Goal: Task Accomplishment & Management: Manage account settings

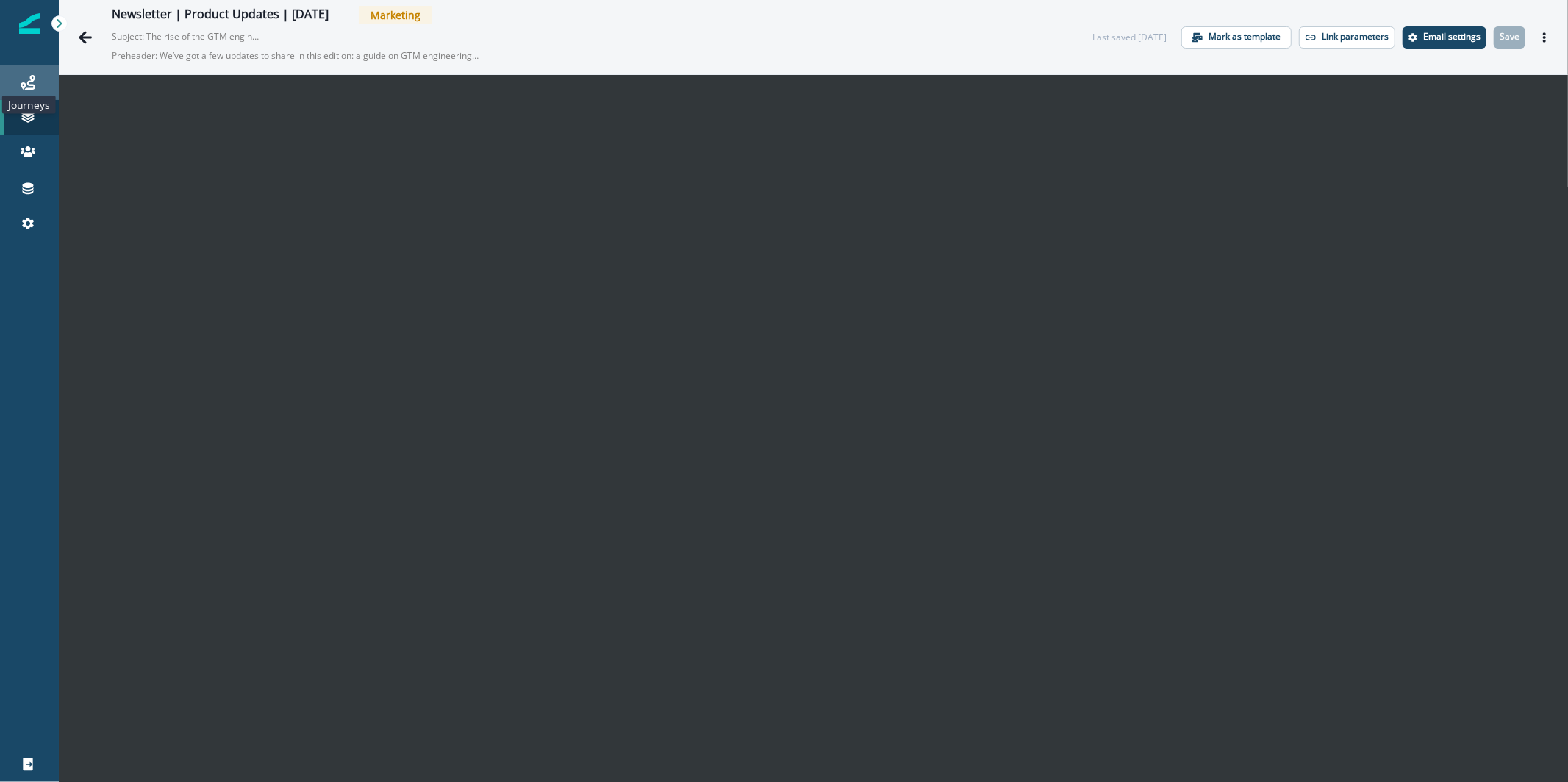
click at [27, 80] on icon at bounding box center [28, 83] width 15 height 15
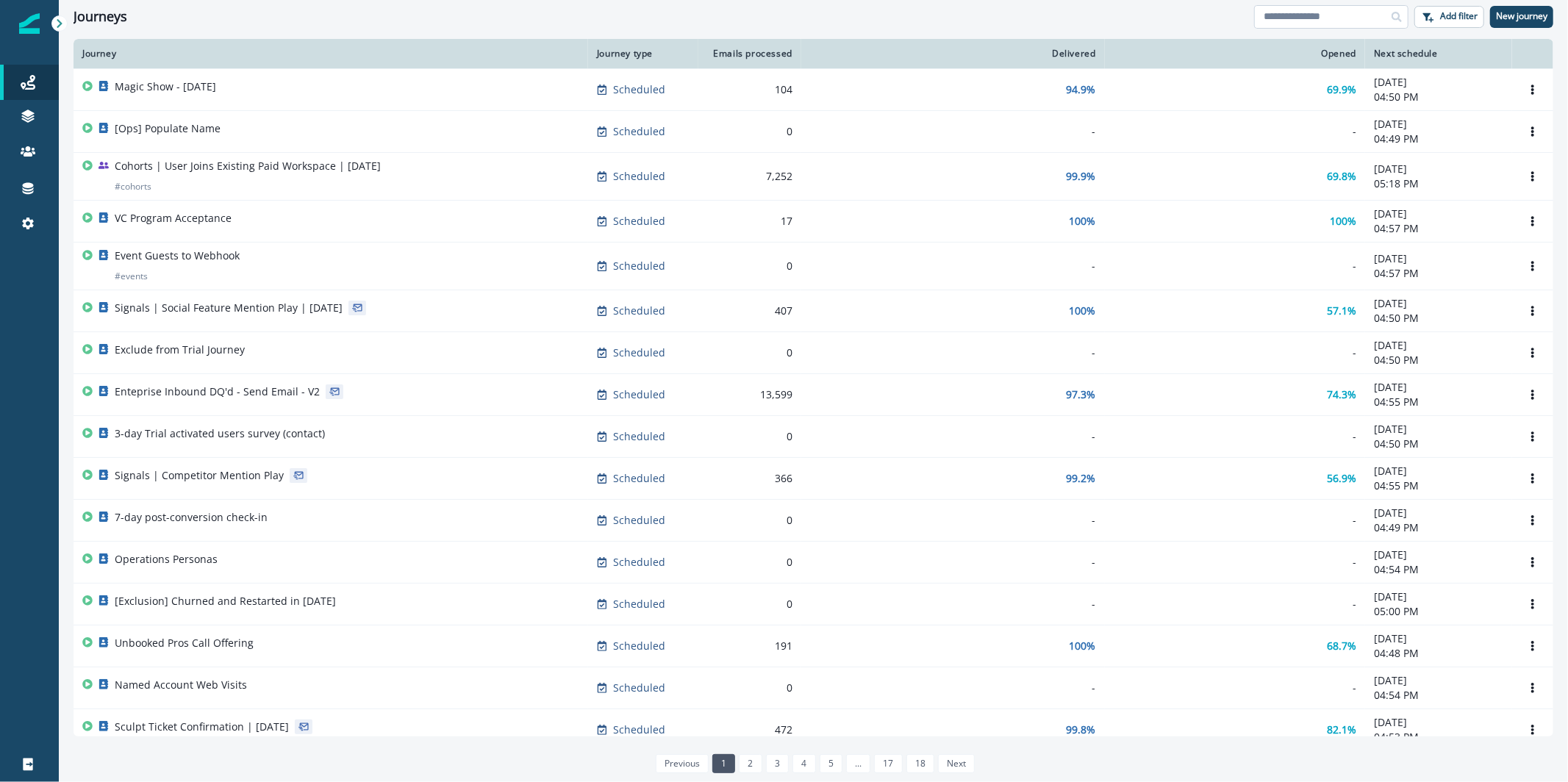
click at [1276, 22] on input at bounding box center [1331, 17] width 154 height 23
type input "**********"
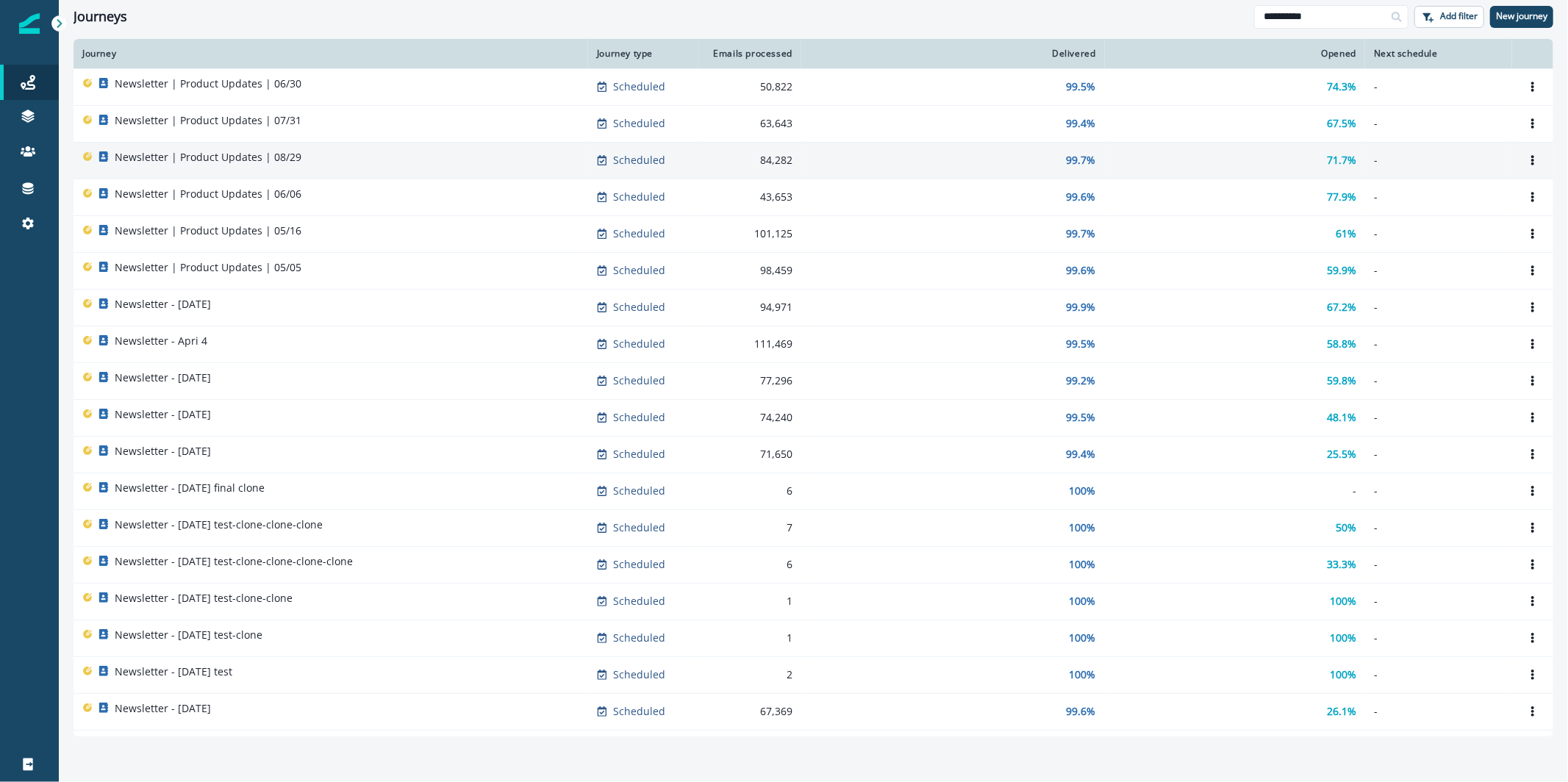
click at [393, 151] on div "Newsletter | Product Updates | 08/29" at bounding box center [331, 160] width 497 height 20
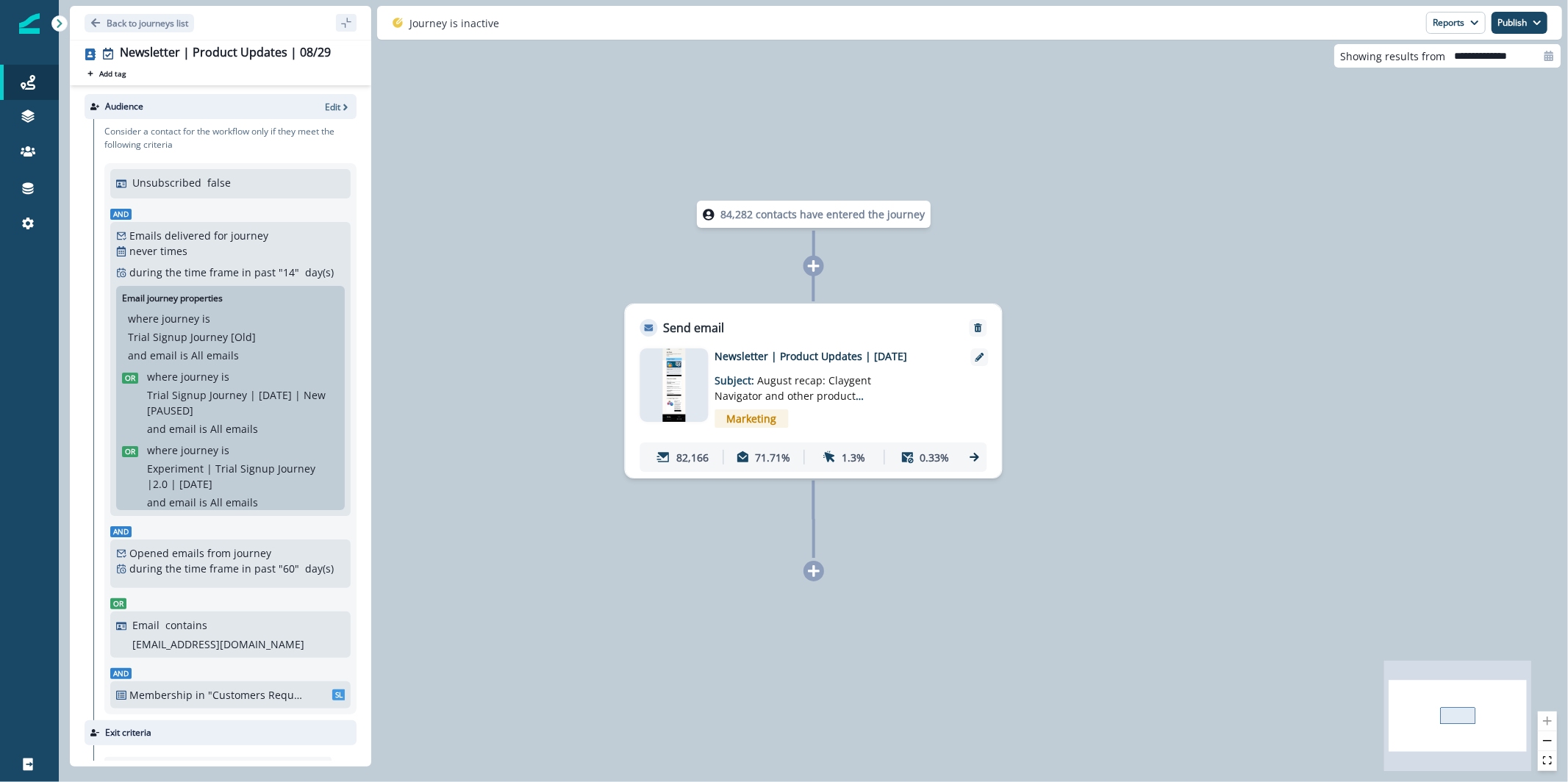
click at [771, 453] on p "71.71%" at bounding box center [773, 457] width 35 height 15
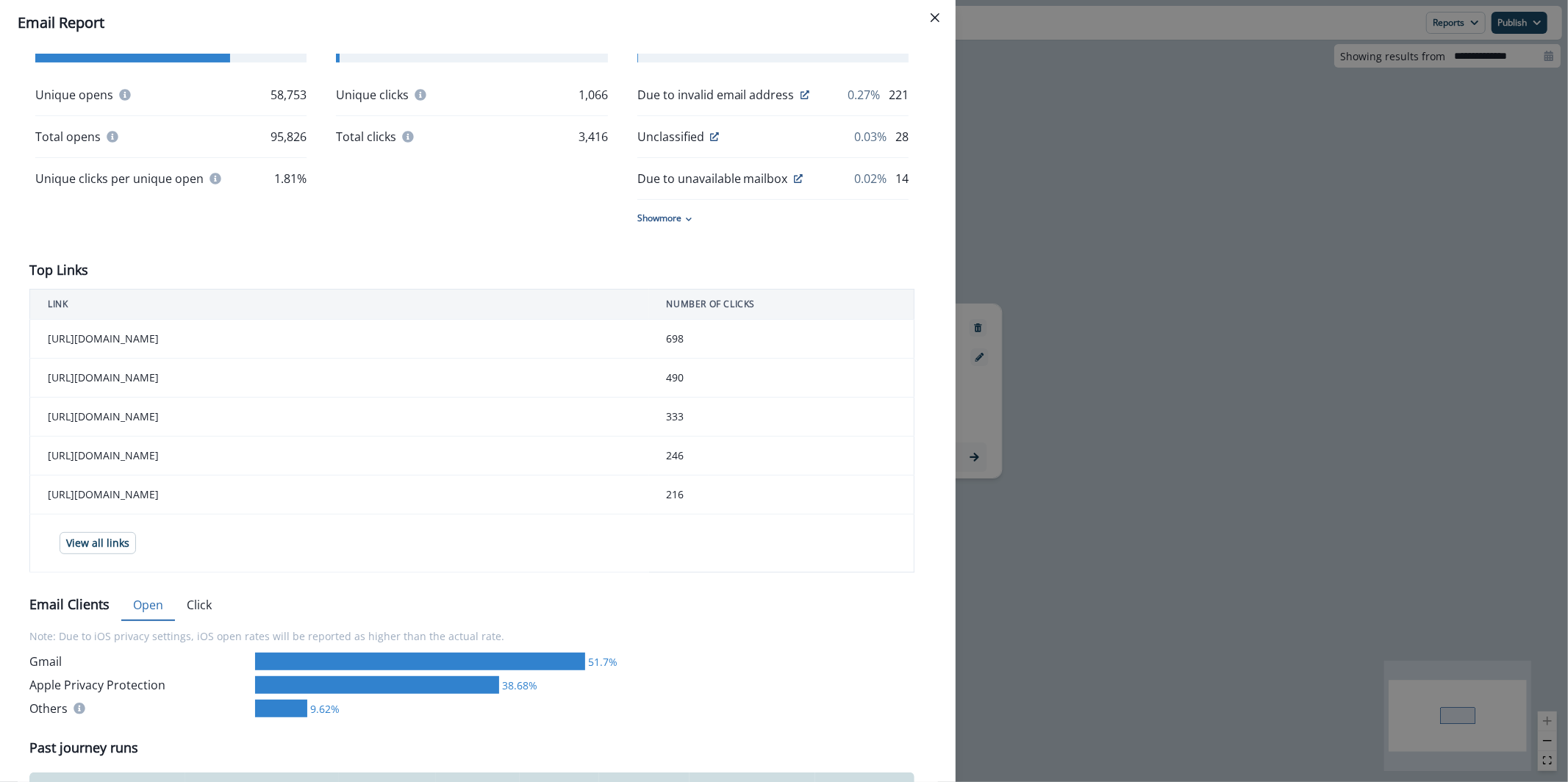
scroll to position [119, 0]
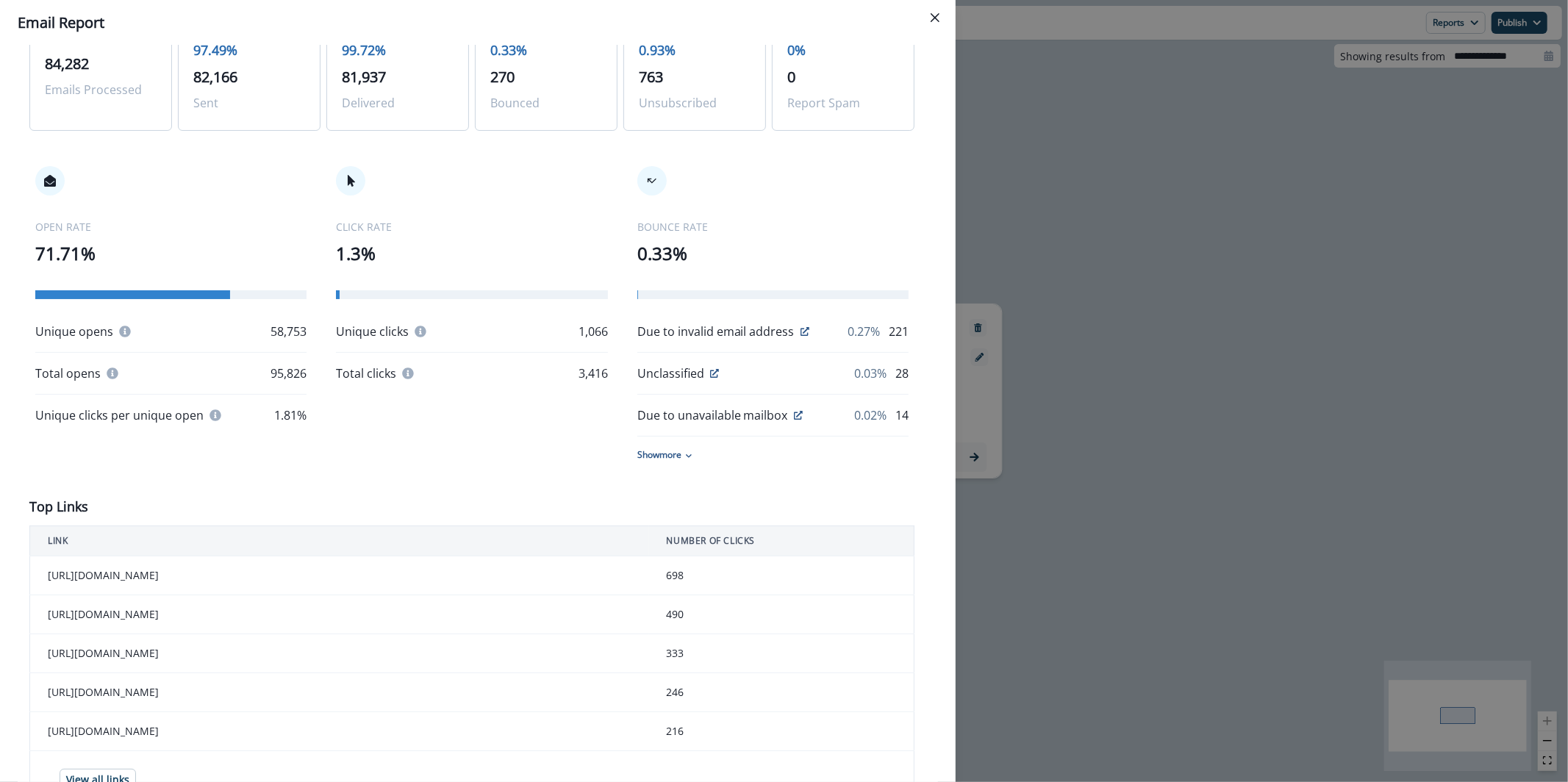
click at [1085, 281] on div "**********" at bounding box center [784, 391] width 1568 height 782
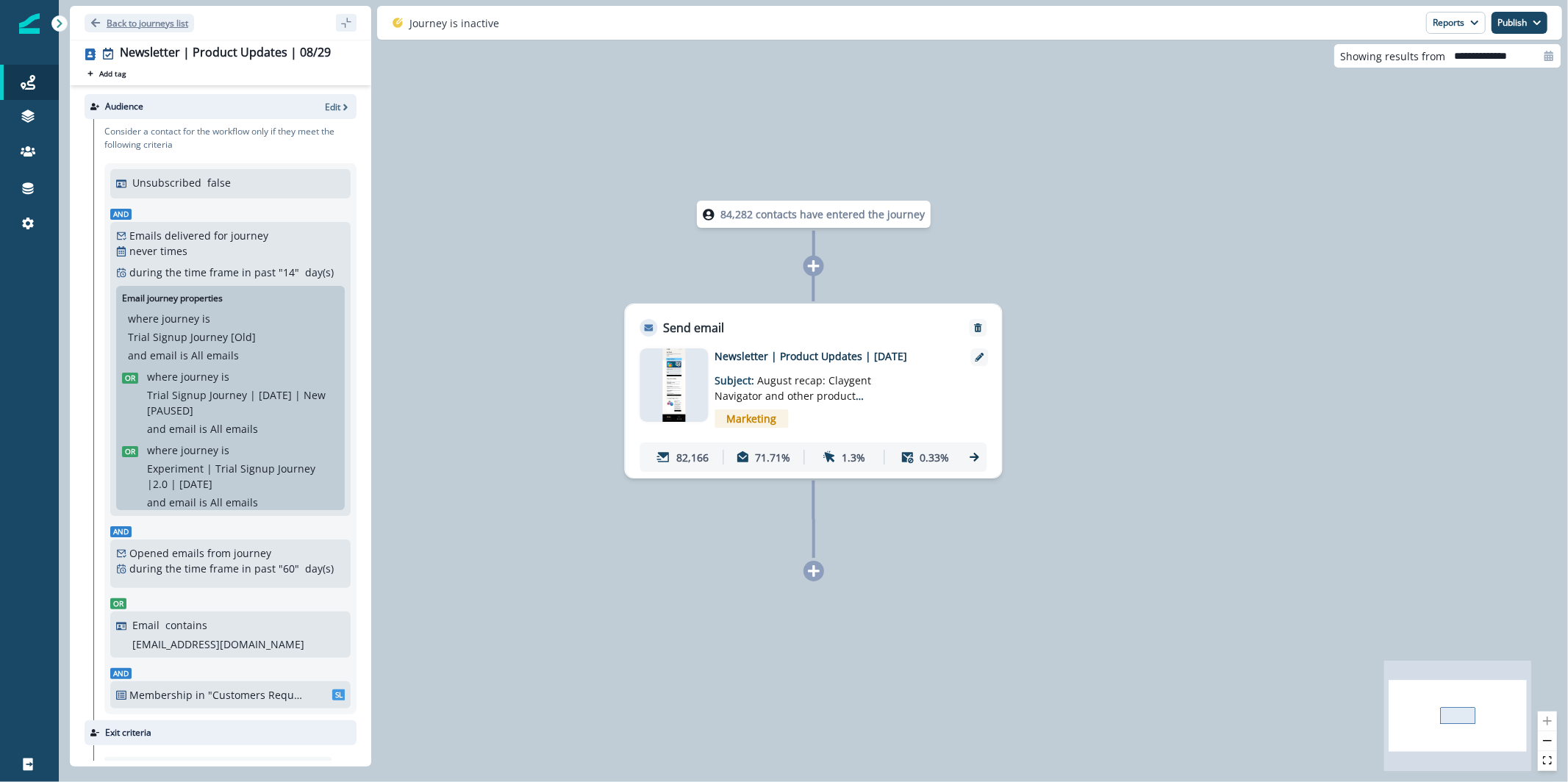
click at [179, 15] on button "Back to journeys list" at bounding box center [139, 23] width 109 height 18
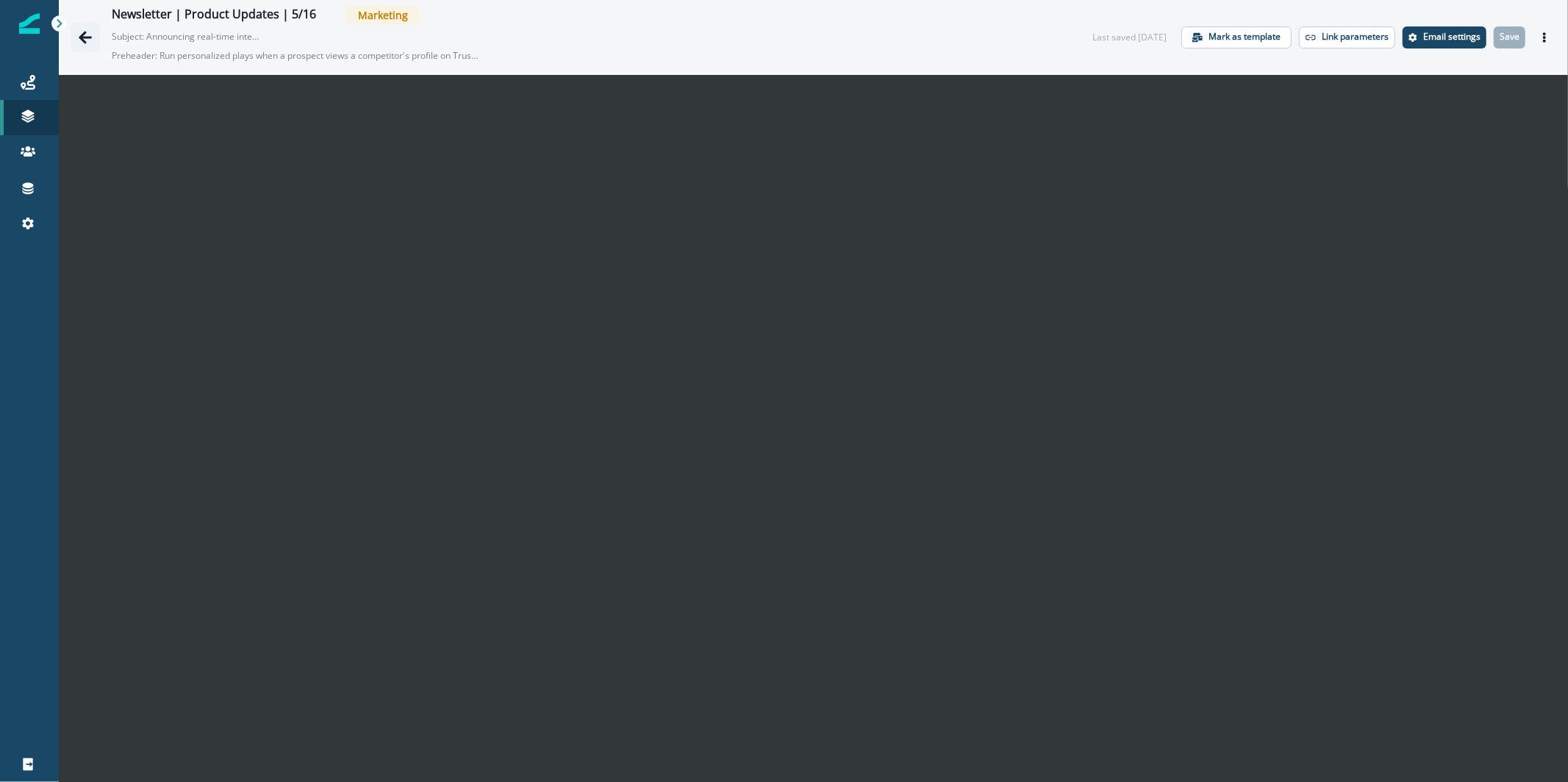
click at [90, 37] on icon "Go back" at bounding box center [85, 37] width 14 height 13
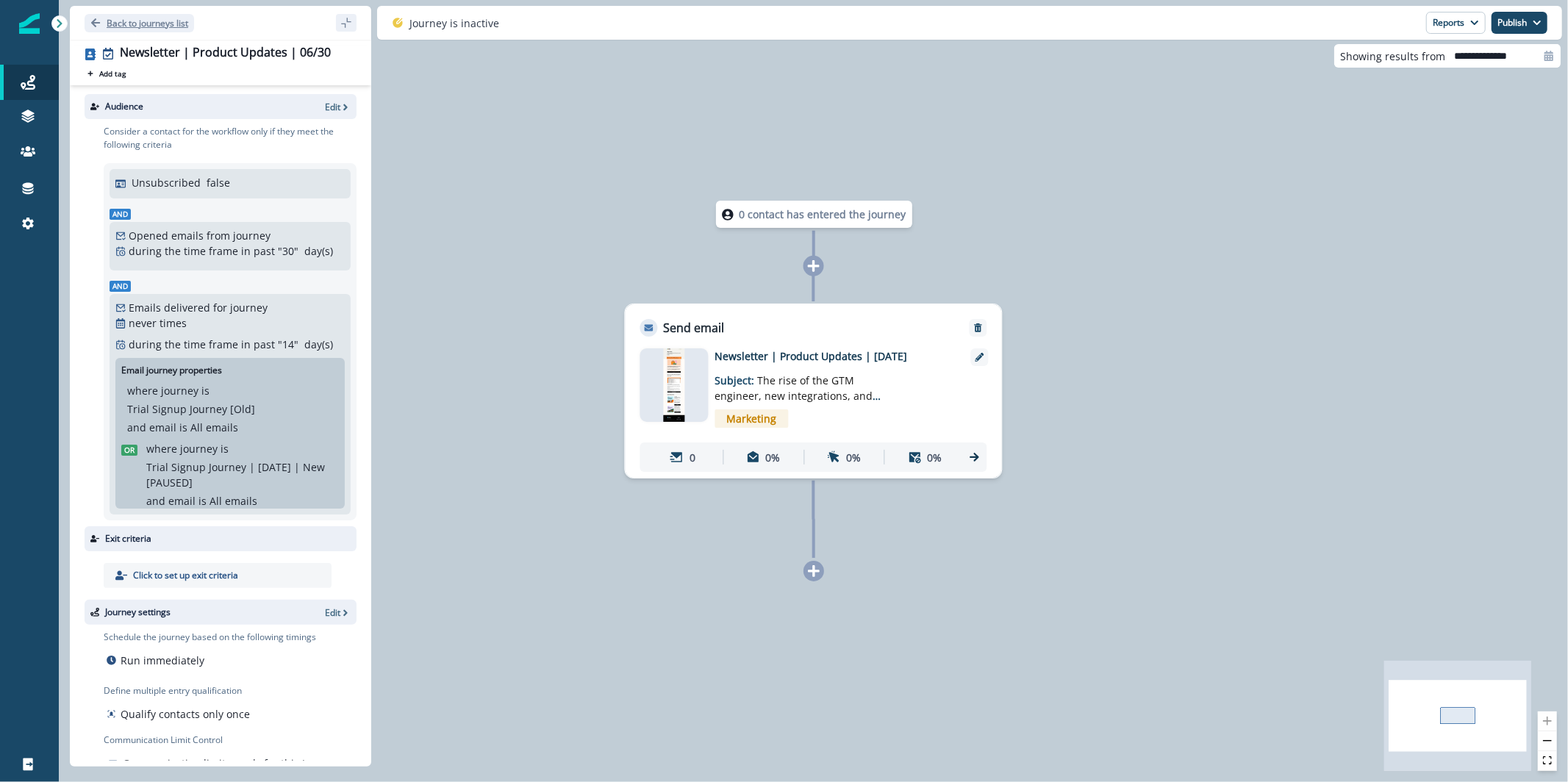
click at [132, 30] on button "Back to journeys list" at bounding box center [139, 23] width 109 height 18
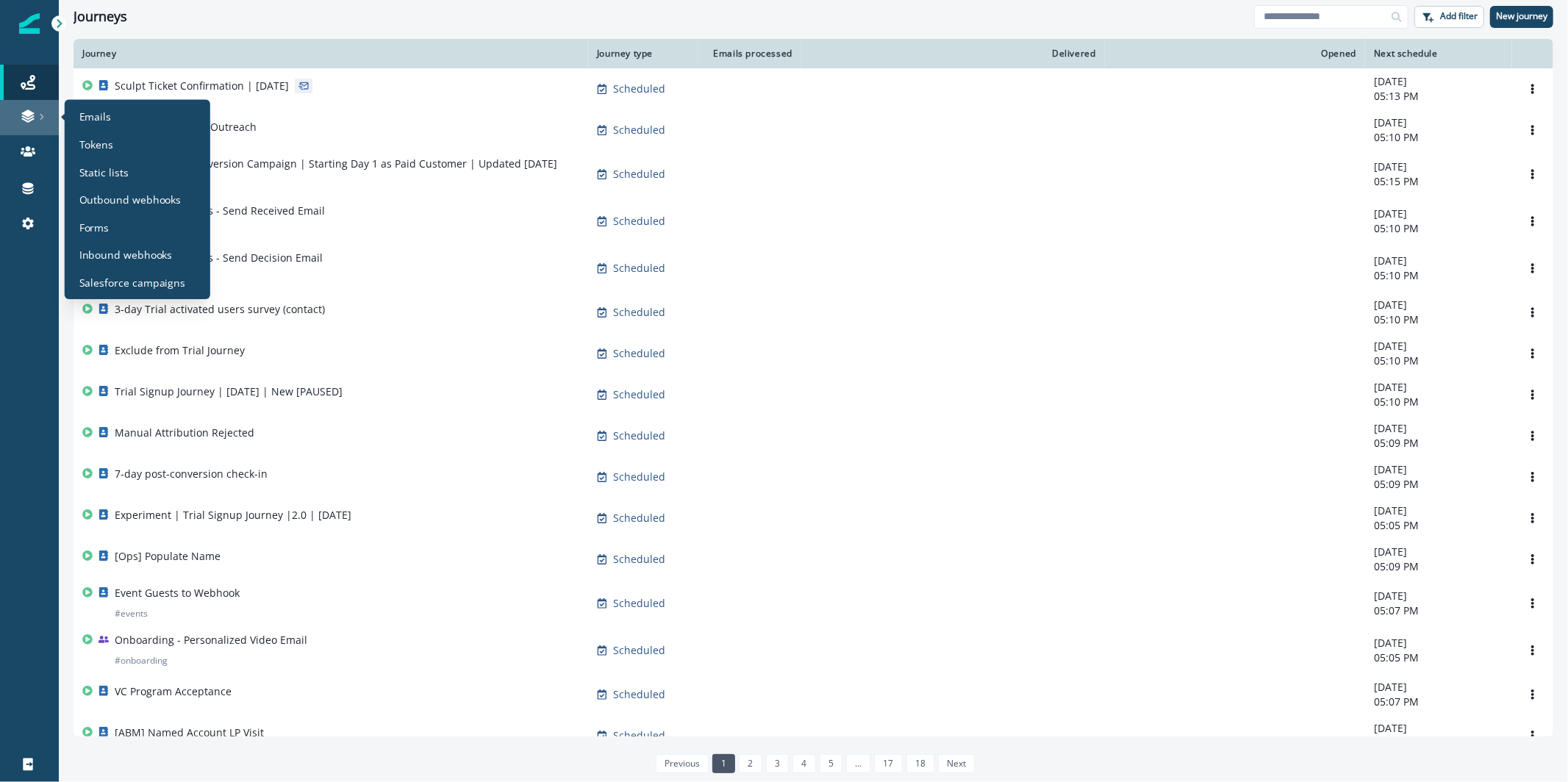
click at [29, 121] on icon at bounding box center [27, 121] width 13 height 5
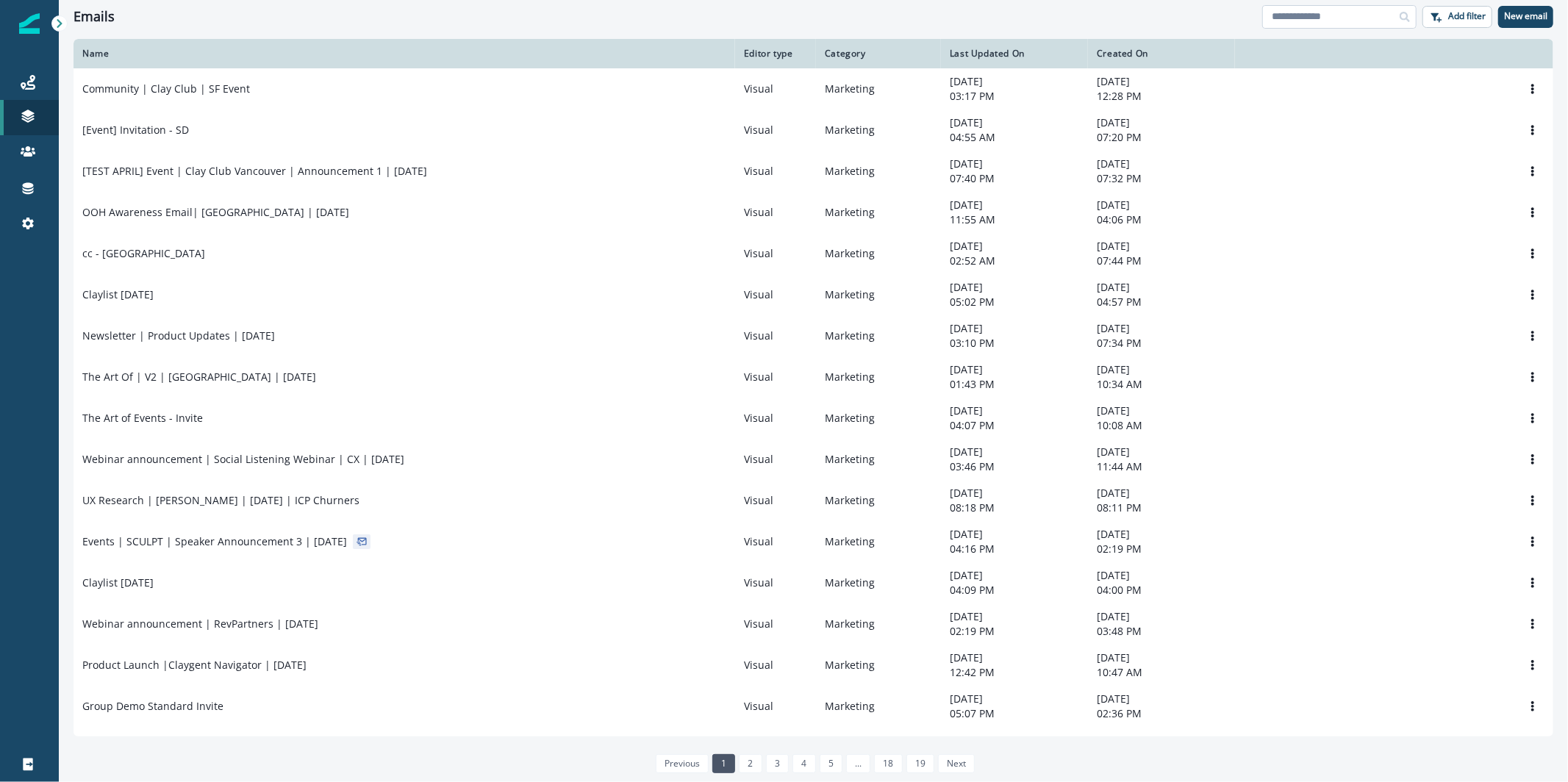
click at [1326, 9] on input at bounding box center [1339, 17] width 154 height 23
type input "******"
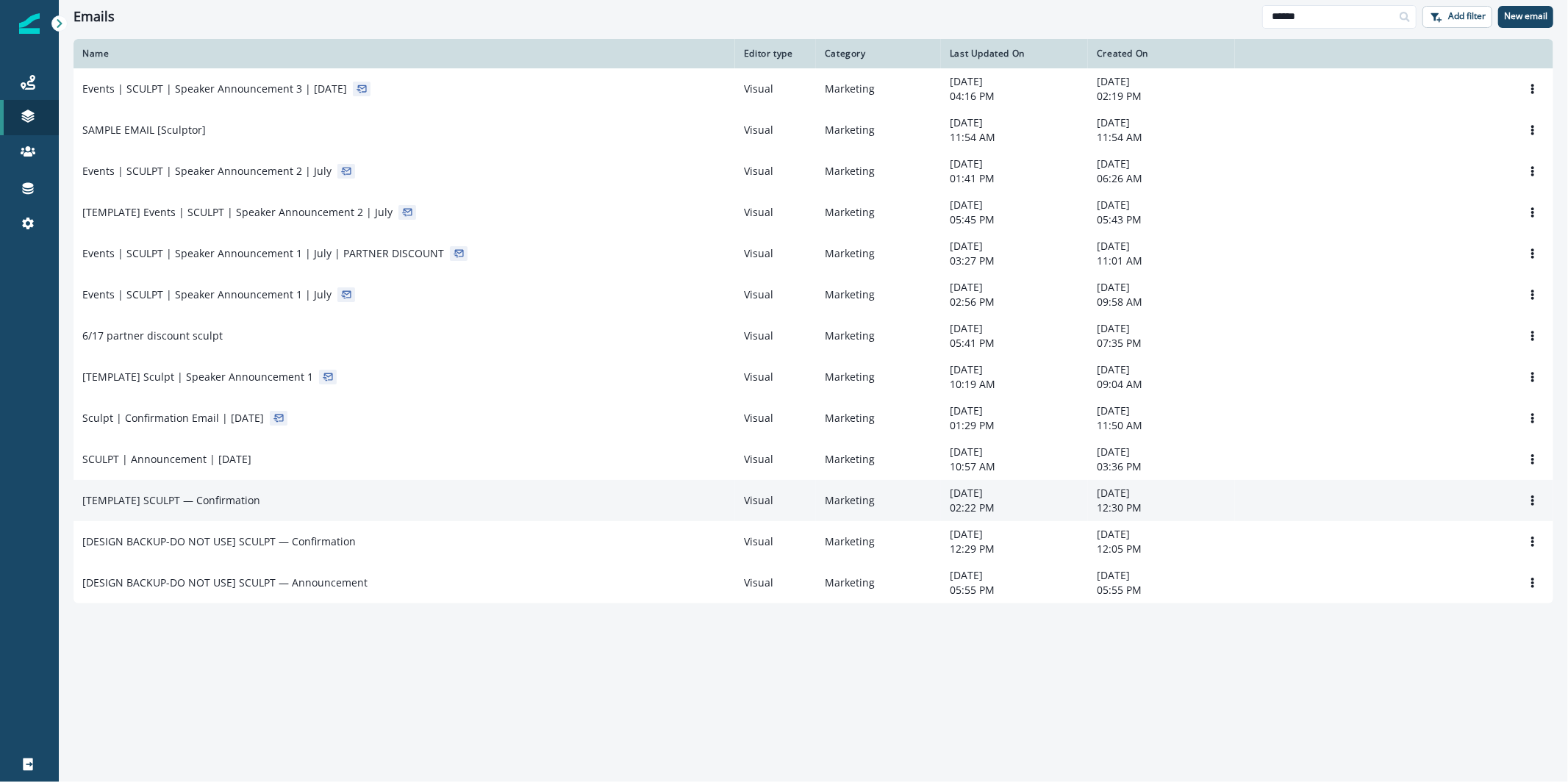
click at [614, 508] on div "[TEMPLATE] SCULPT — Confirmation" at bounding box center [404, 501] width 644 height 15
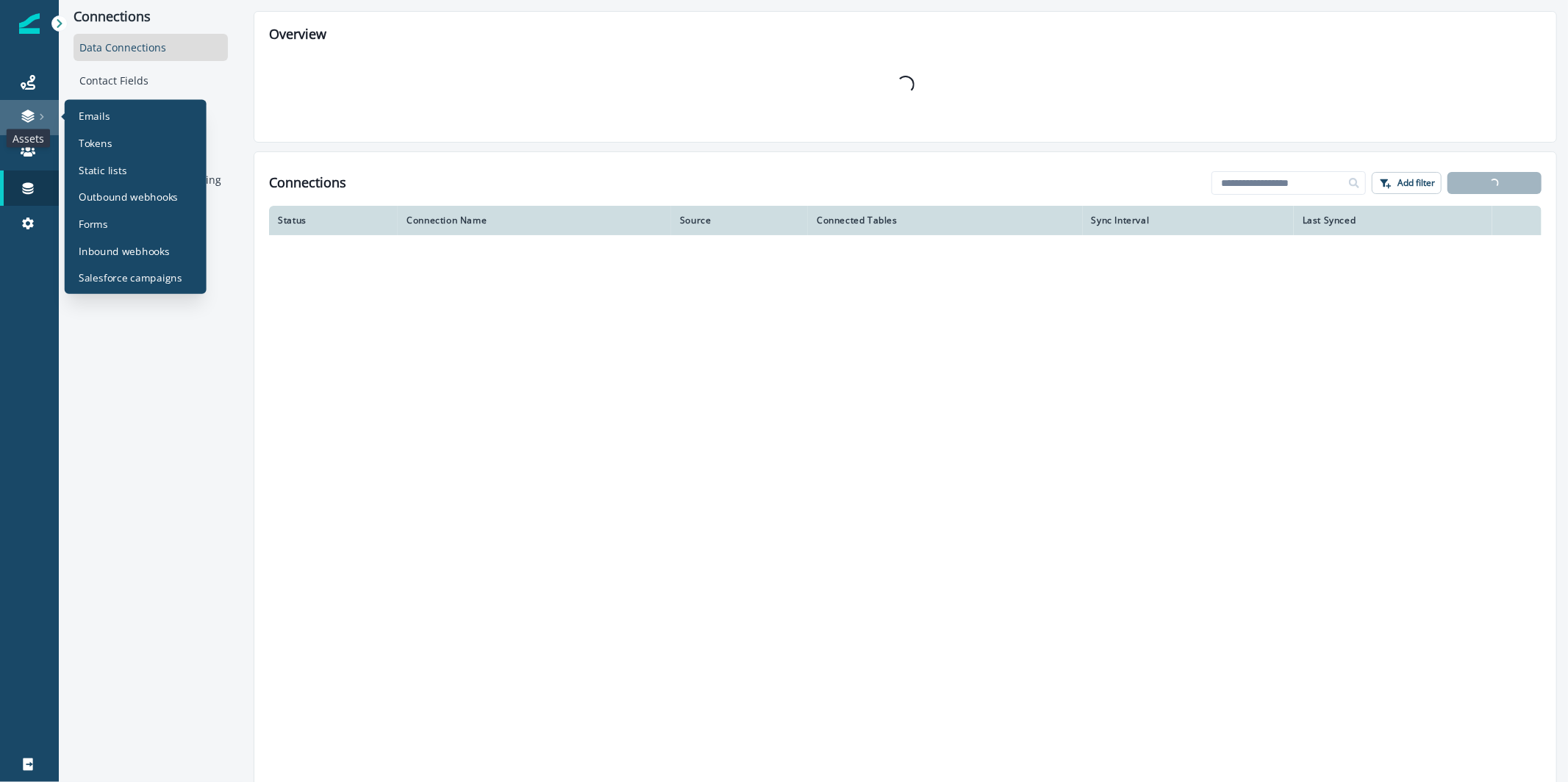
click at [25, 114] on icon at bounding box center [27, 113] width 13 height 8
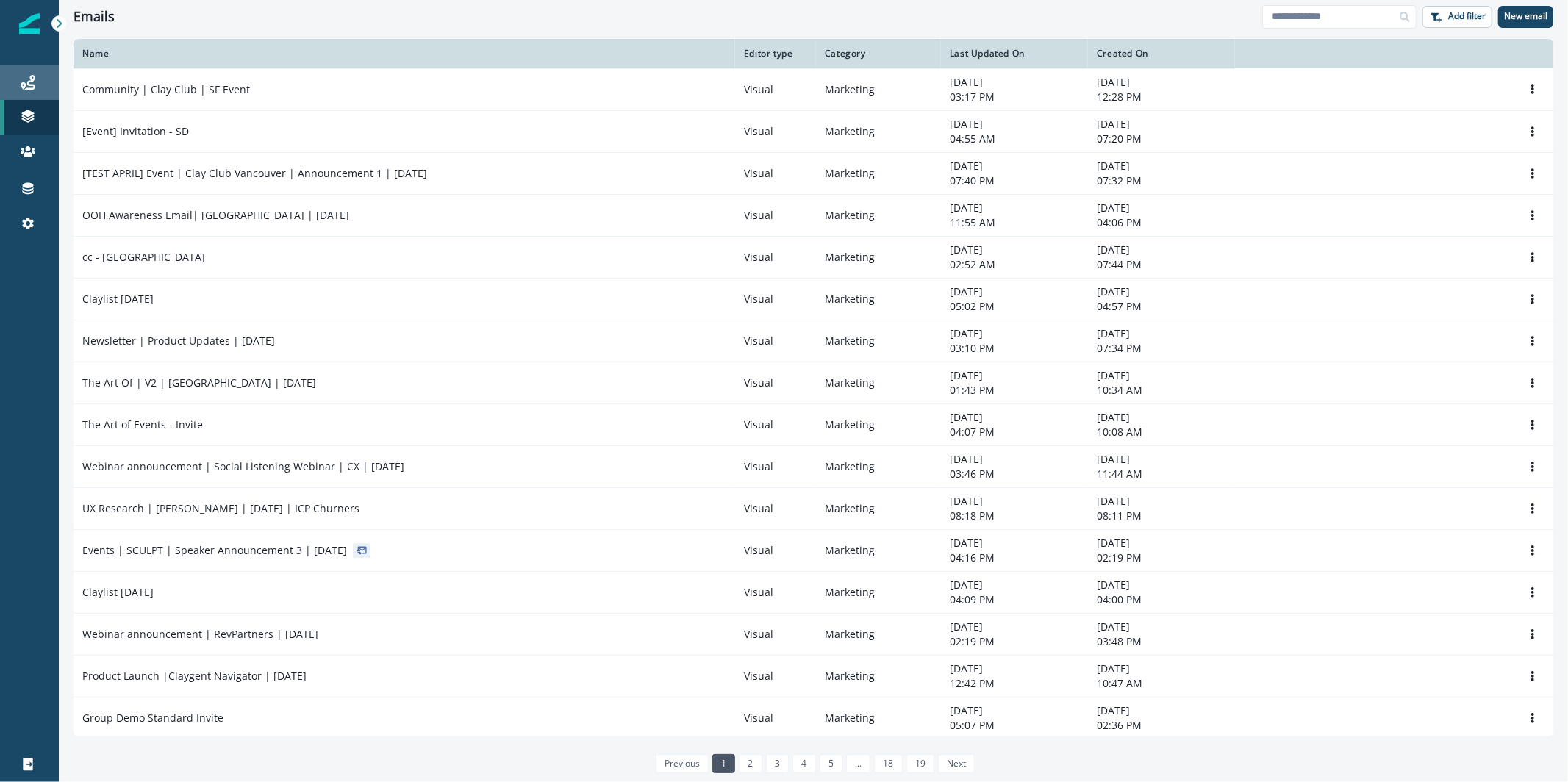
click at [38, 84] on div "Journeys" at bounding box center [29, 82] width 47 height 17
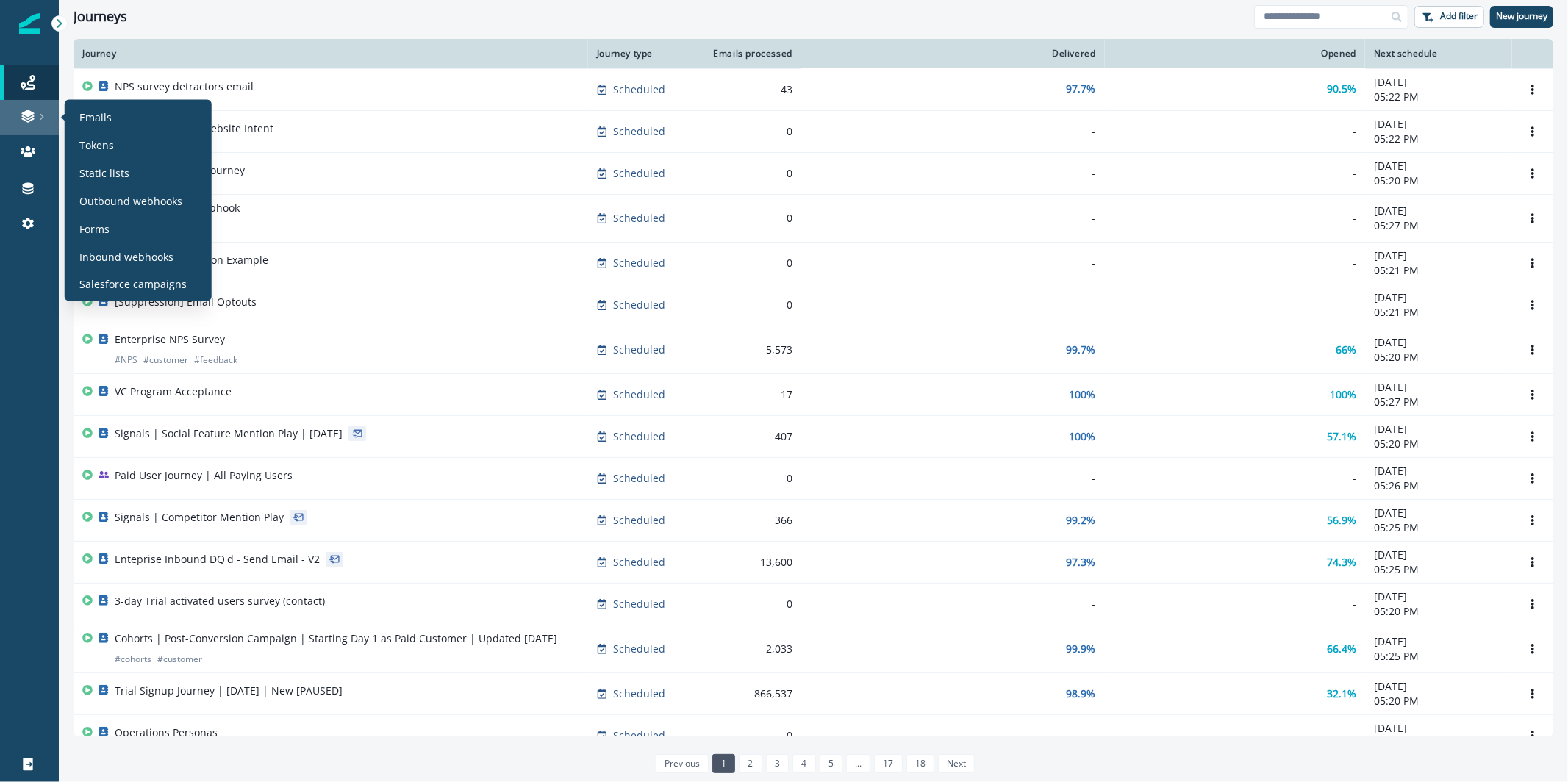
click at [44, 118] on icon at bounding box center [42, 117] width 8 height 8
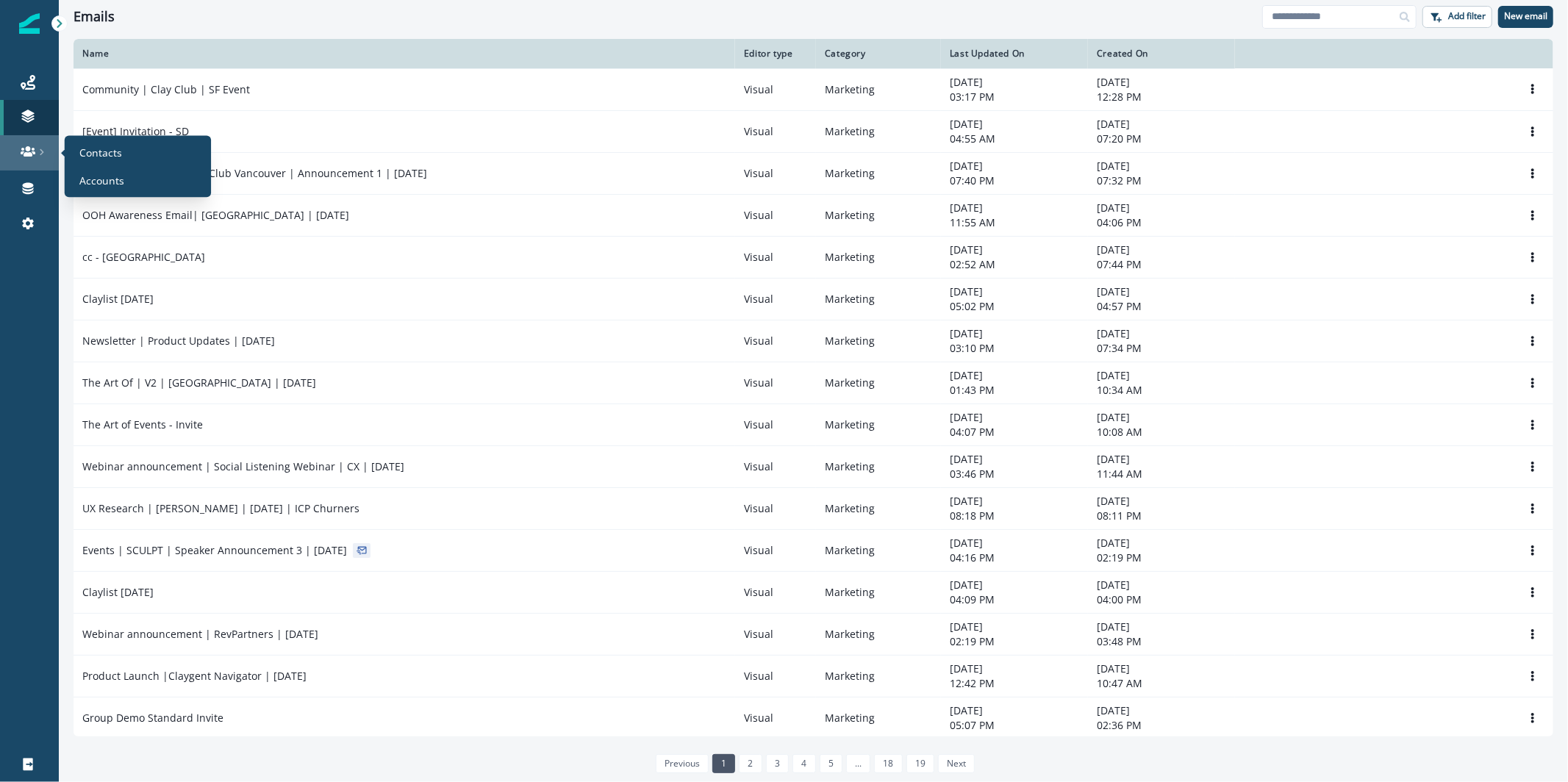
click at [41, 144] on div at bounding box center [29, 151] width 47 height 15
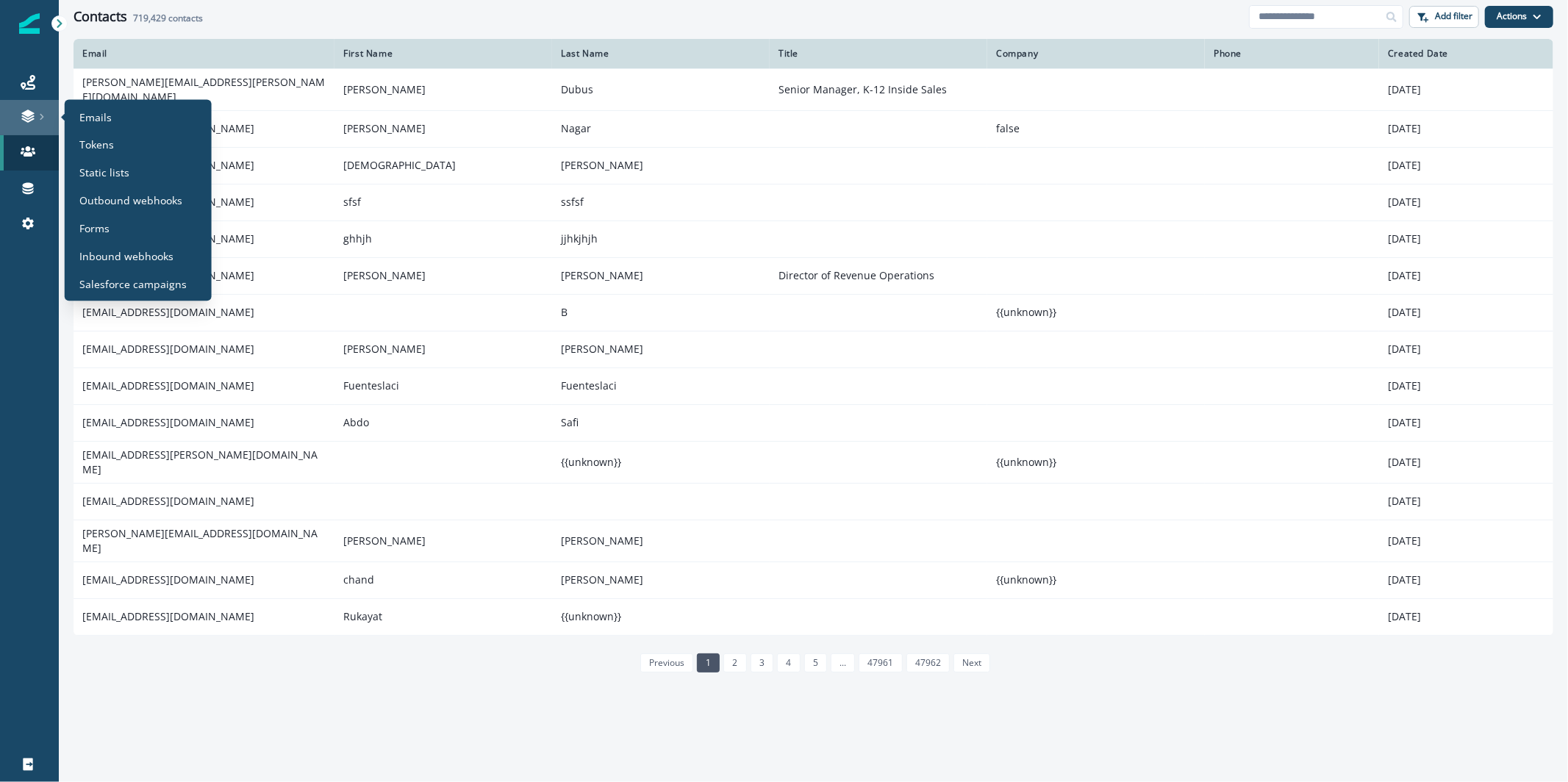
click at [35, 115] on div at bounding box center [29, 116] width 47 height 15
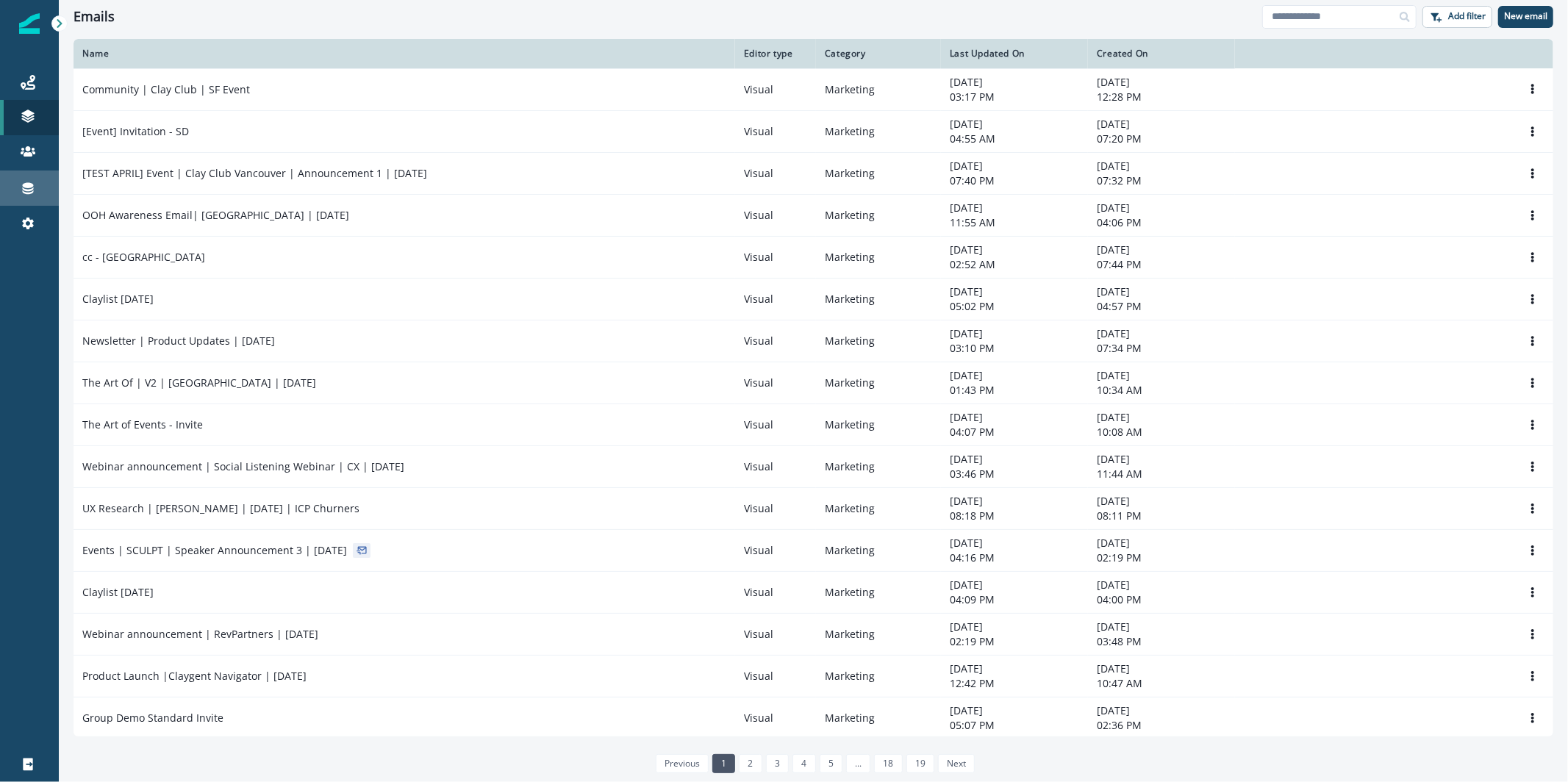
click at [40, 181] on div "Connections" at bounding box center [29, 188] width 47 height 17
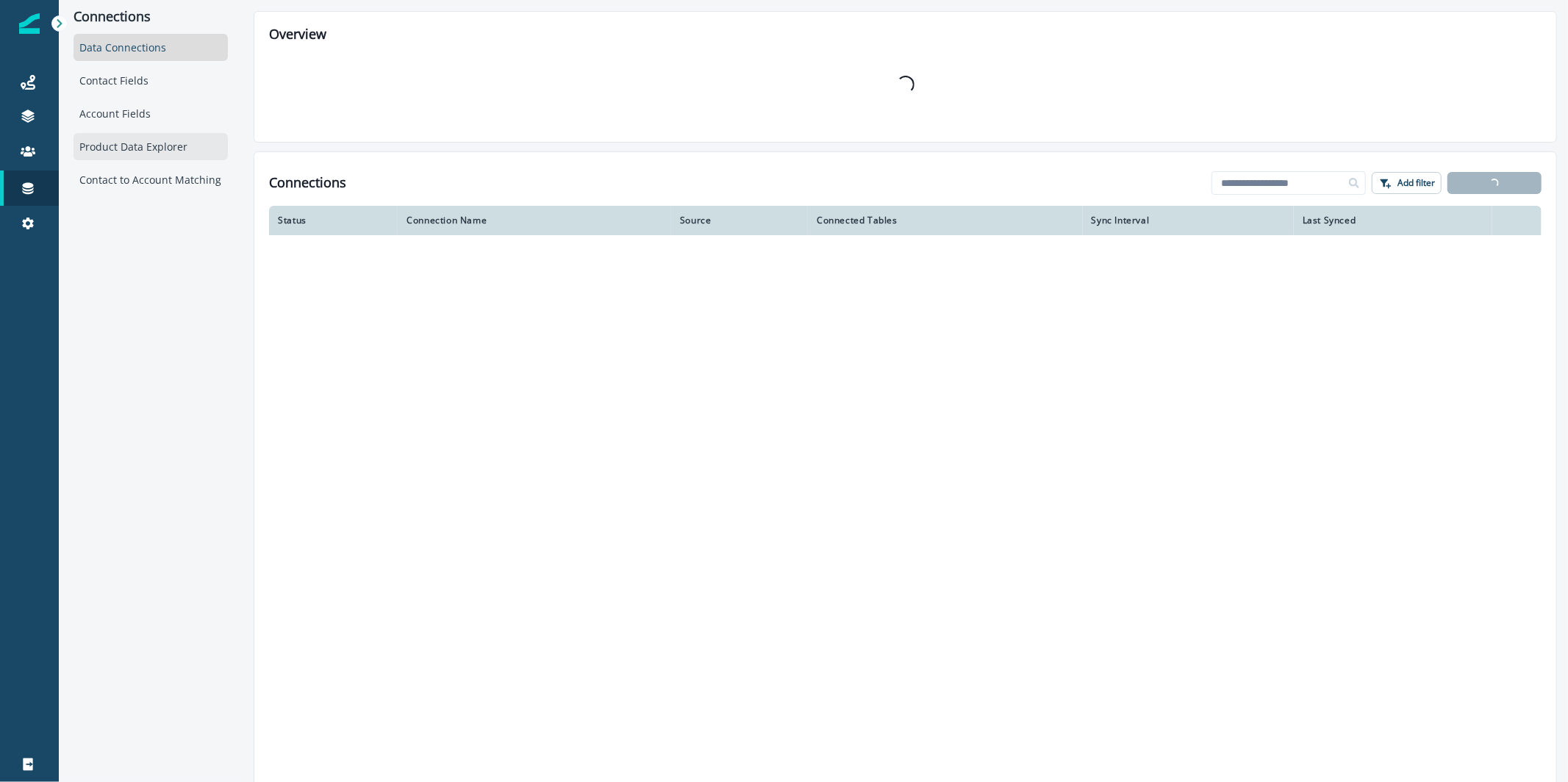
click at [107, 145] on div "Product Data Explorer" at bounding box center [151, 147] width 154 height 27
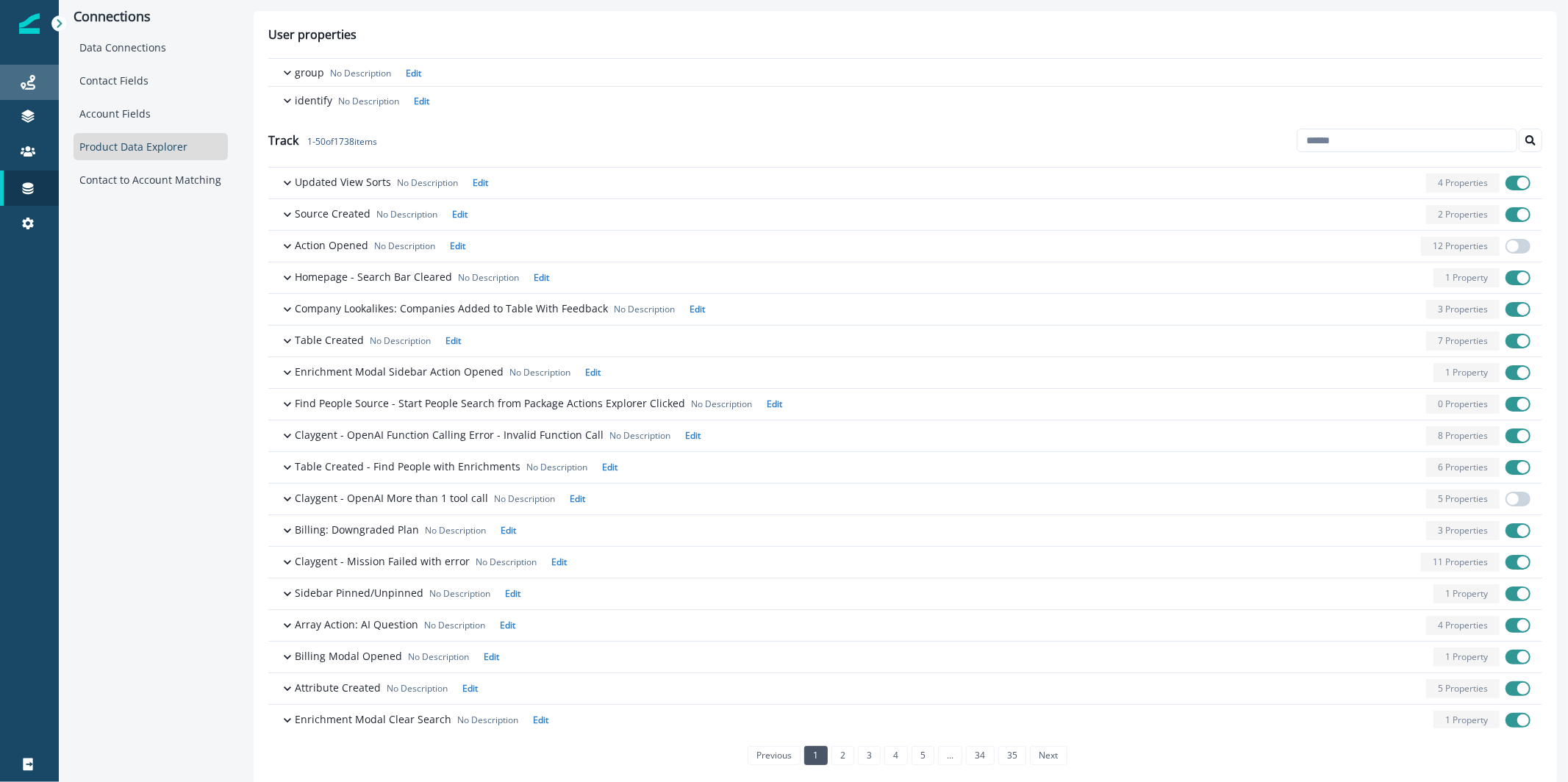
click at [39, 79] on div "Journeys" at bounding box center [29, 82] width 47 height 17
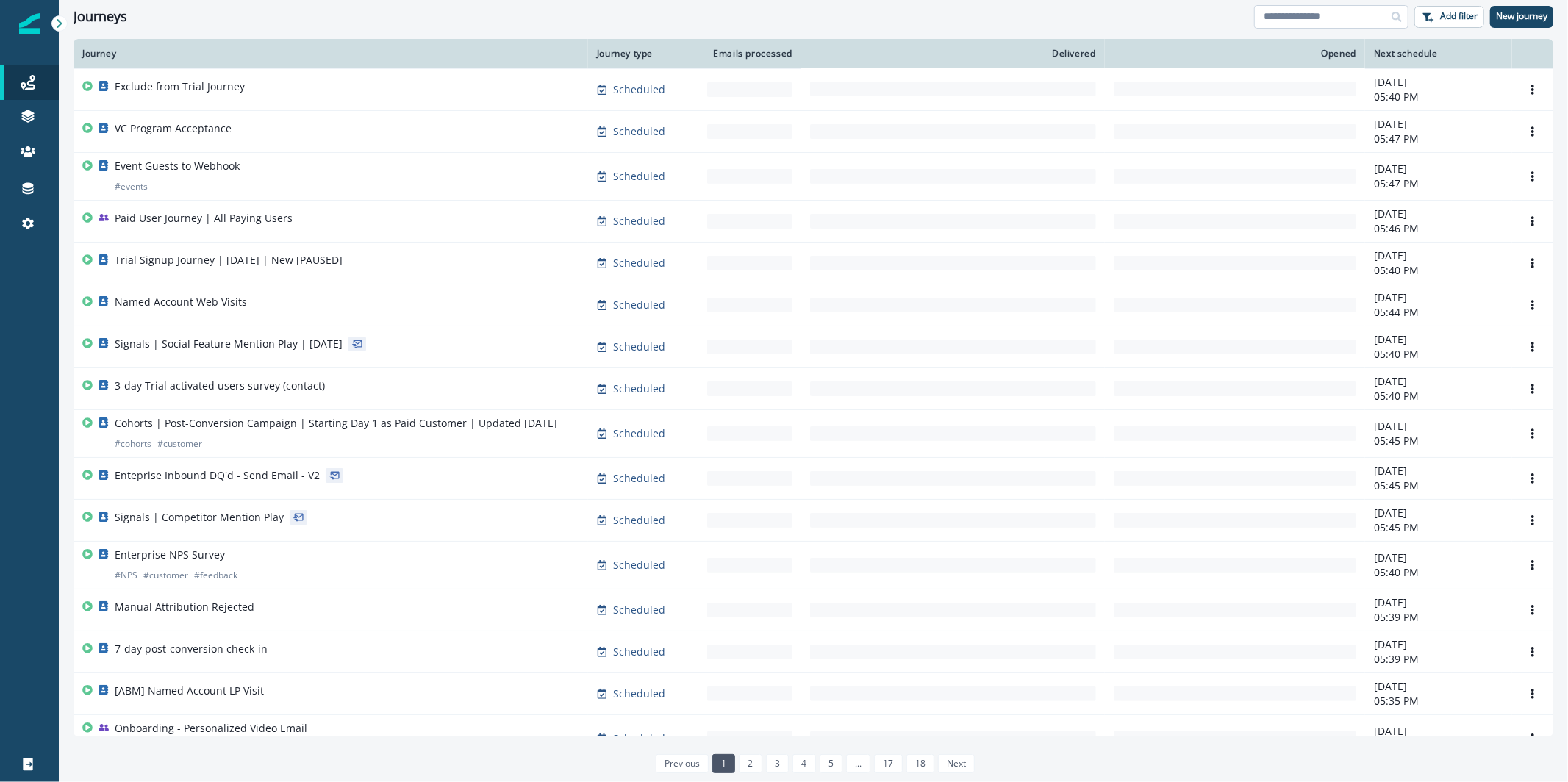
click at [1303, 9] on input at bounding box center [1331, 17] width 154 height 23
click at [26, 116] on icon at bounding box center [28, 116] width 15 height 15
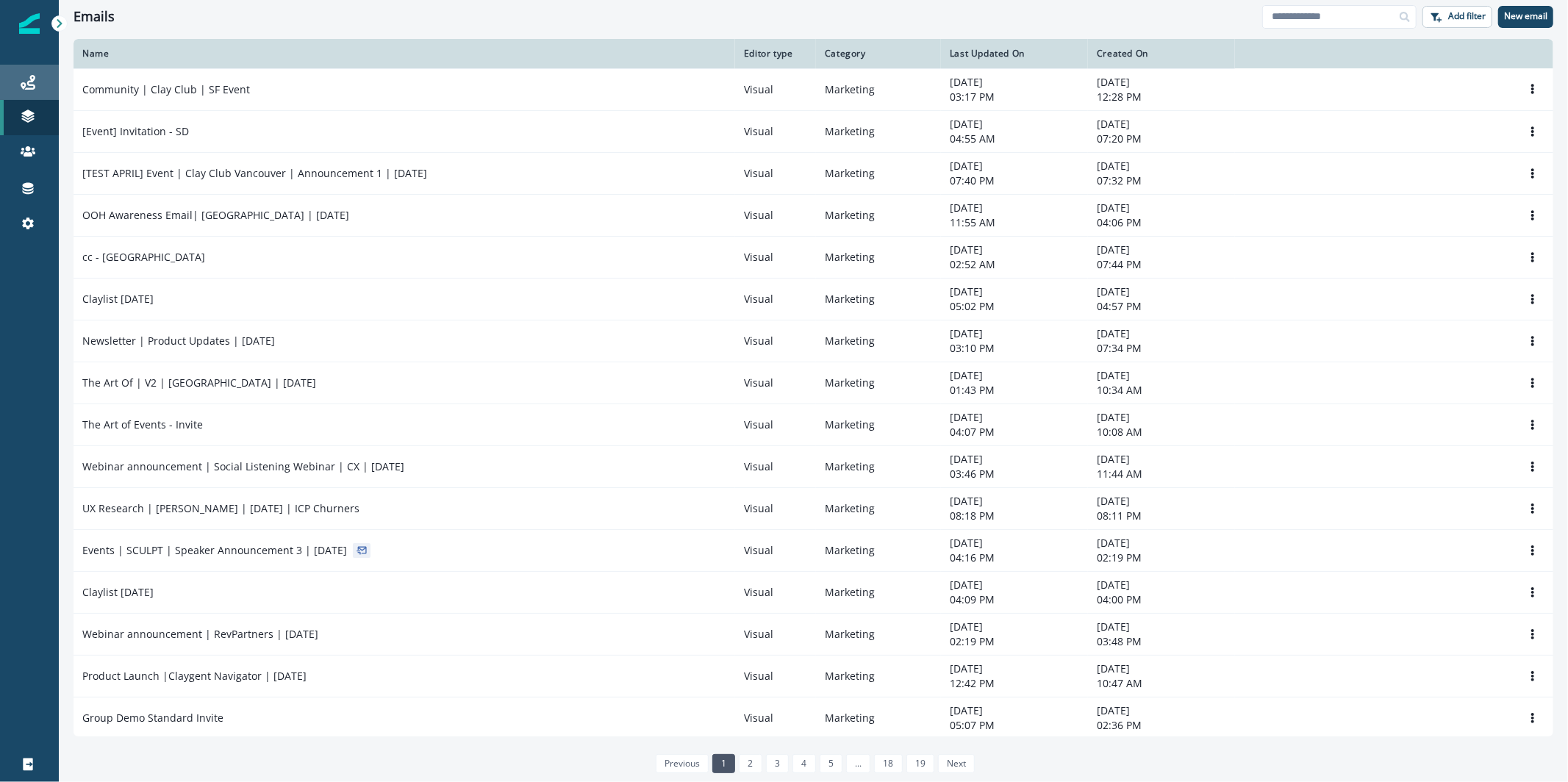
drag, startPoint x: 50, startPoint y: 90, endPoint x: 44, endPoint y: 90, distance: 6.0
click at [50, 90] on div "Journeys" at bounding box center [29, 82] width 47 height 17
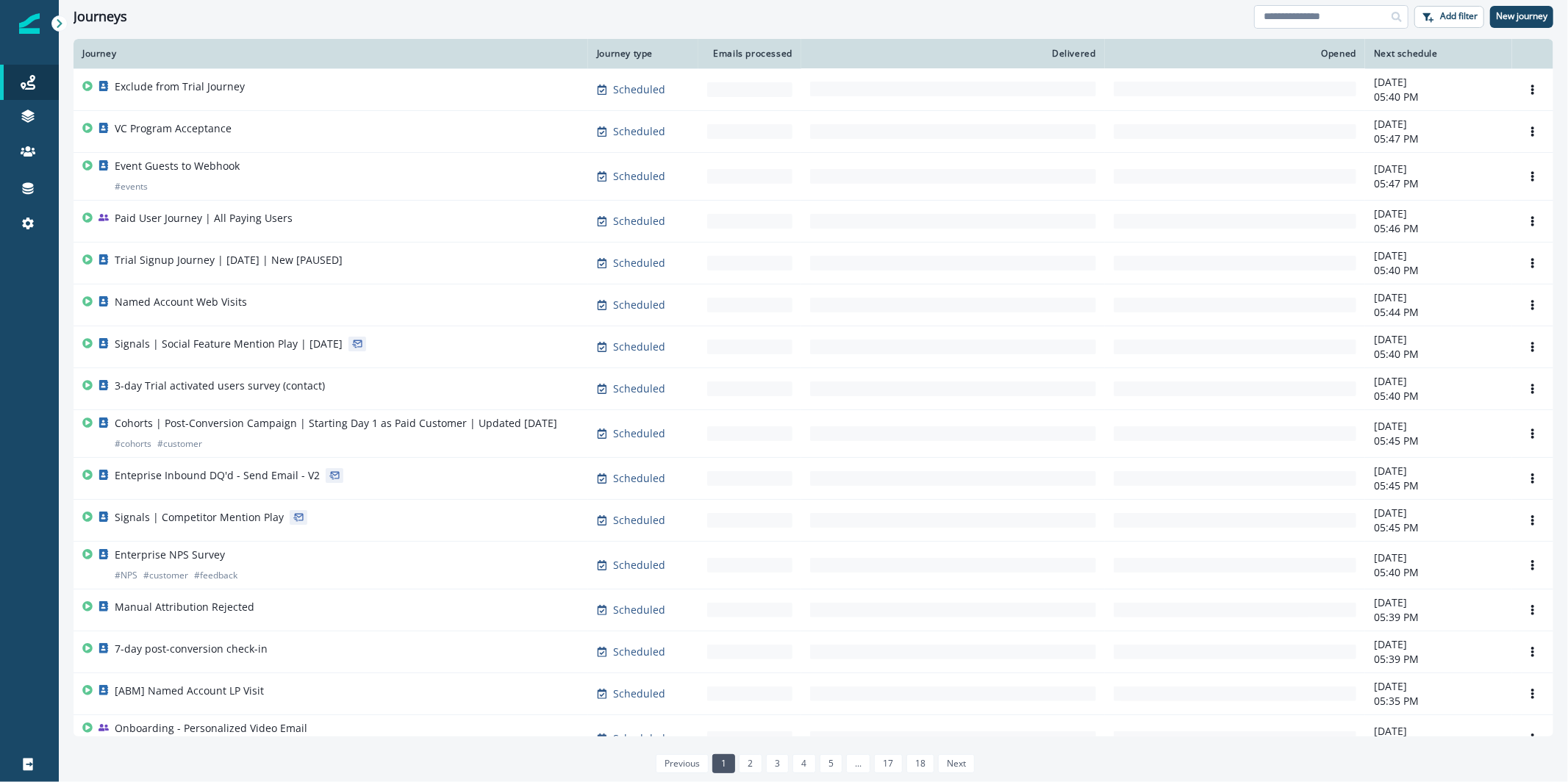
click at [1295, 12] on input at bounding box center [1331, 17] width 154 height 23
type input "********"
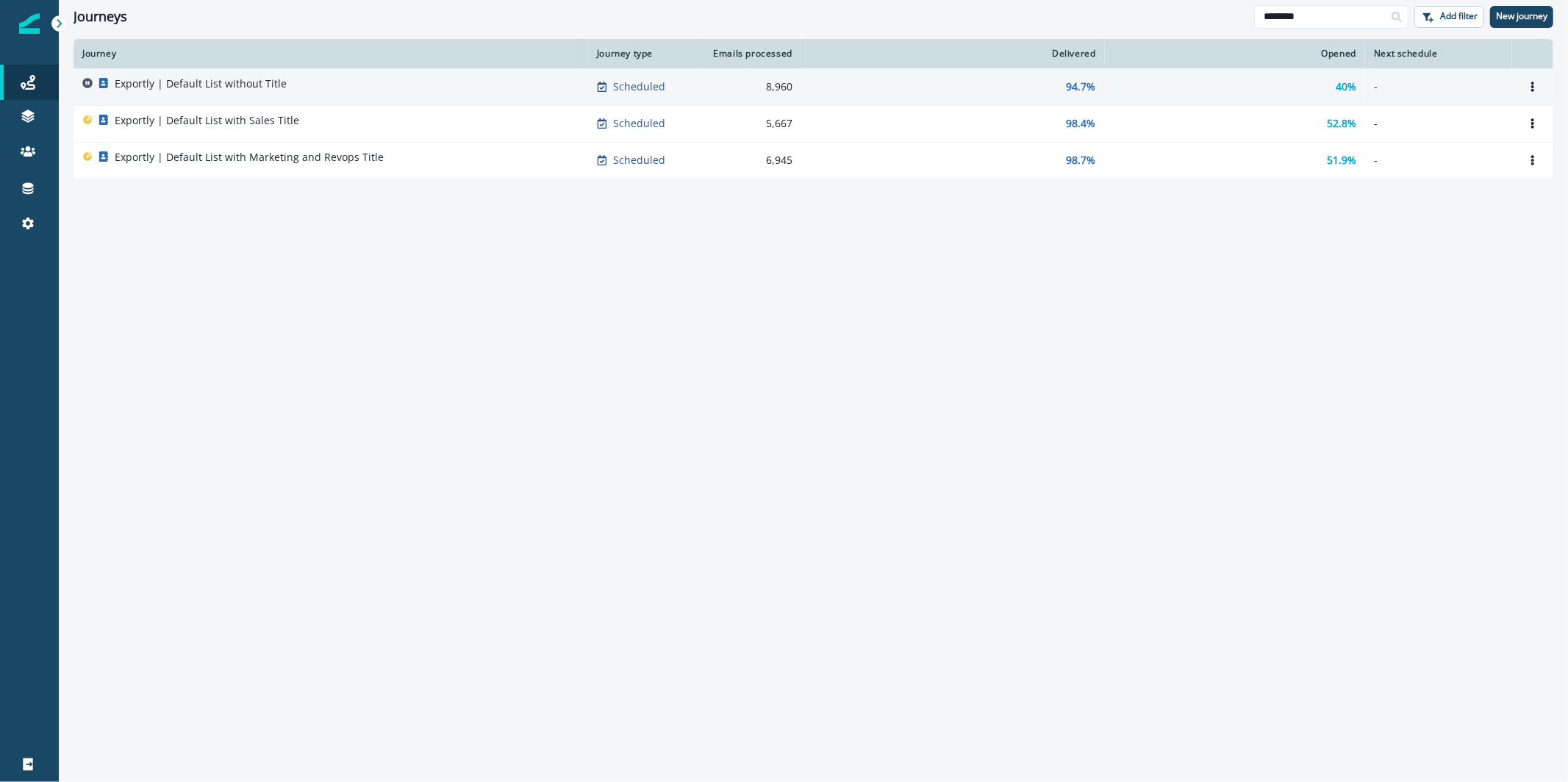
click at [283, 89] on div "Exportly | Default List without Title" at bounding box center [331, 86] width 497 height 20
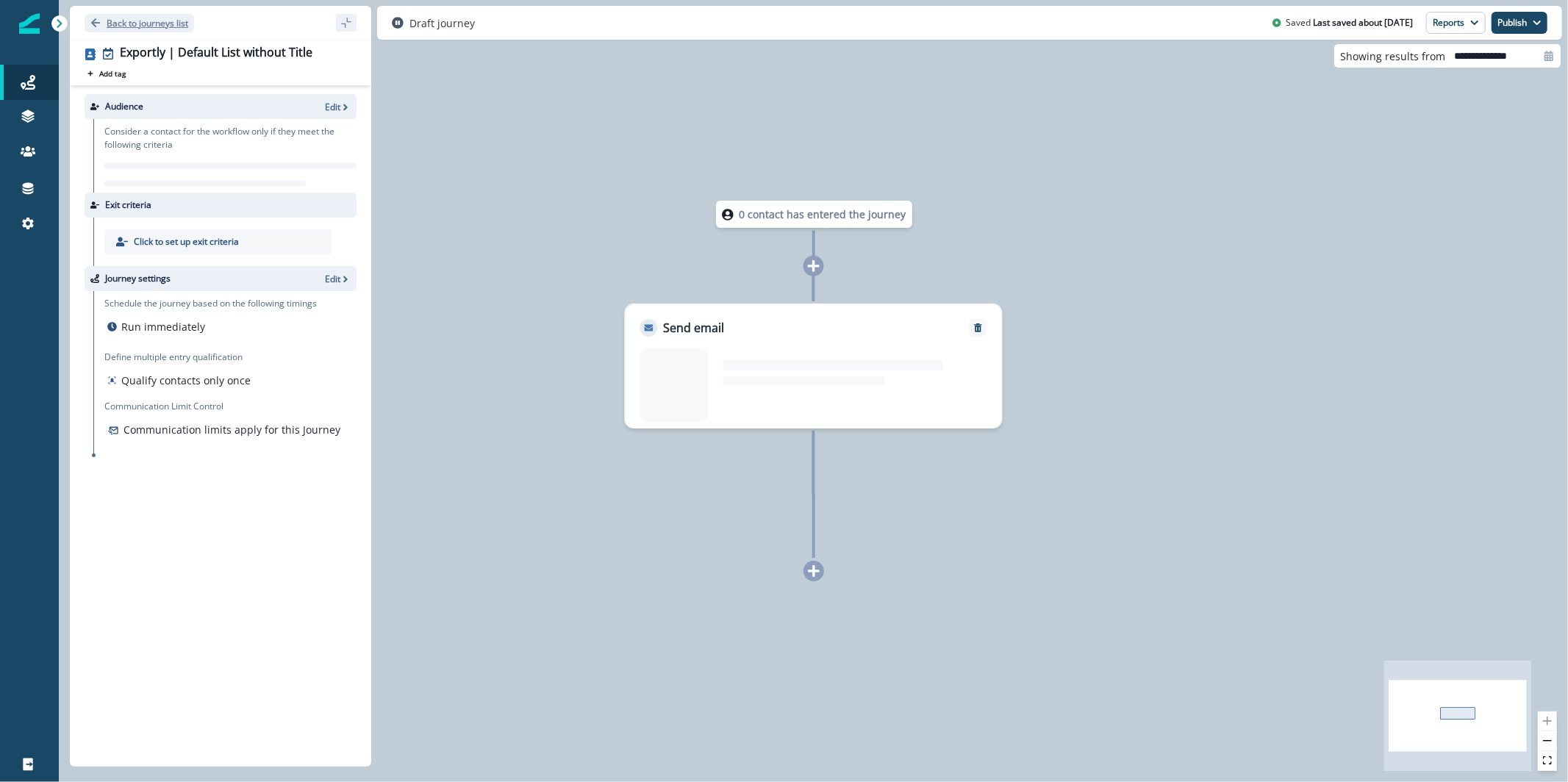
click at [118, 19] on p "Back to journeys list" at bounding box center [147, 23] width 81 height 13
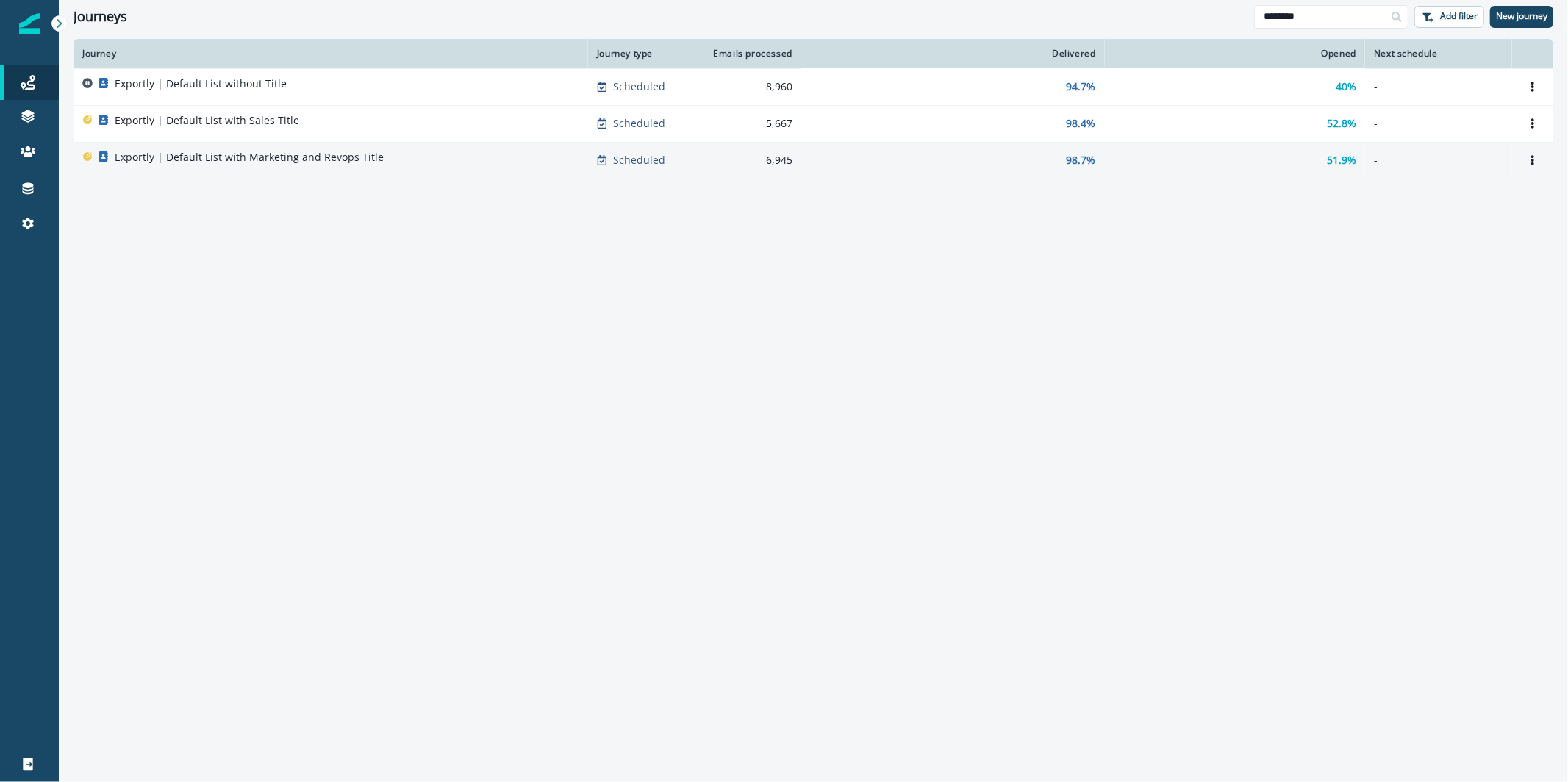
click at [364, 160] on p "Exportly | Default List with Marketing and Revops Title" at bounding box center [249, 157] width 269 height 15
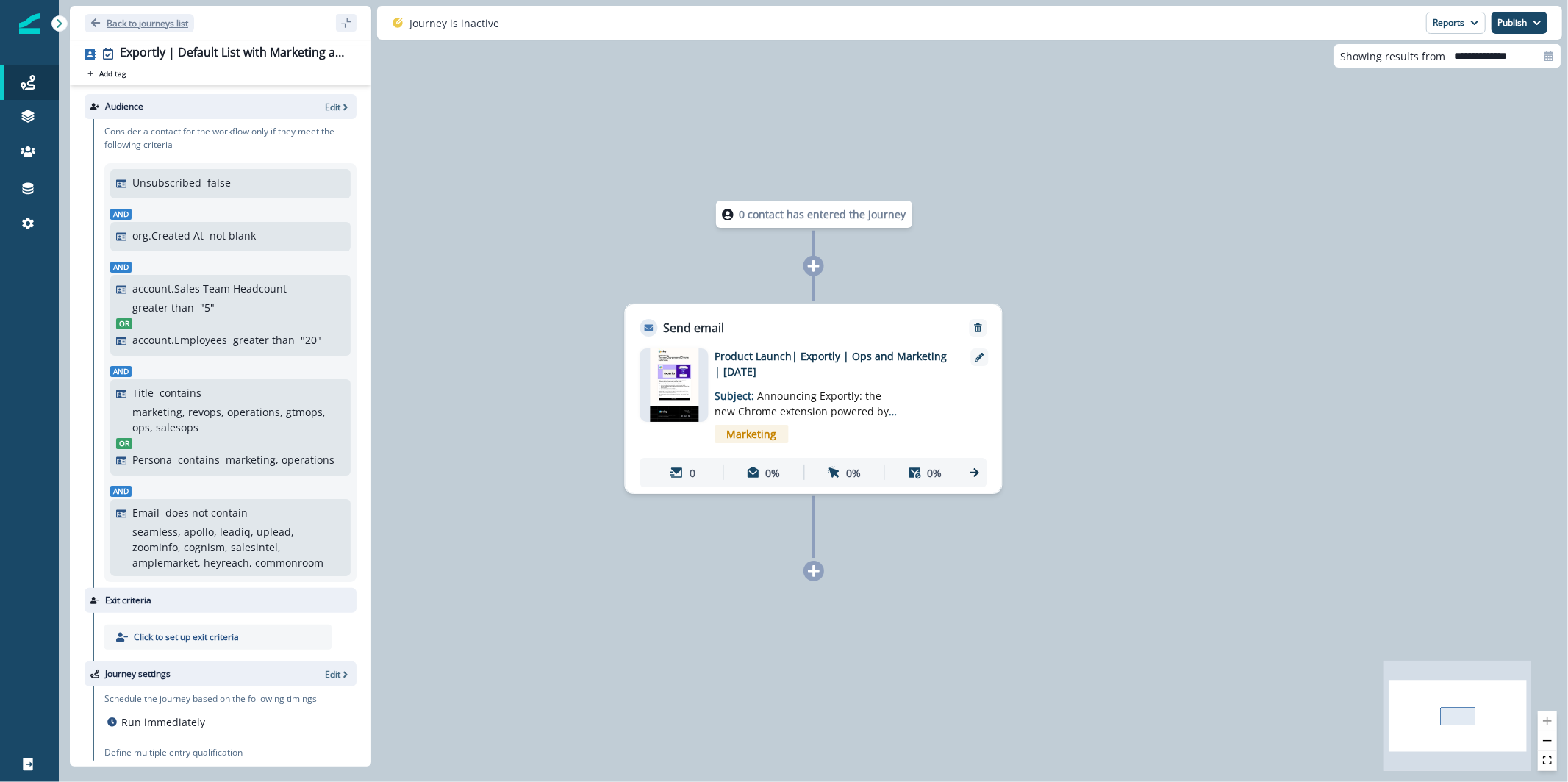
click at [167, 19] on p "Back to journeys list" at bounding box center [147, 23] width 81 height 13
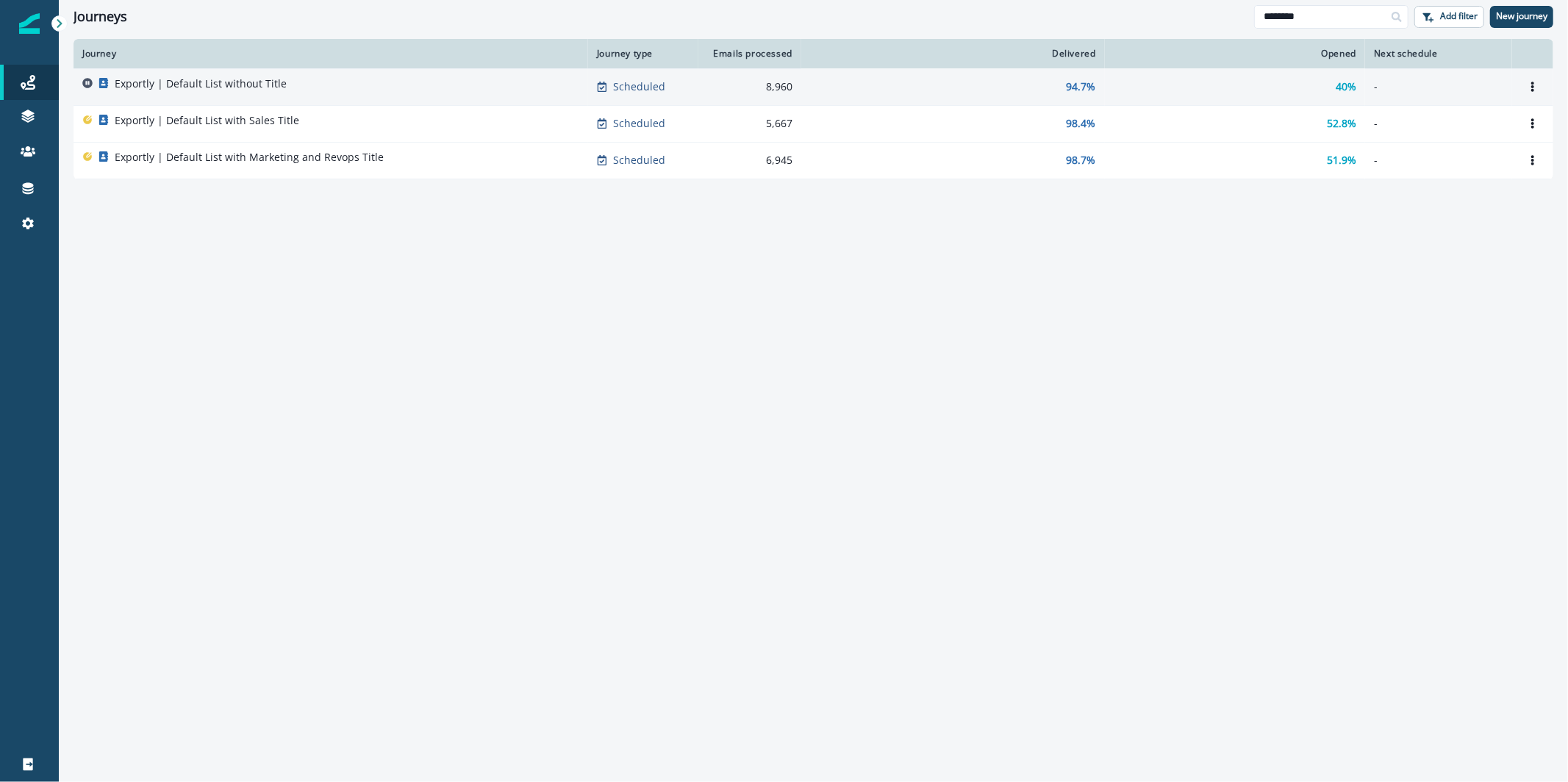
click at [180, 88] on p "Exportly | Default List without Title" at bounding box center [200, 84] width 172 height 15
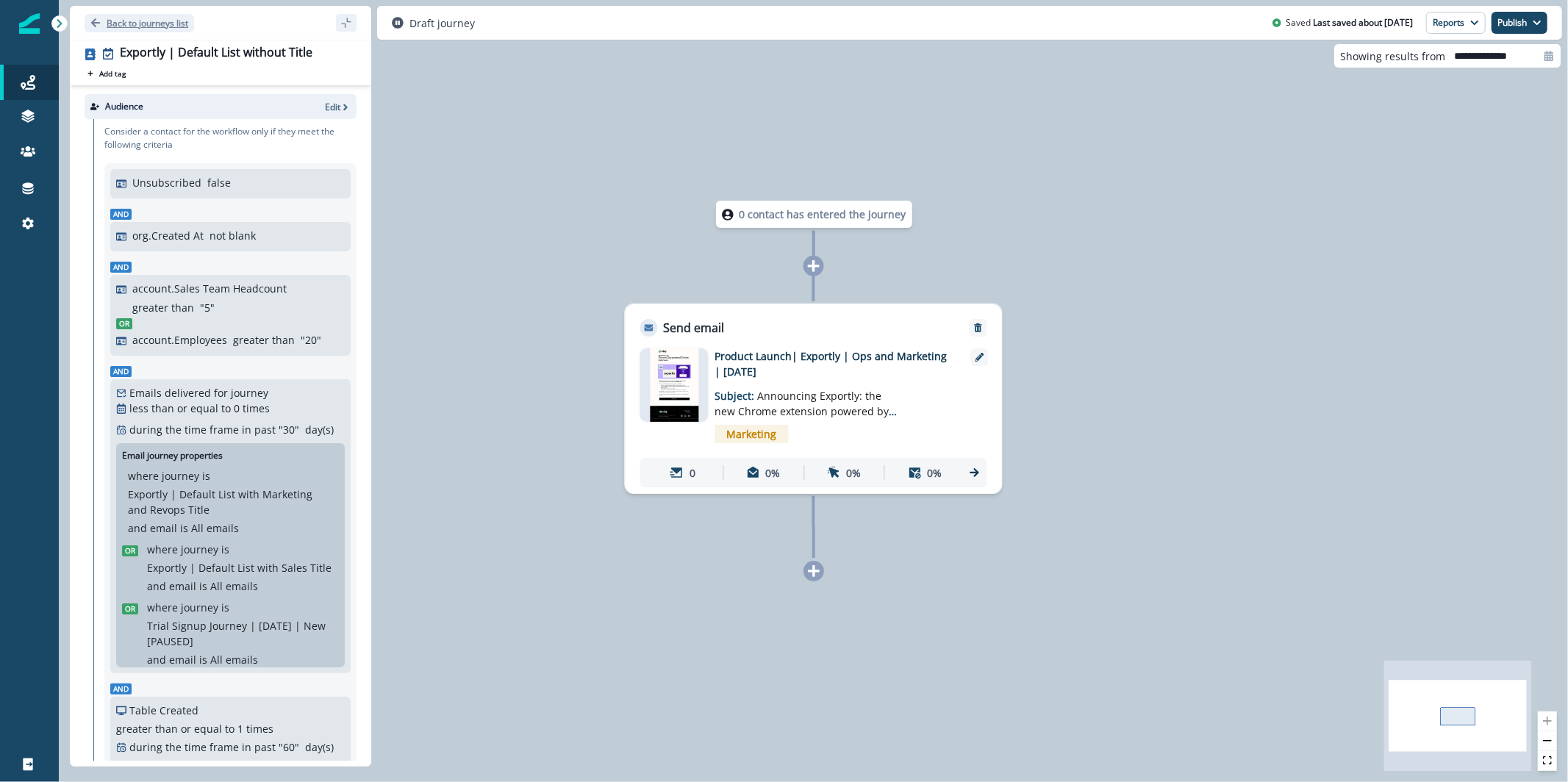
click at [160, 21] on p "Back to journeys list" at bounding box center [147, 23] width 81 height 13
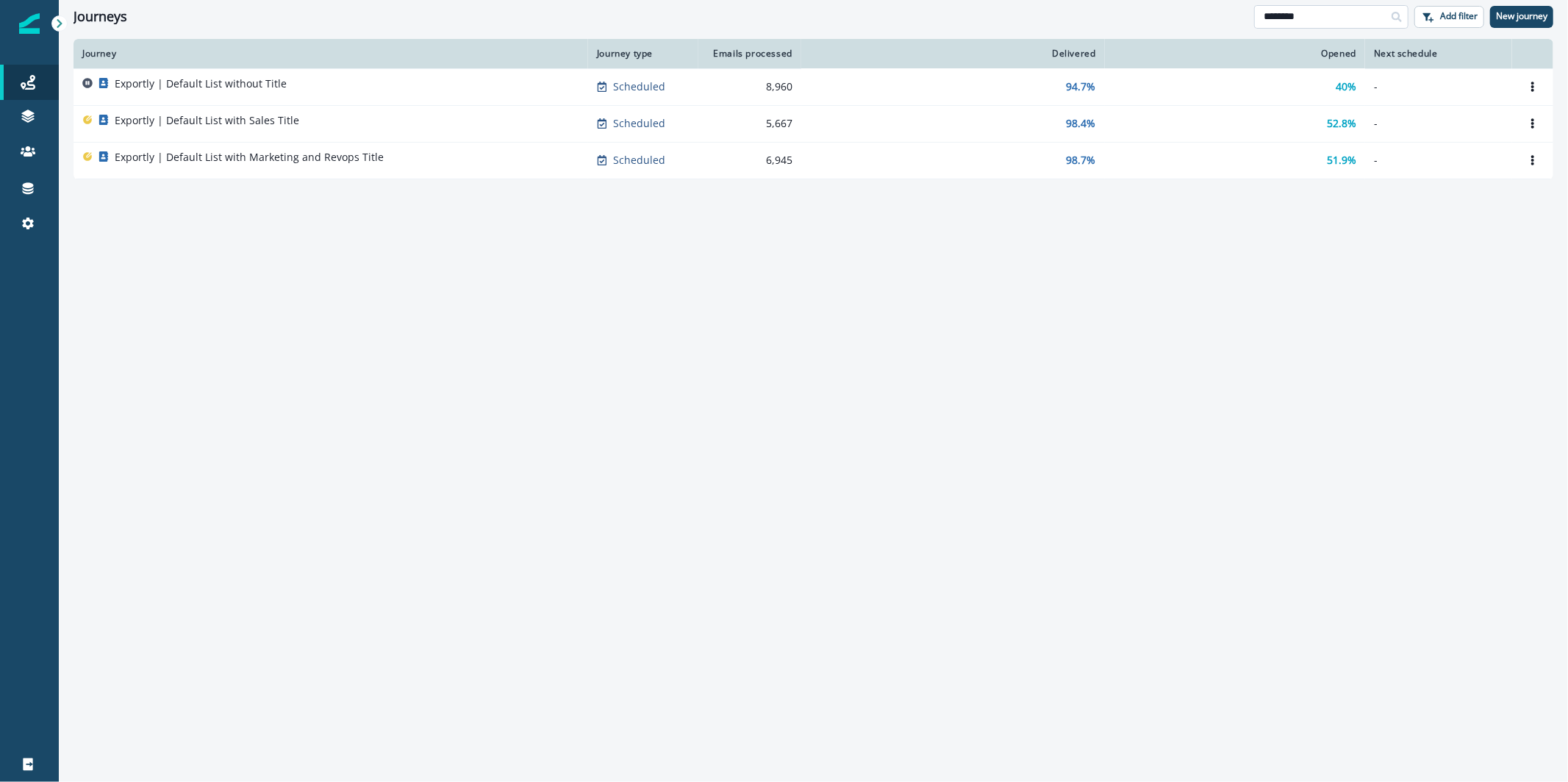
click at [1275, 14] on input "********" at bounding box center [1331, 17] width 154 height 23
type input "******"
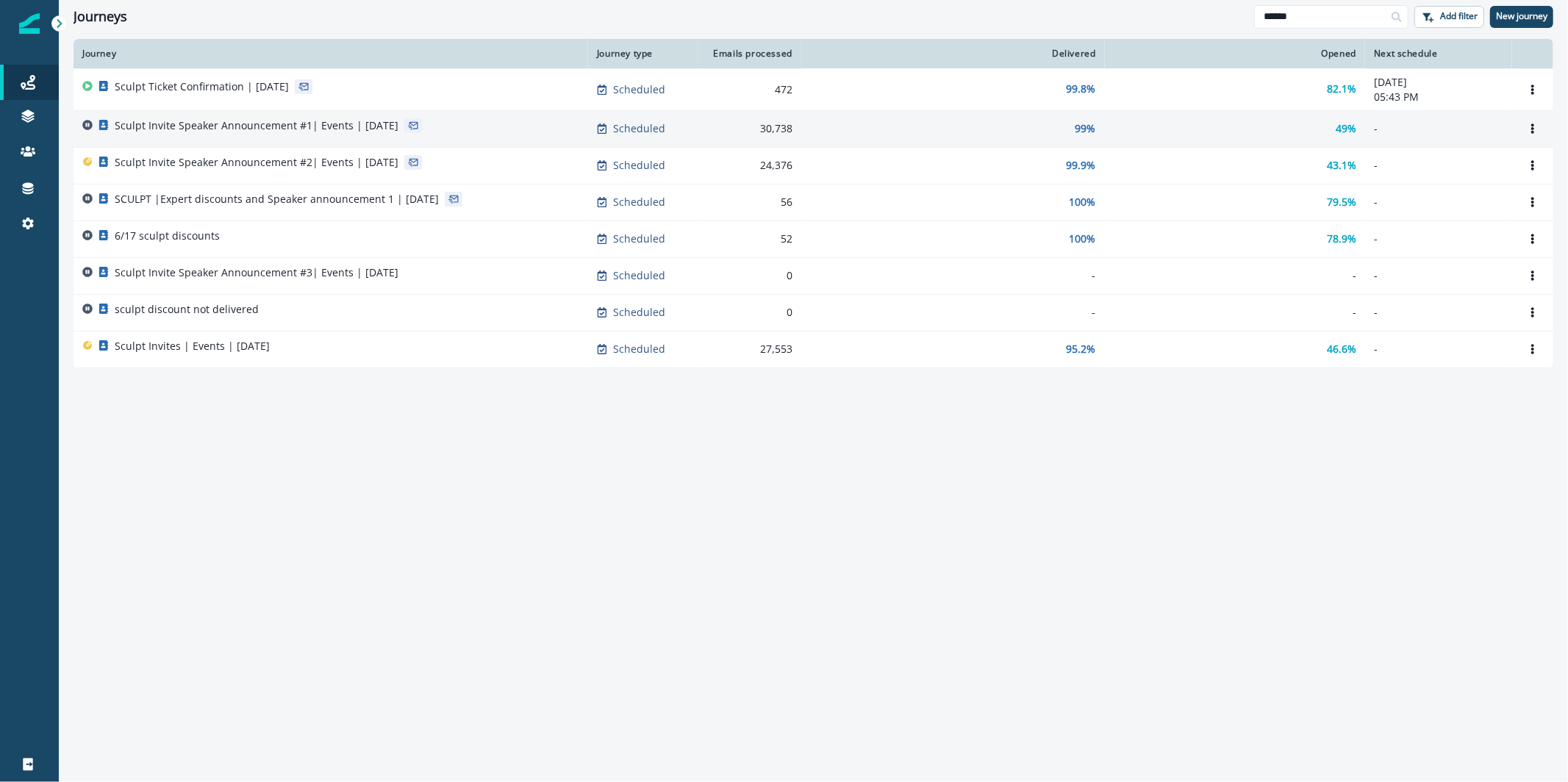
click at [441, 130] on div "Sculpt Invite Speaker Announcement #1| Events | July 19" at bounding box center [331, 128] width 497 height 20
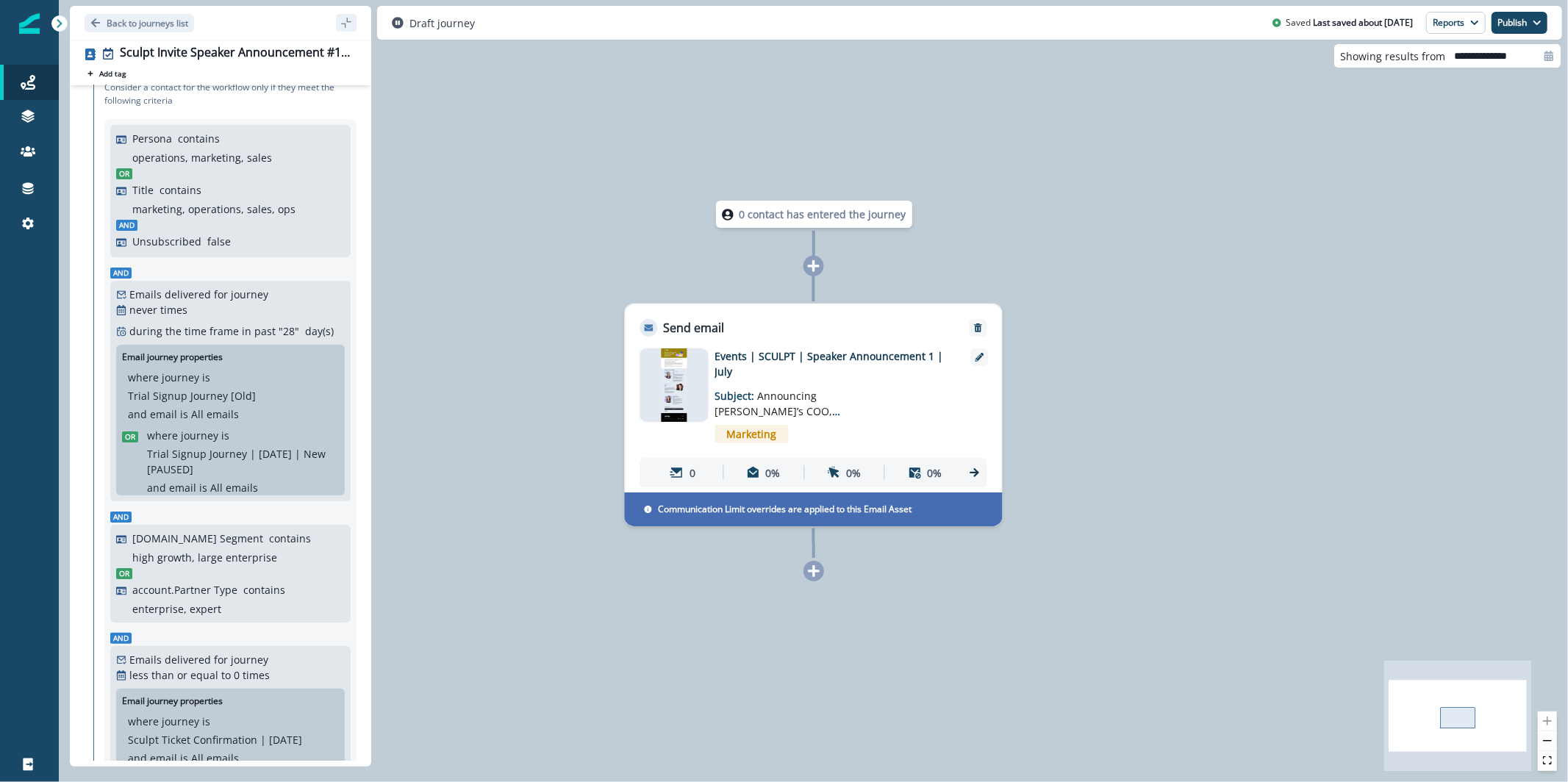
scroll to position [29, 0]
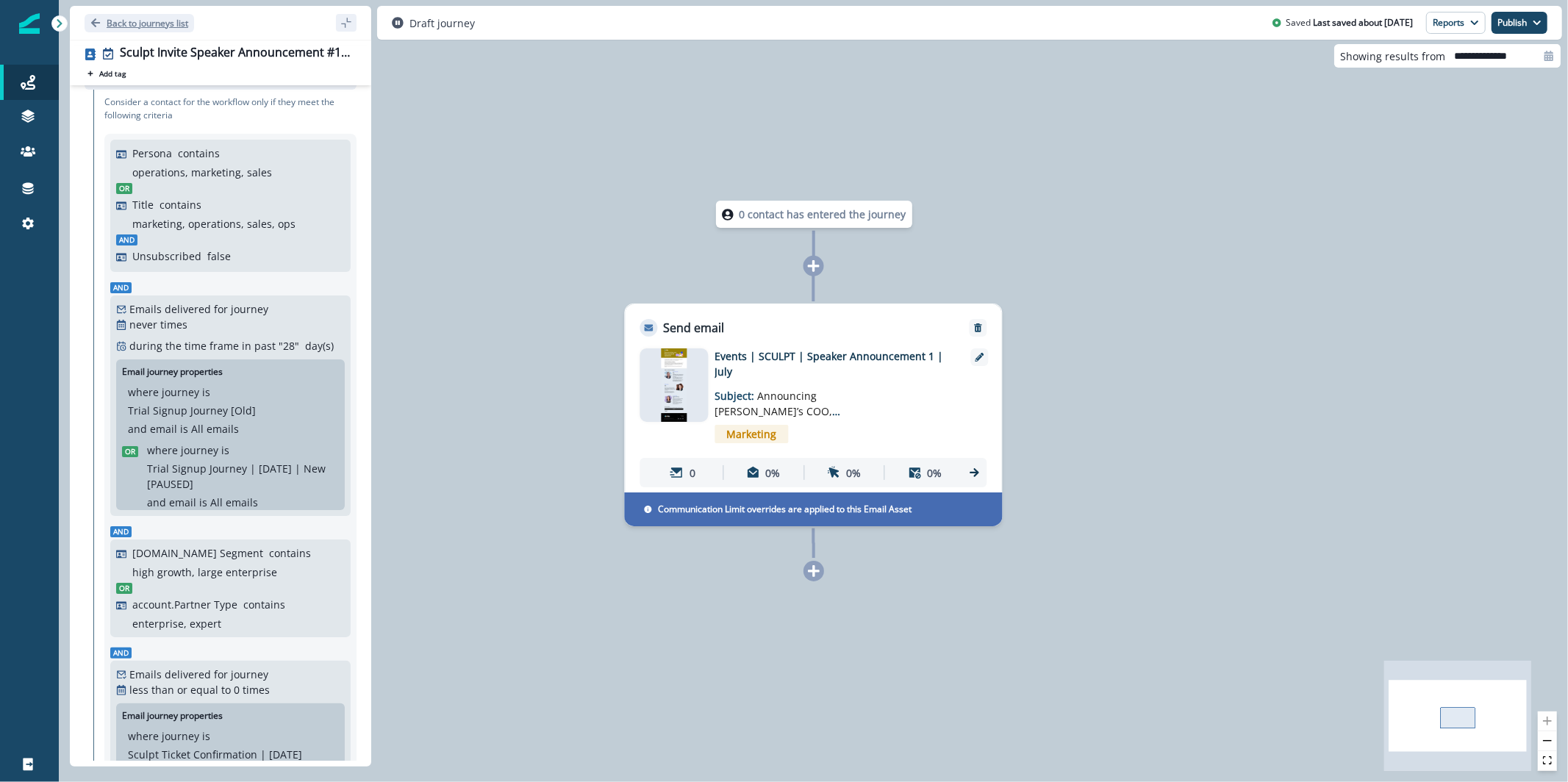
click at [157, 27] on p "Back to journeys list" at bounding box center [147, 23] width 81 height 13
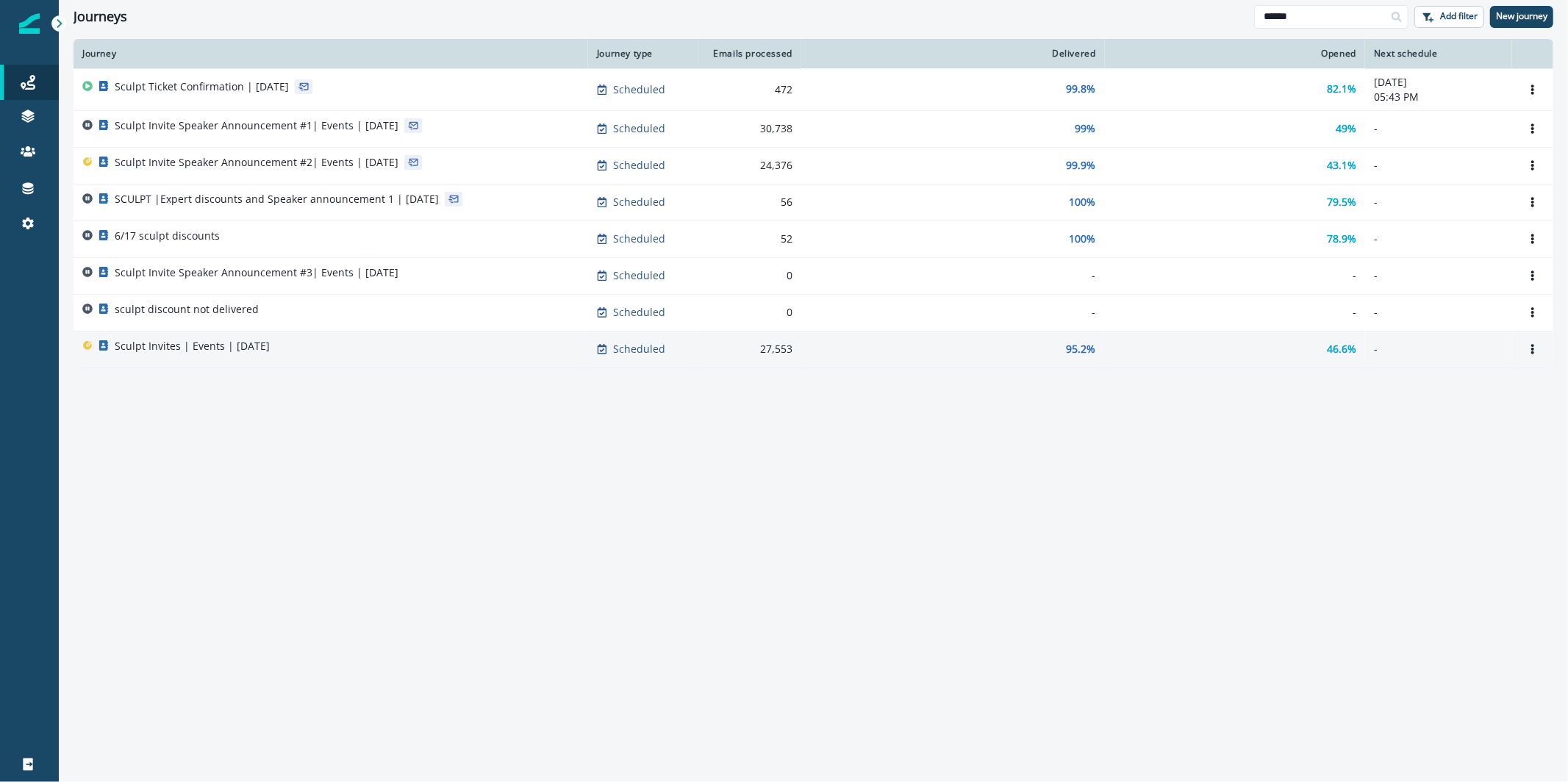
click at [347, 339] on div "Sculpt Invites | Events | May 2025" at bounding box center [331, 349] width 497 height 20
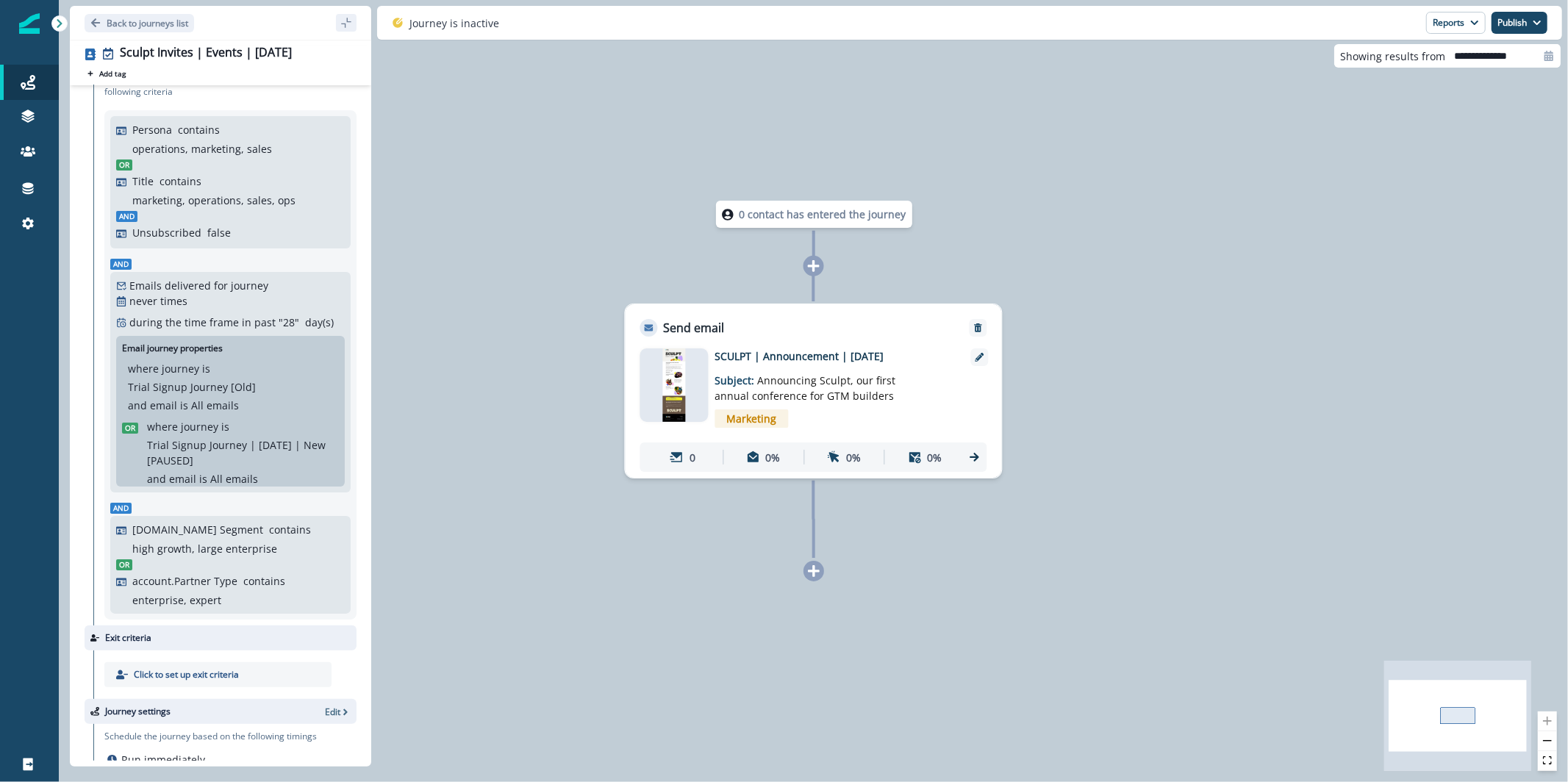
scroll to position [53, 0]
click at [170, 25] on p "Back to journeys list" at bounding box center [147, 23] width 81 height 13
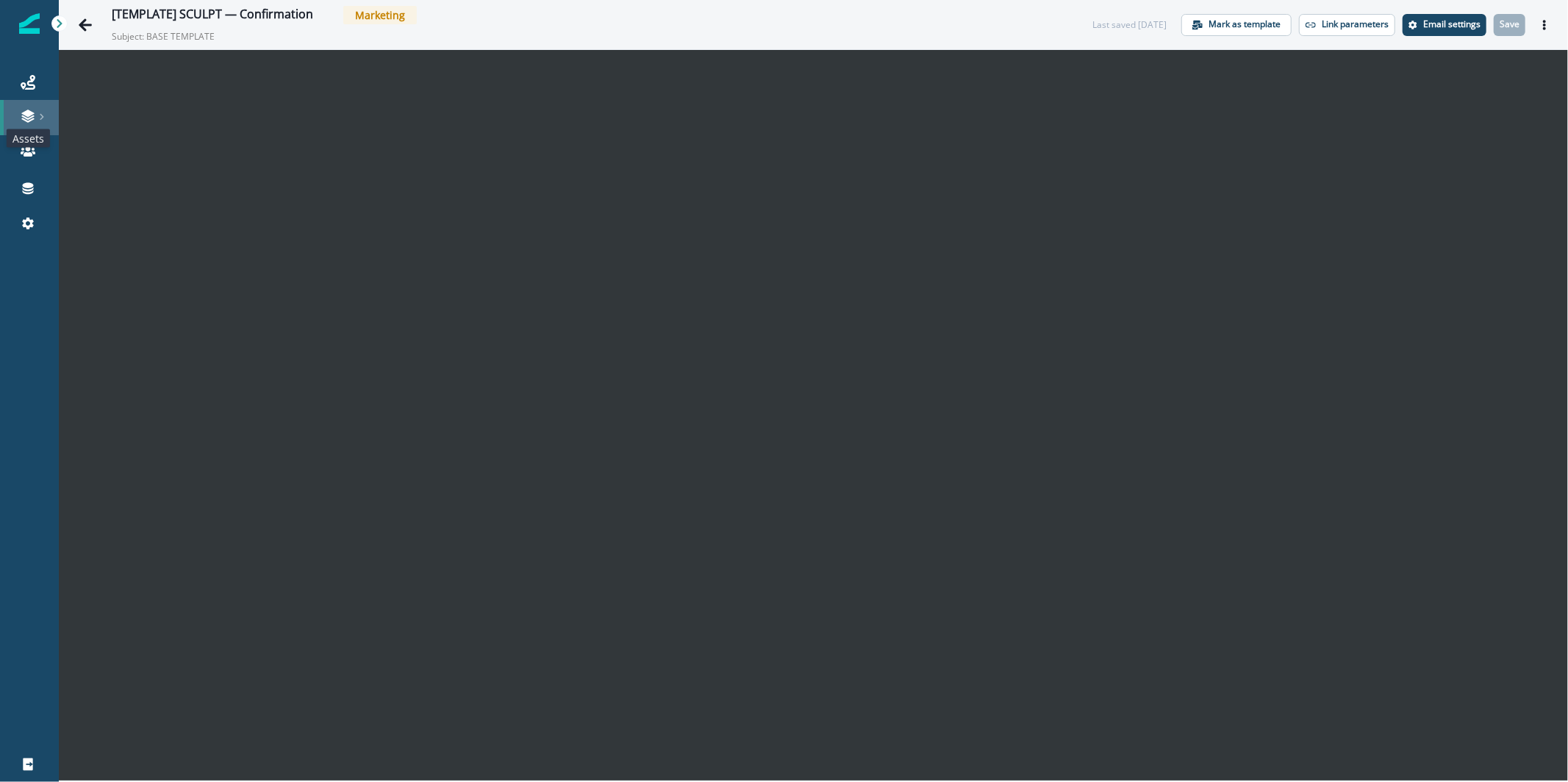
click at [33, 114] on icon at bounding box center [28, 116] width 15 height 15
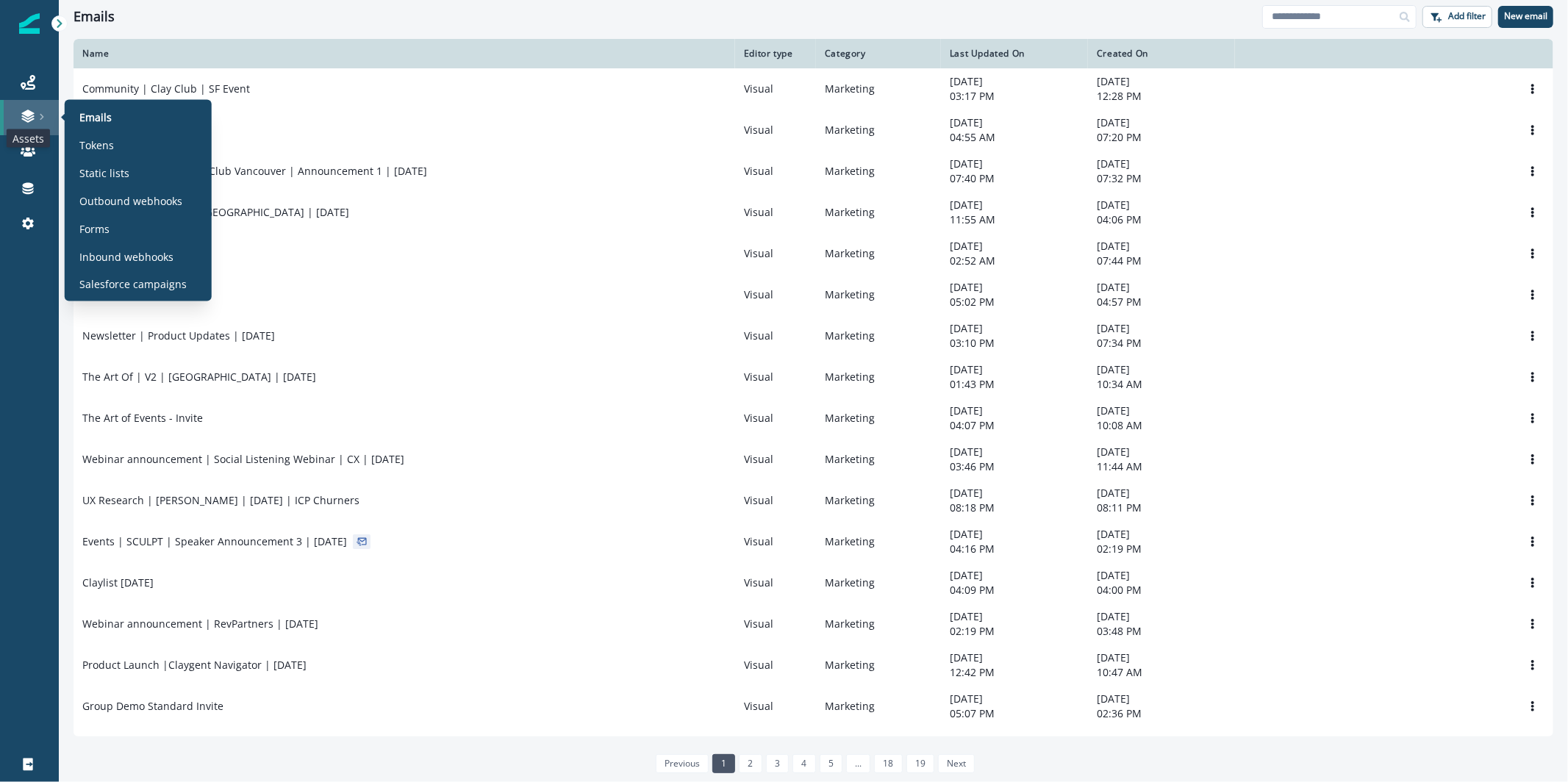
click at [26, 109] on icon at bounding box center [28, 116] width 15 height 15
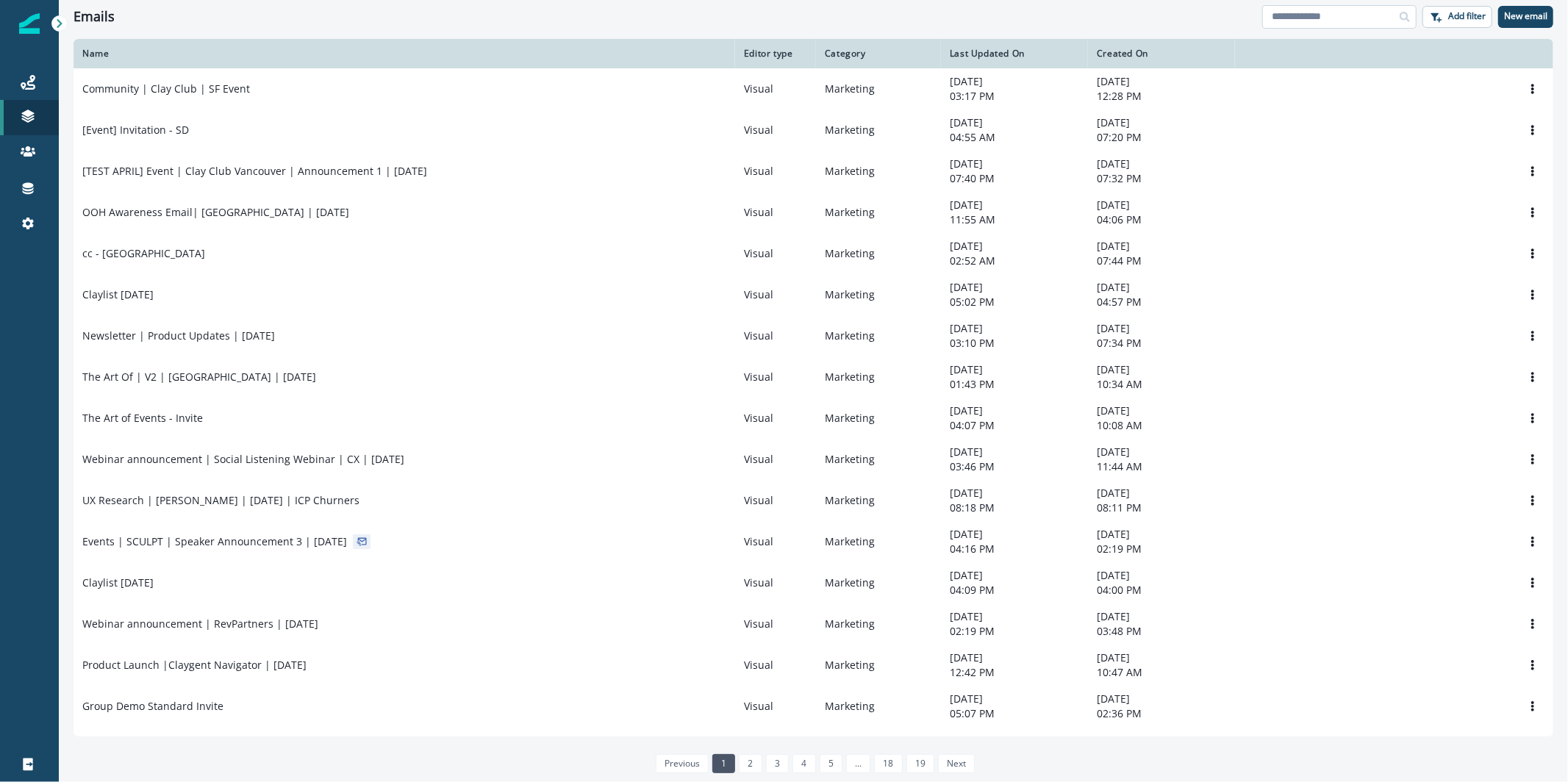
click at [1332, 22] on input at bounding box center [1339, 17] width 154 height 23
type input "****"
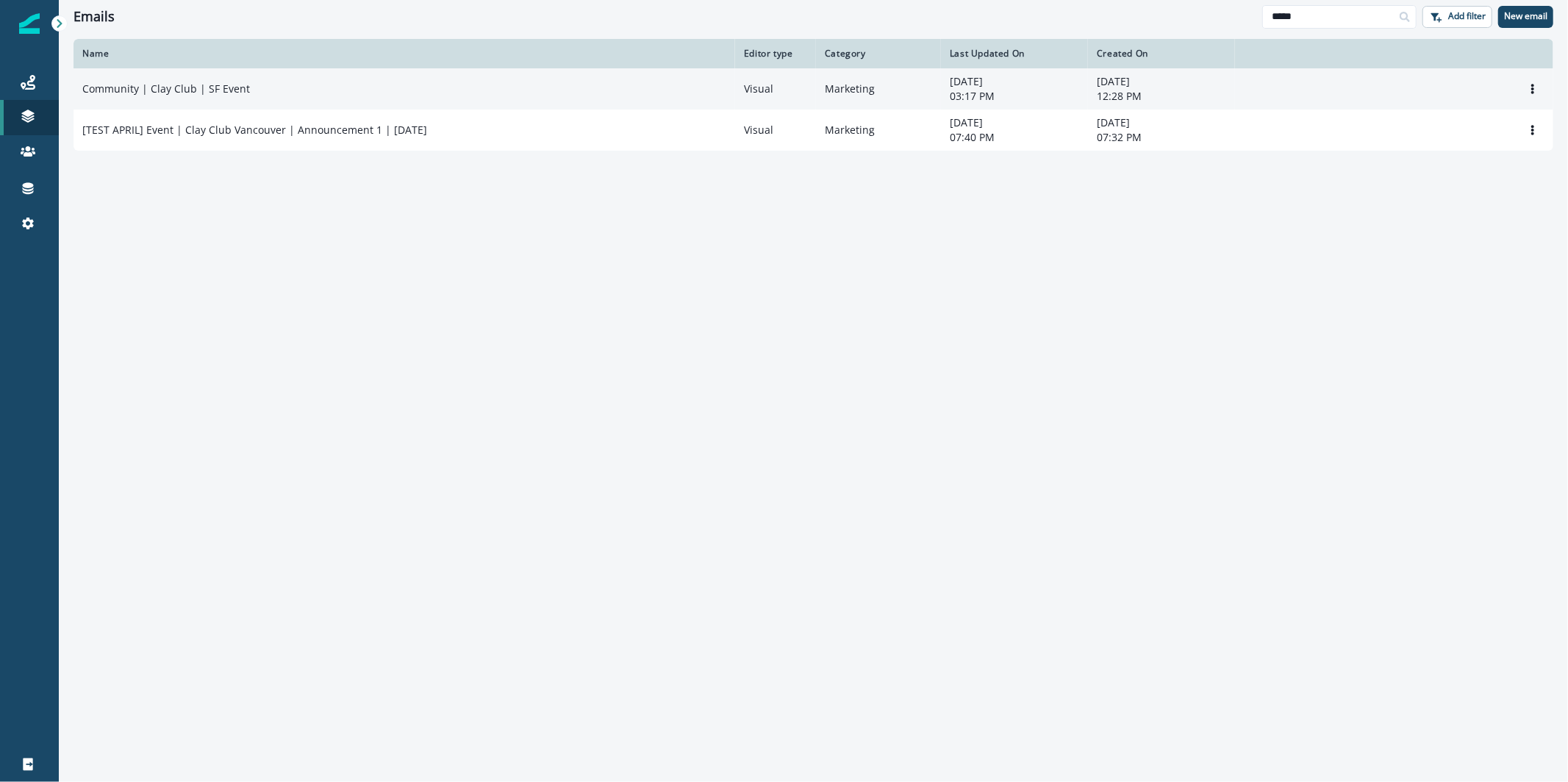
click at [564, 80] on td "Community | Clay Club | SF Event" at bounding box center [405, 89] width 662 height 41
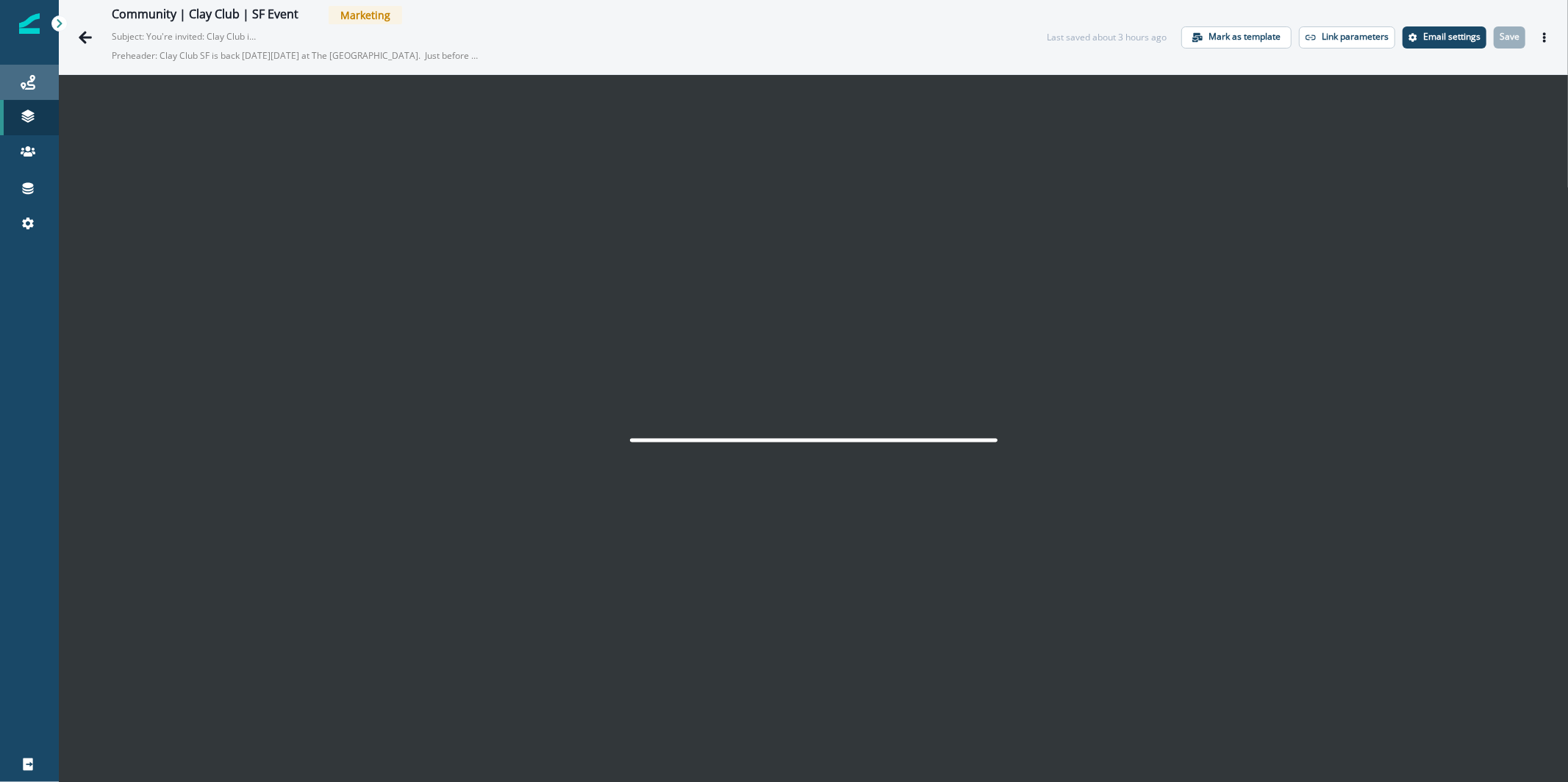
click at [29, 96] on link "Journeys" at bounding box center [29, 82] width 59 height 35
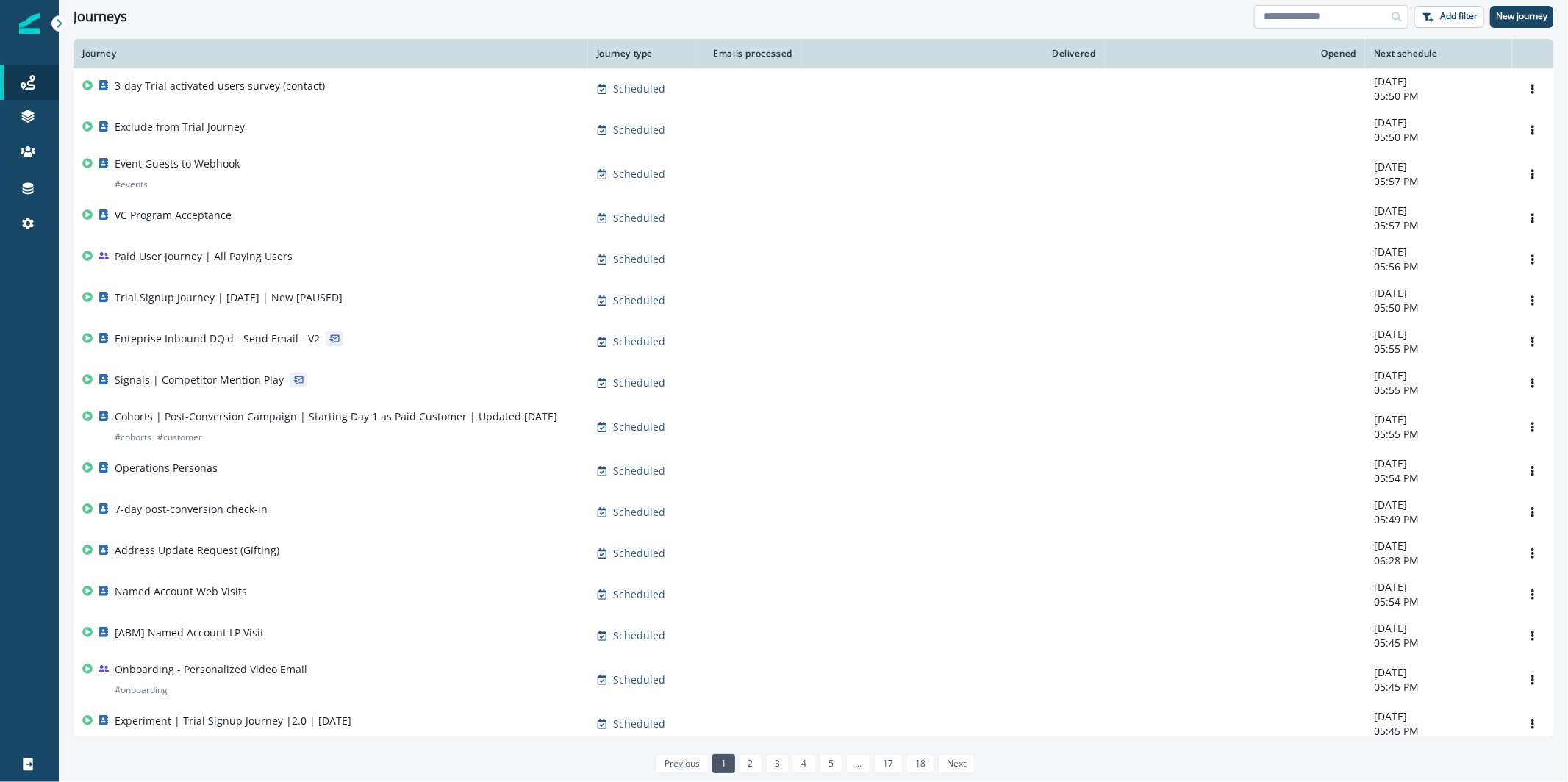
click at [1275, 20] on input at bounding box center [1331, 17] width 154 height 23
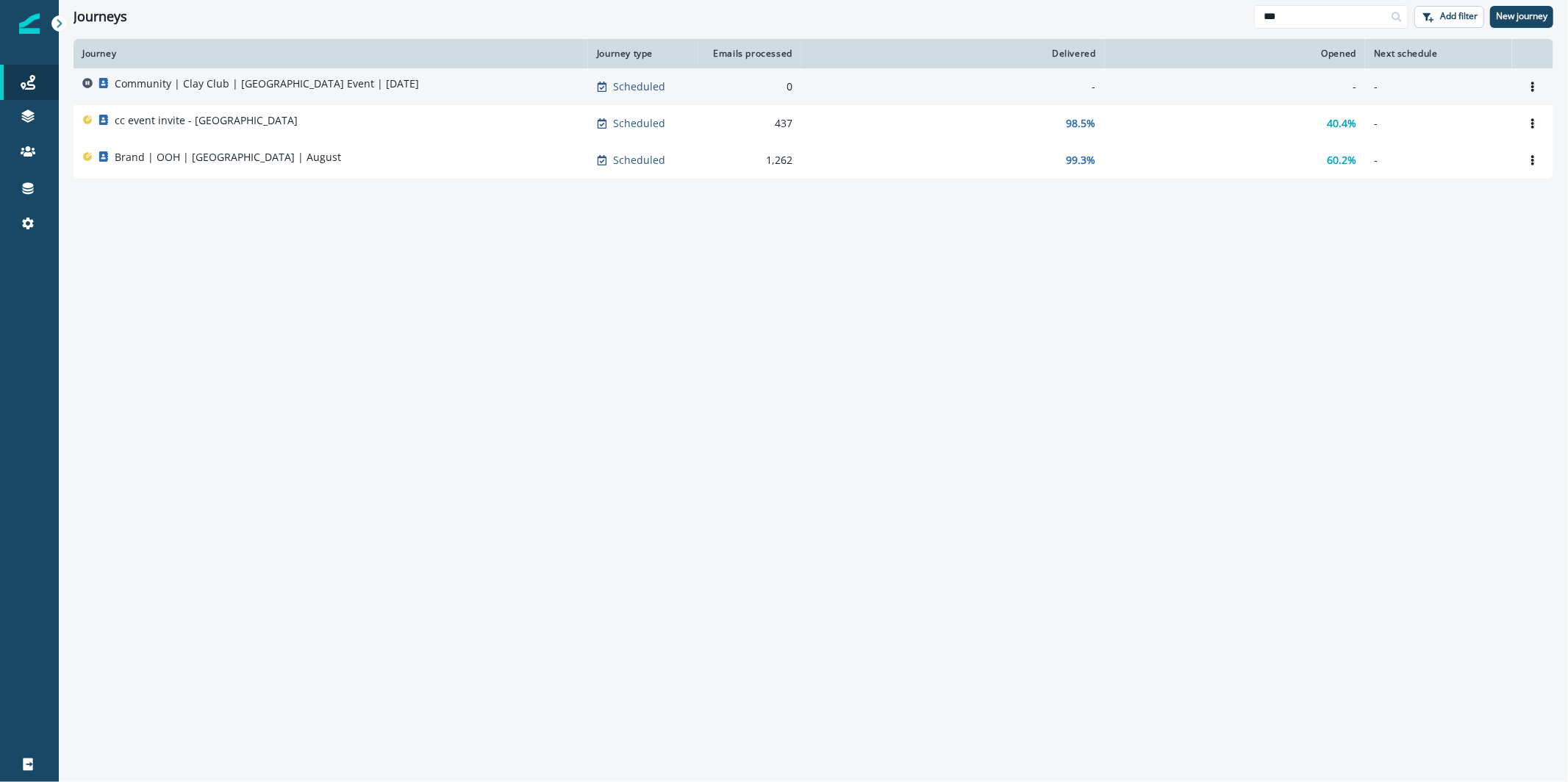
type input "***"
click at [547, 86] on div "Community | Clay Club | [GEOGRAPHIC_DATA] Event | [DATE]" at bounding box center [331, 86] width 497 height 20
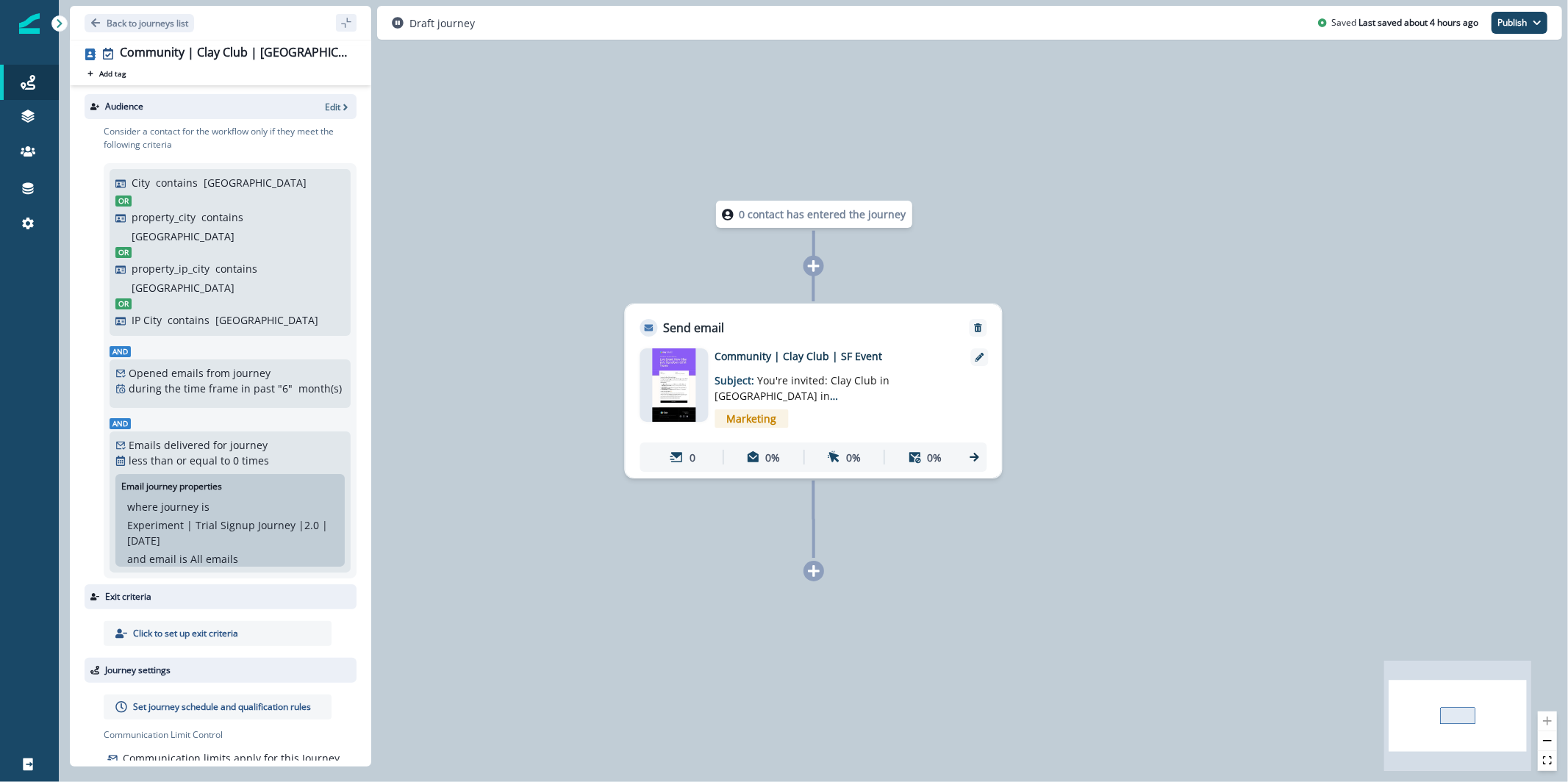
click at [673, 385] on img at bounding box center [674, 385] width 44 height 74
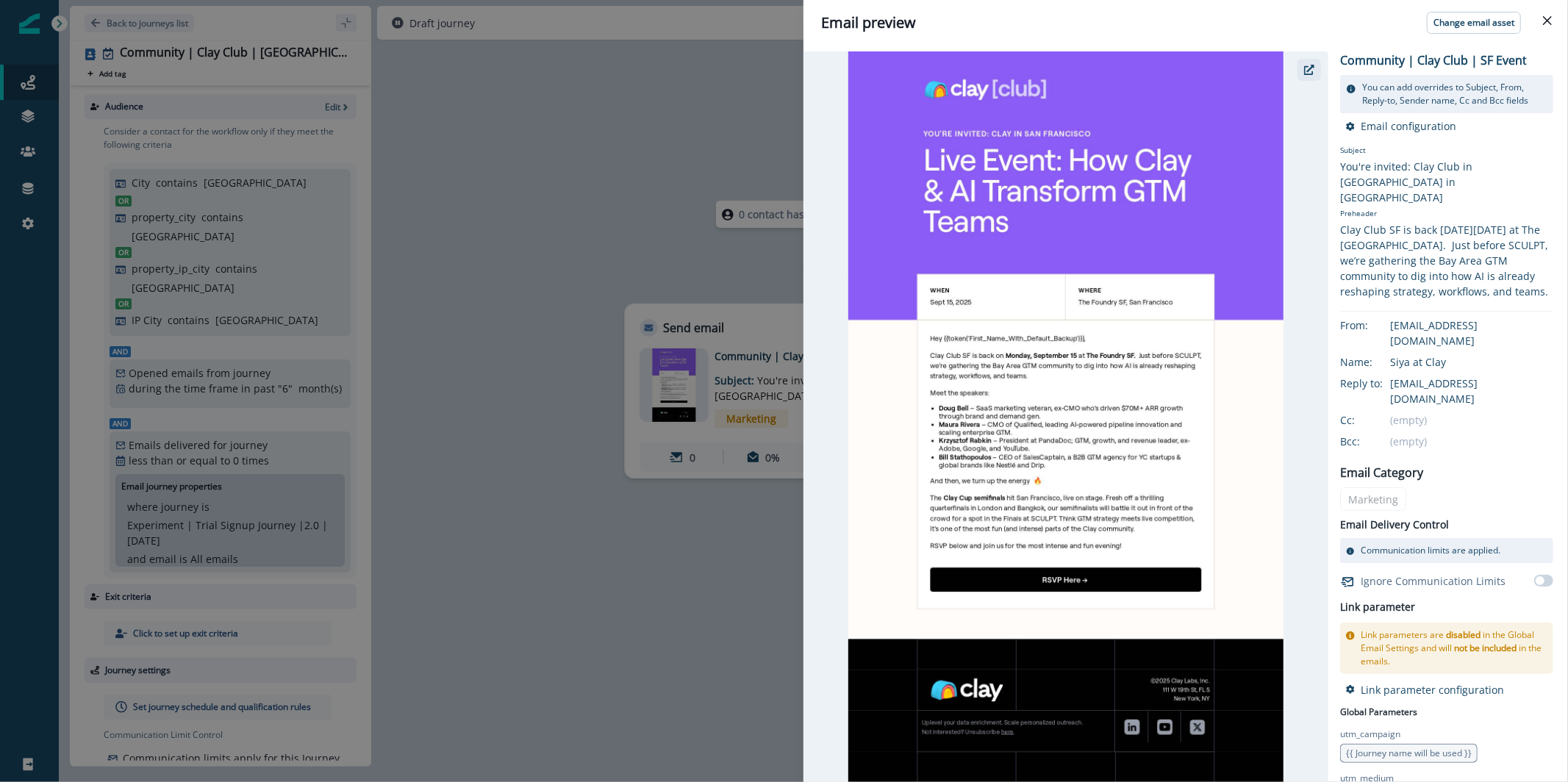
click at [1316, 67] on button "button" at bounding box center [1309, 69] width 23 height 22
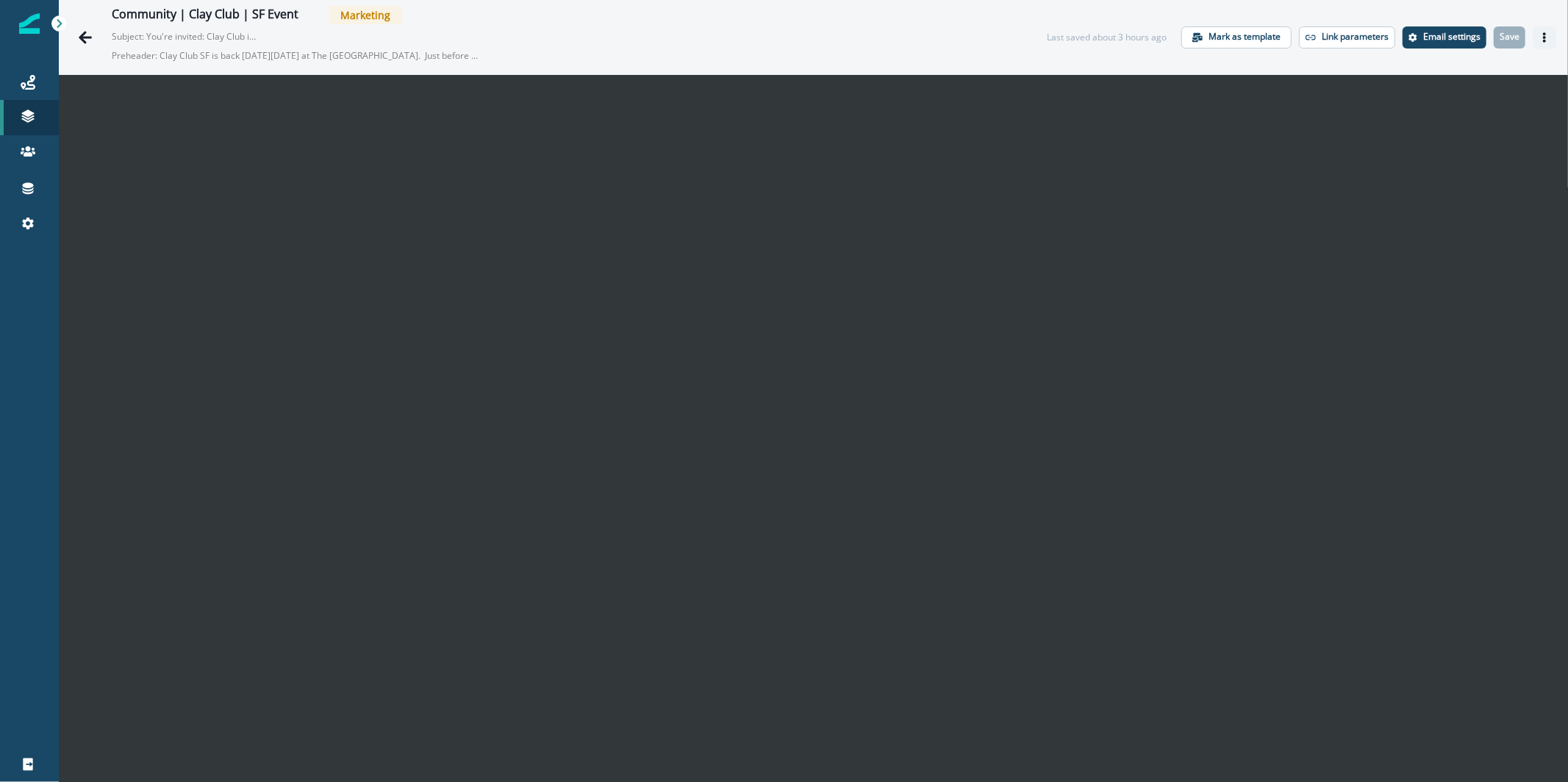
click at [1536, 43] on button "Actions" at bounding box center [1544, 37] width 23 height 22
click at [1428, 124] on button "Send test email" at bounding box center [1462, 126] width 164 height 26
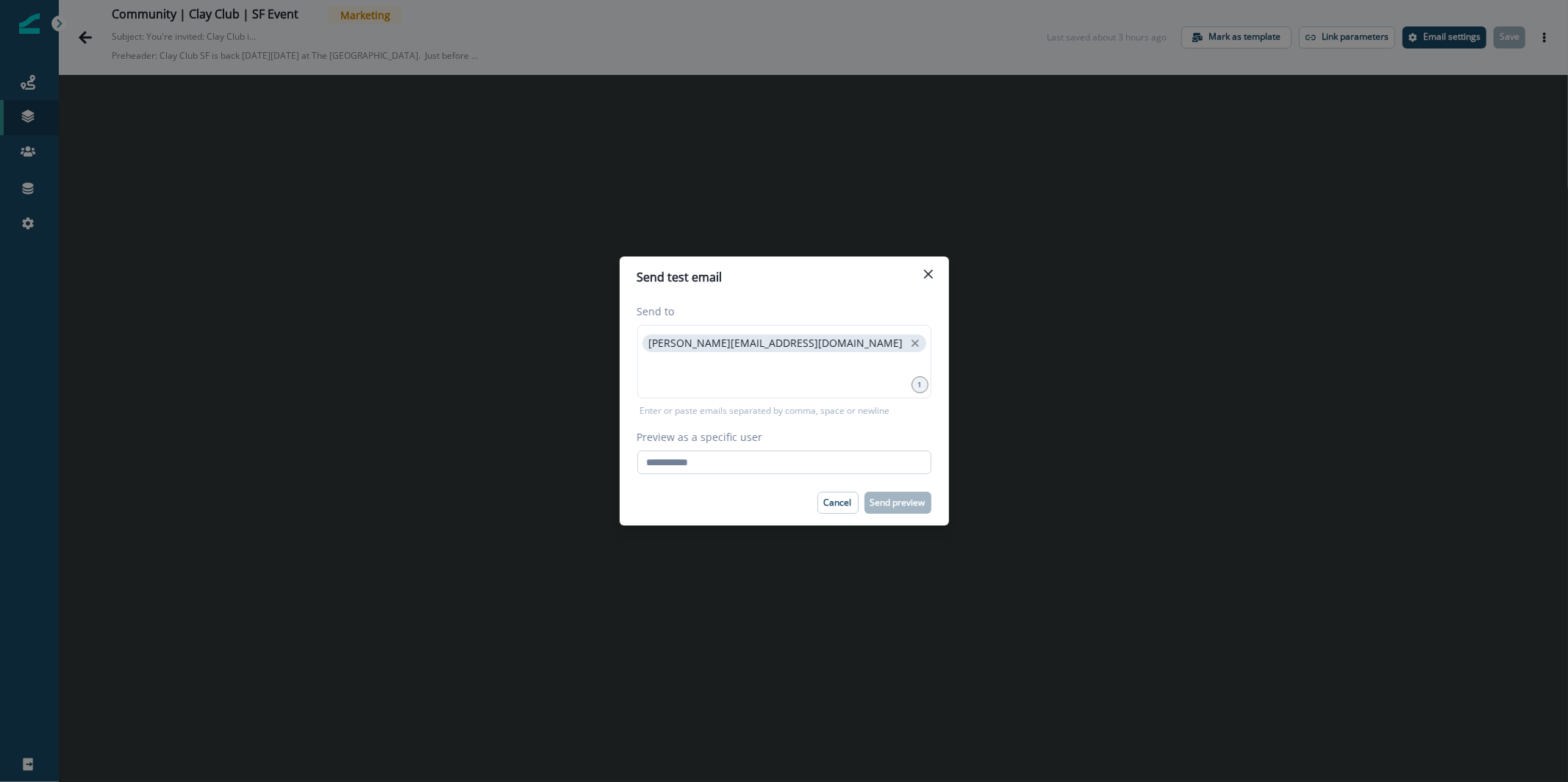
click at [778, 466] on input "Preview as a specific user" at bounding box center [784, 462] width 294 height 23
click at [802, 469] on input "**********" at bounding box center [784, 462] width 294 height 23
click at [802, 469] on div "**********" at bounding box center [784, 452] width 294 height 45
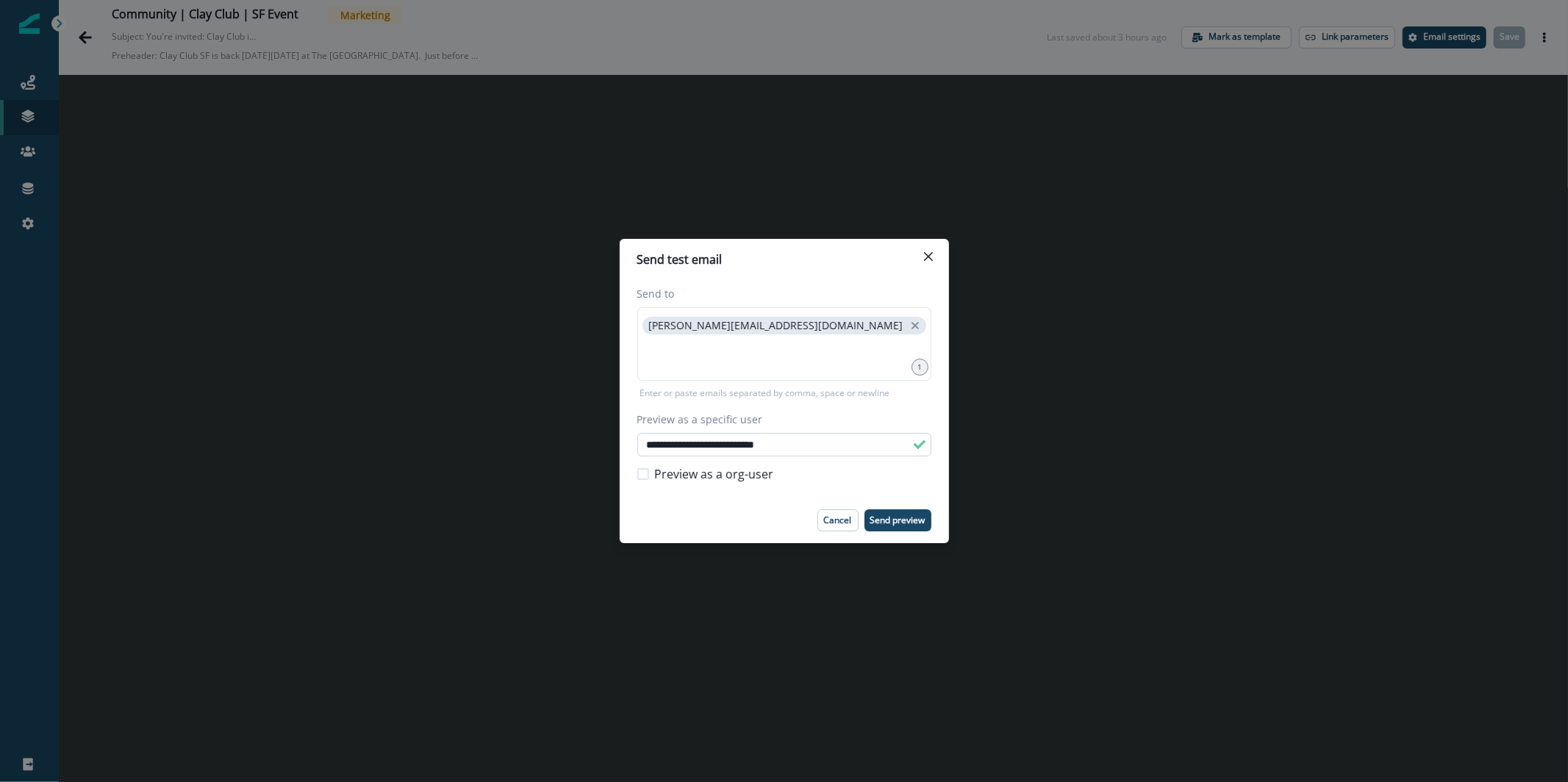
type input "**********"
click at [802, 469] on div "Preview as a org-user" at bounding box center [784, 474] width 294 height 35
click at [808, 452] on input "**********" at bounding box center [784, 444] width 294 height 23
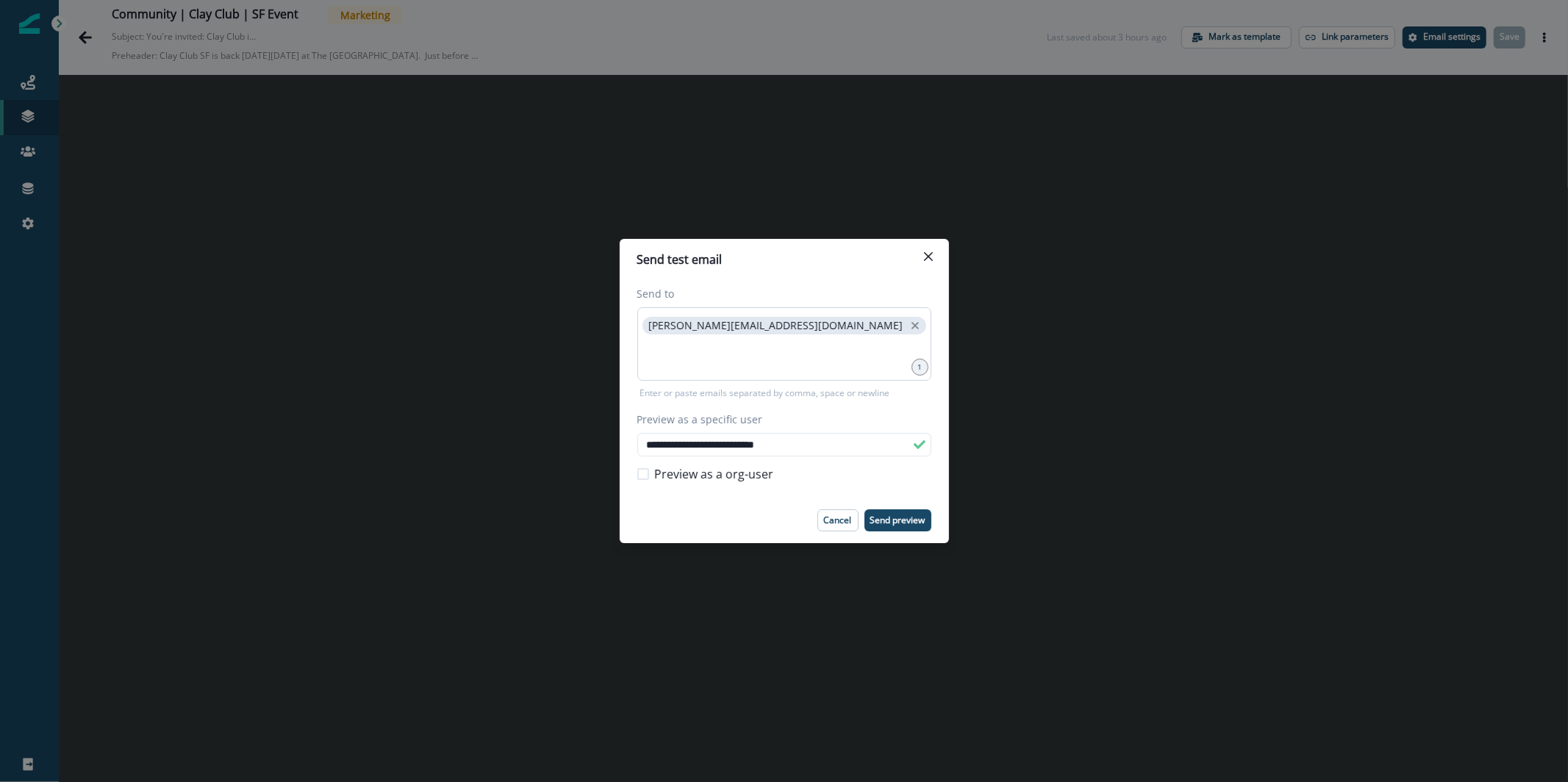
click at [787, 339] on div "[PERSON_NAME][EMAIL_ADDRESS][DOMAIN_NAME]" at bounding box center [784, 344] width 294 height 74
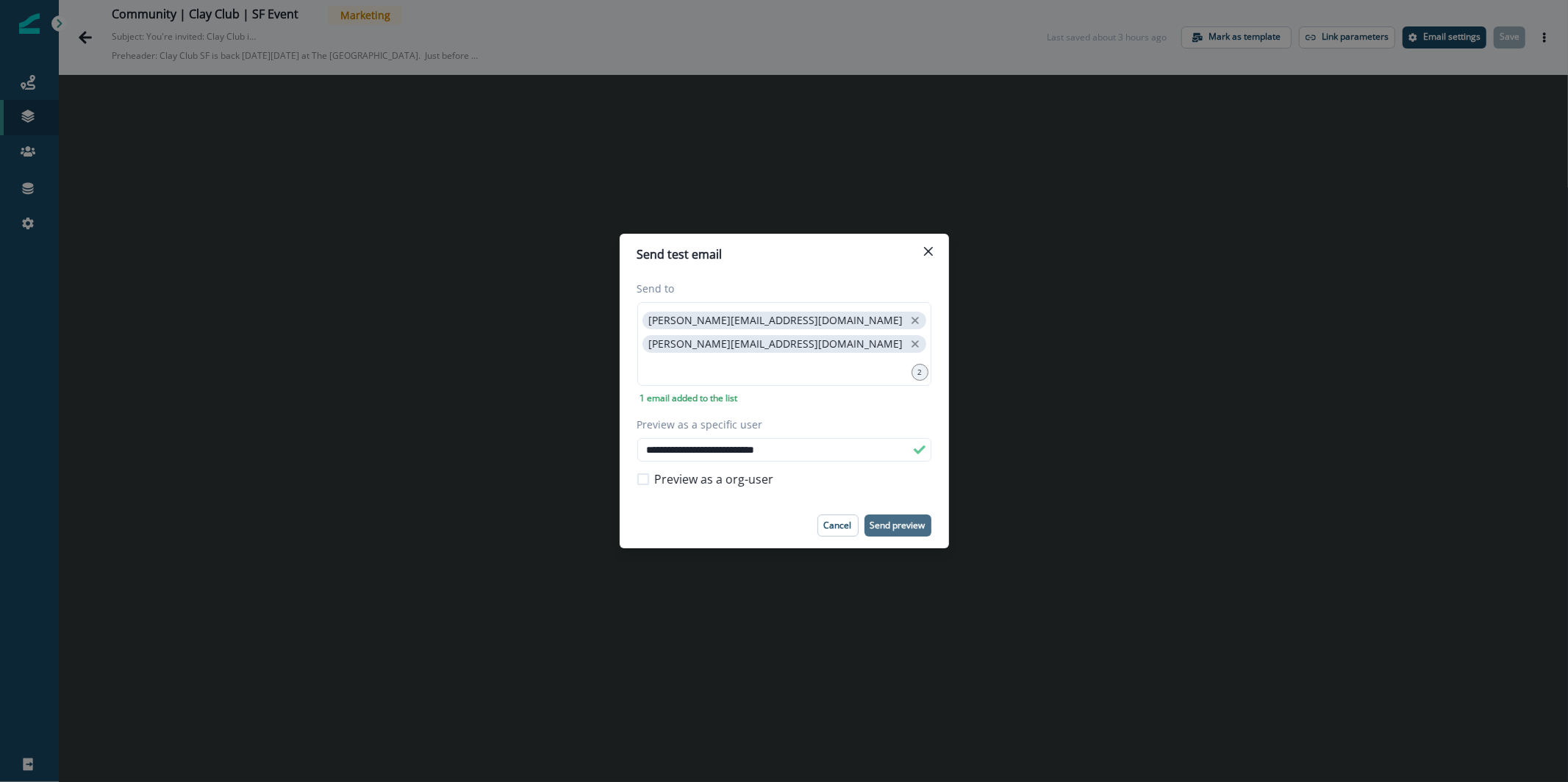
click at [896, 521] on p "Send preview" at bounding box center [897, 526] width 55 height 11
click at [923, 252] on button "Close" at bounding box center [928, 251] width 23 height 23
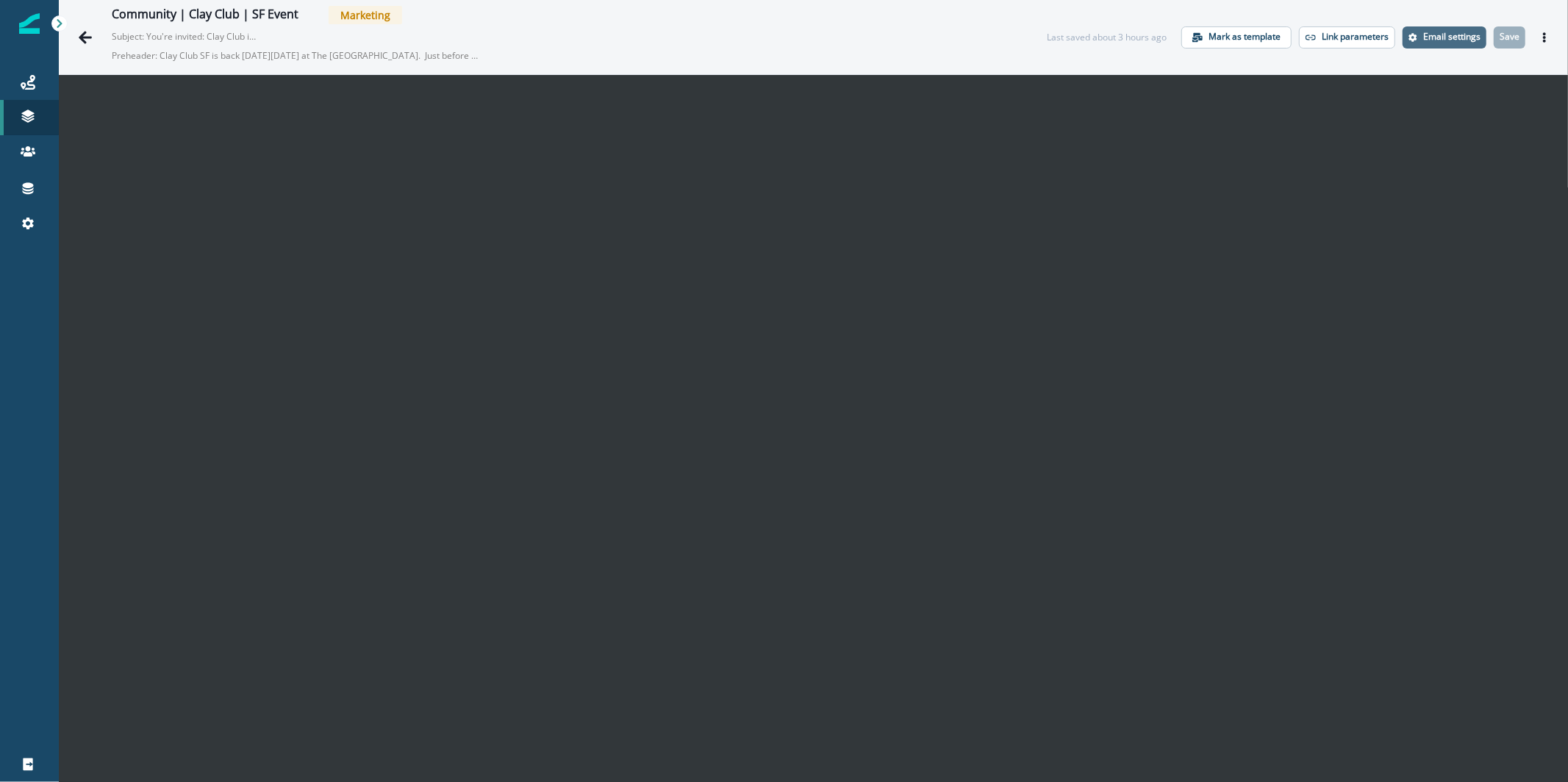
click at [1438, 45] on button "Email settings" at bounding box center [1444, 37] width 84 height 22
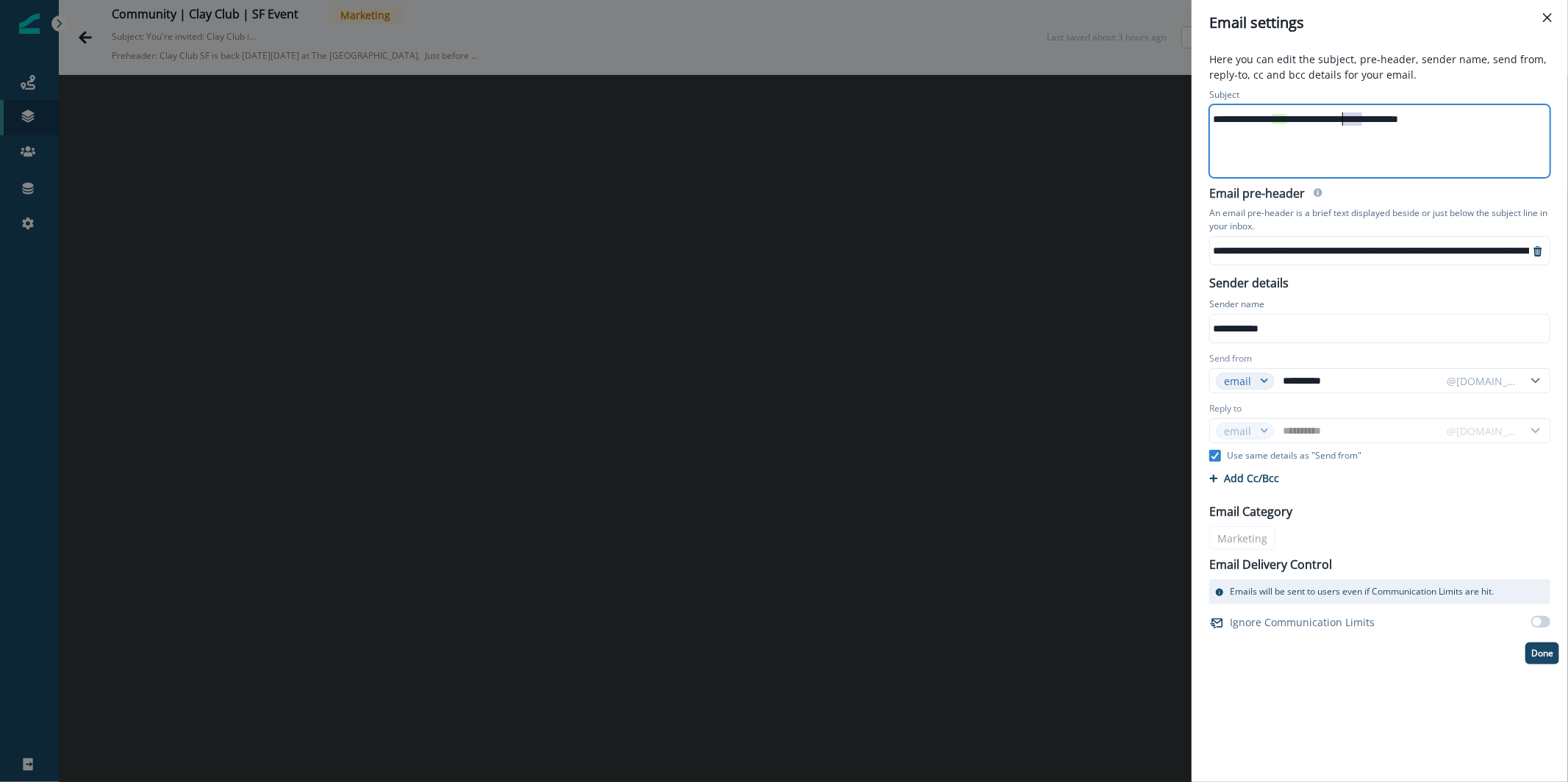
drag, startPoint x: 1362, startPoint y: 122, endPoint x: 1343, endPoint y: 122, distance: 19.0
click at [1343, 122] on div "**********" at bounding box center [1379, 118] width 338 height 22
click at [1551, 646] on button "Done" at bounding box center [1542, 653] width 34 height 22
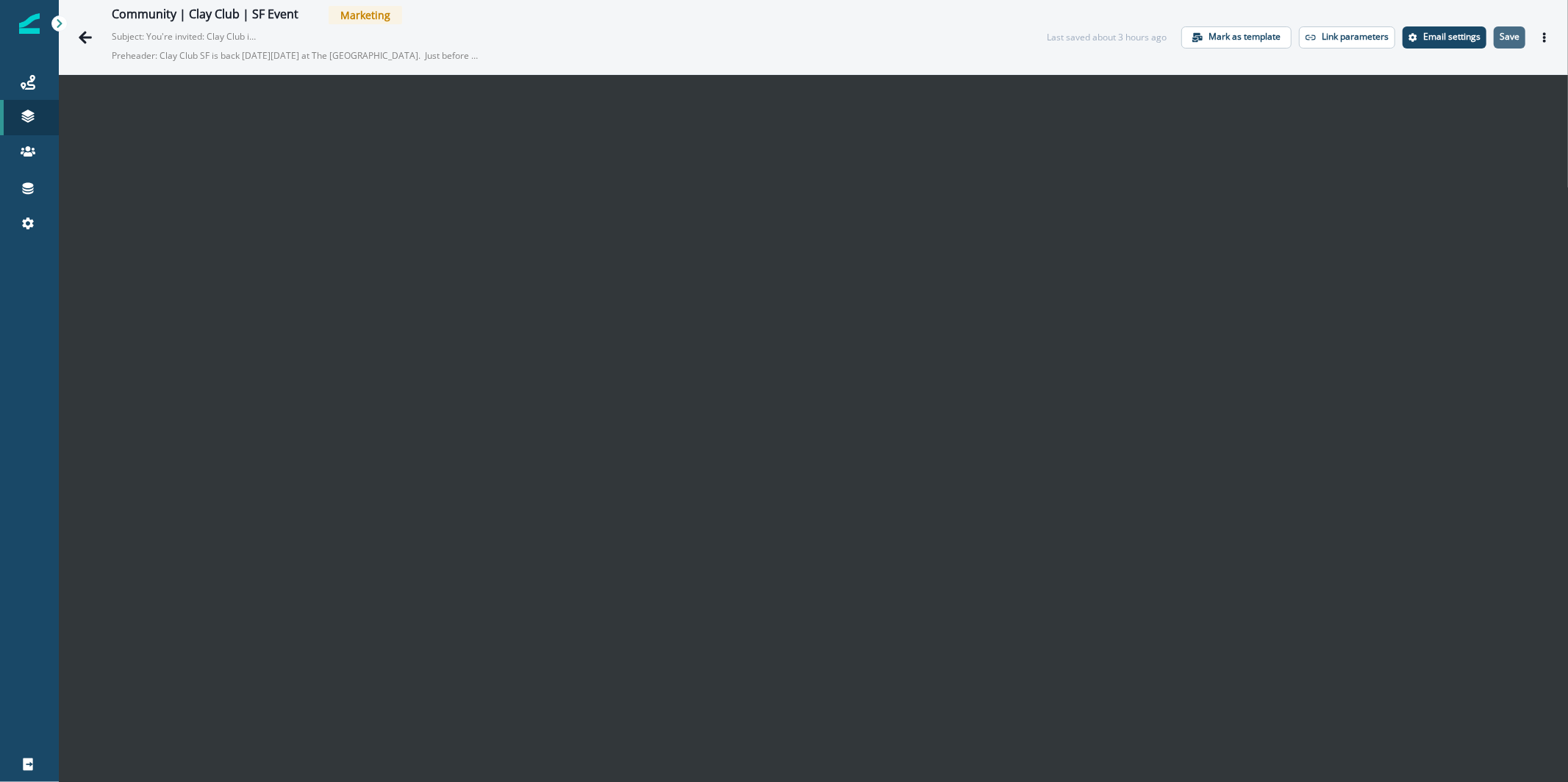
click at [1499, 37] on p "Save" at bounding box center [1509, 37] width 20 height 11
click at [1539, 36] on icon "Actions" at bounding box center [1545, 38] width 11 height 11
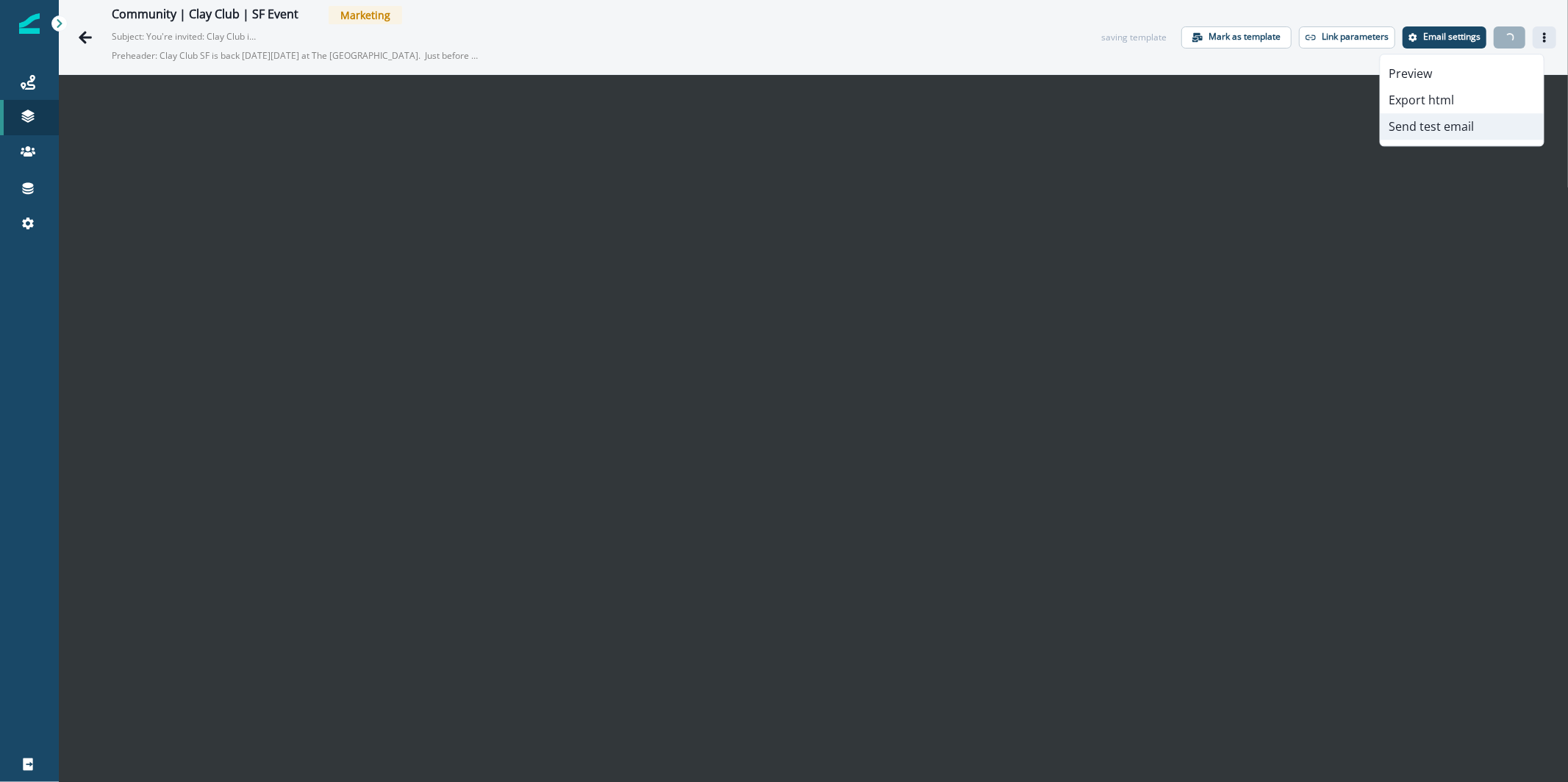
click at [1466, 130] on button "Send test email" at bounding box center [1462, 126] width 164 height 26
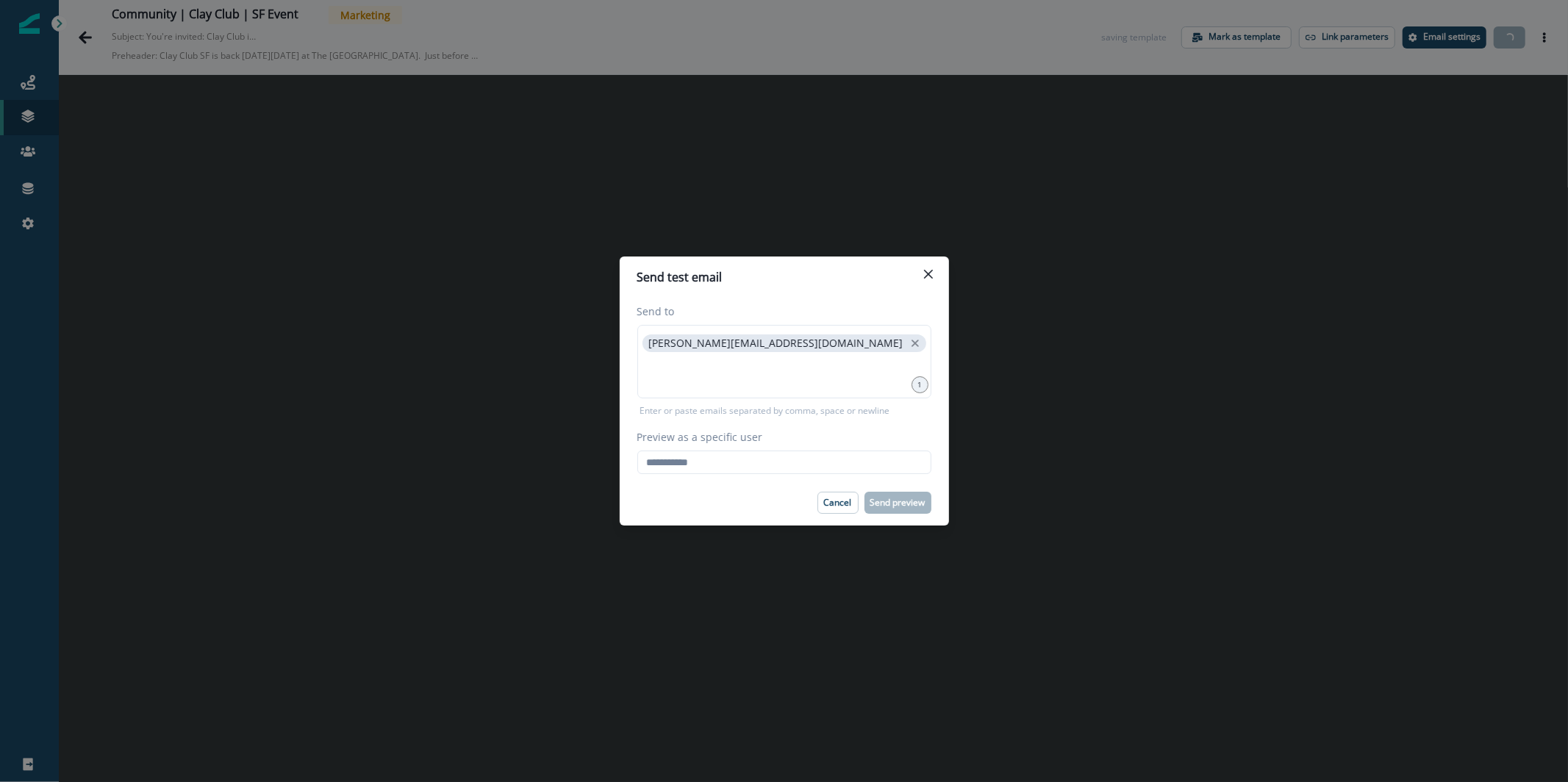
click at [768, 484] on footer "Cancel Send preview" at bounding box center [784, 502] width 329 height 45
click at [768, 454] on input "Preview as a specific user" at bounding box center [784, 462] width 294 height 23
click at [802, 464] on input "**********" at bounding box center [784, 462] width 294 height 23
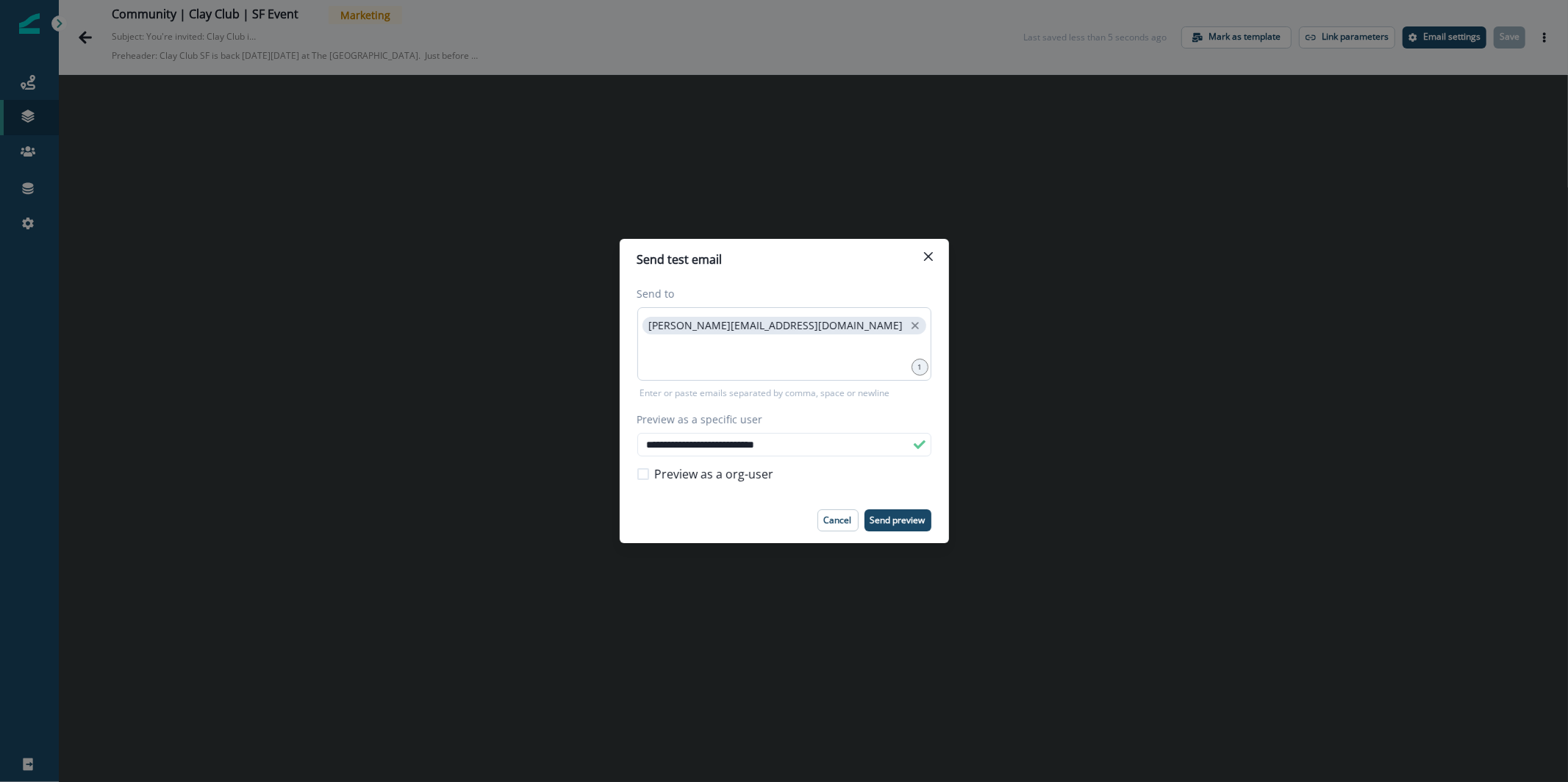
type input "**********"
click at [806, 346] on input at bounding box center [784, 356] width 289 height 29
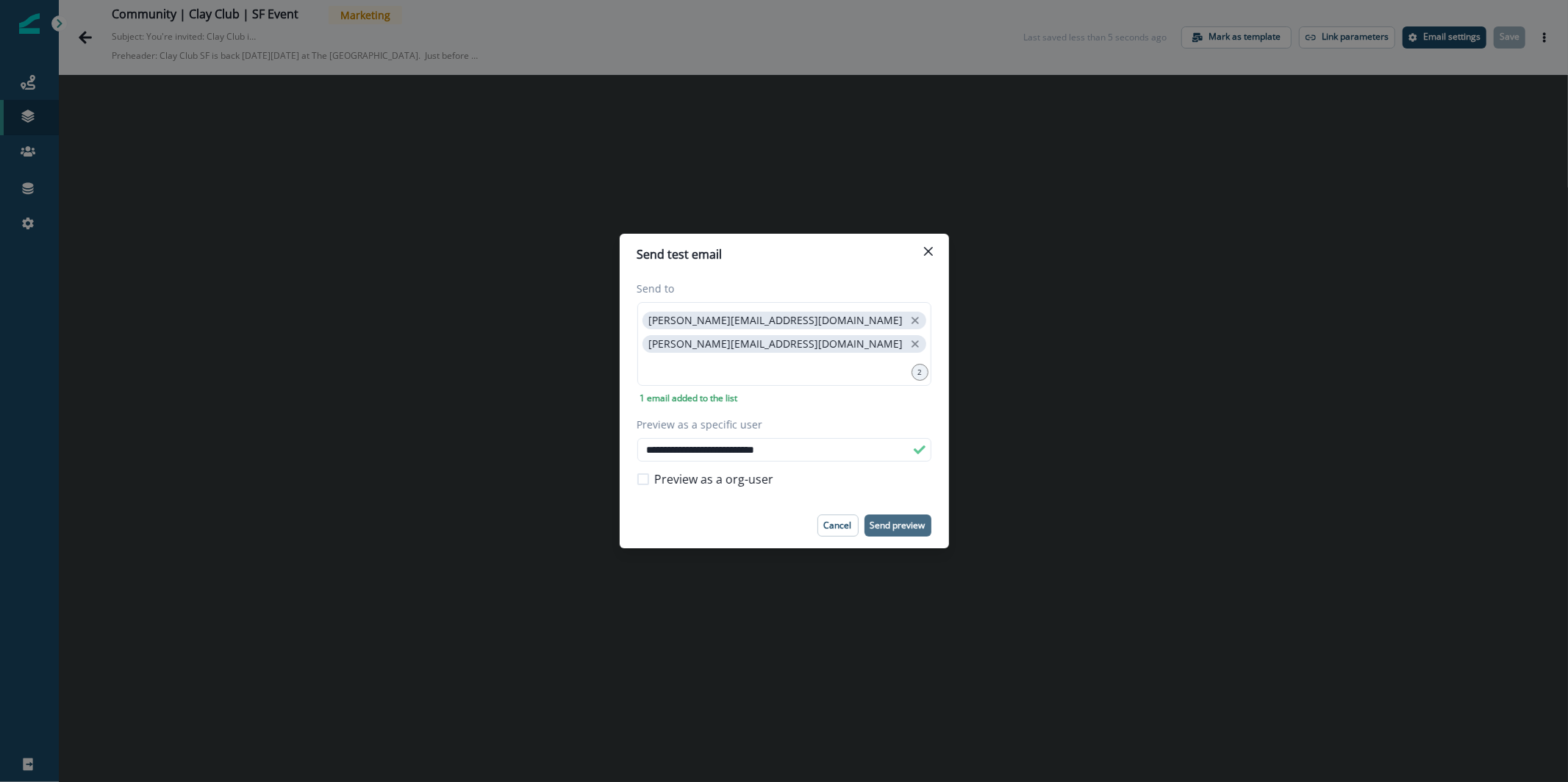
click at [903, 528] on p "Send preview" at bounding box center [897, 526] width 55 height 11
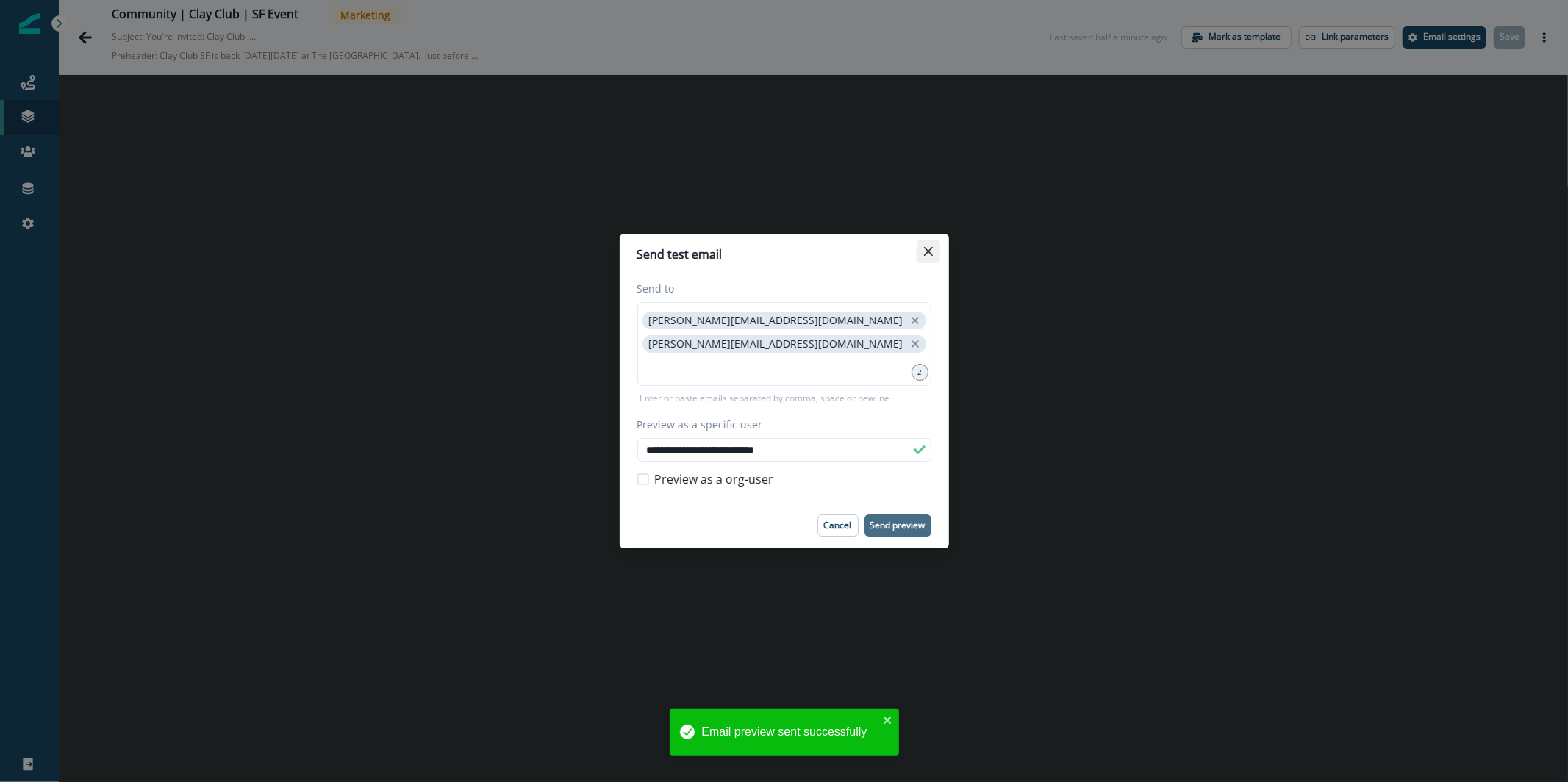
click at [930, 255] on icon "Close" at bounding box center [928, 252] width 9 height 9
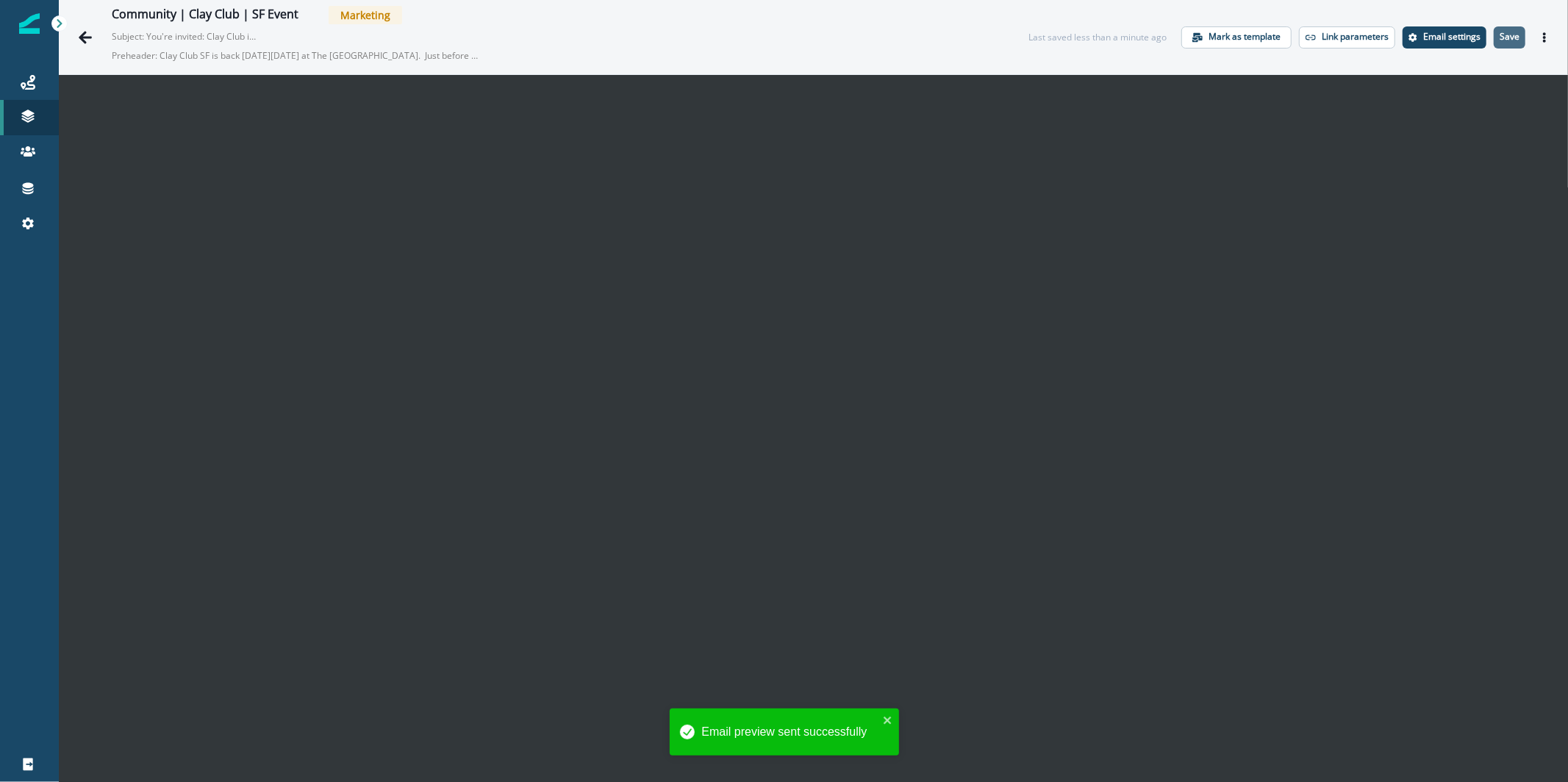
click at [1499, 36] on p "Save" at bounding box center [1509, 37] width 20 height 11
click at [1499, 34] on p "Save" at bounding box center [1509, 37] width 20 height 11
click at [1499, 33] on p "Save" at bounding box center [1509, 37] width 20 height 11
click at [1539, 34] on icon "Actions" at bounding box center [1545, 38] width 11 height 11
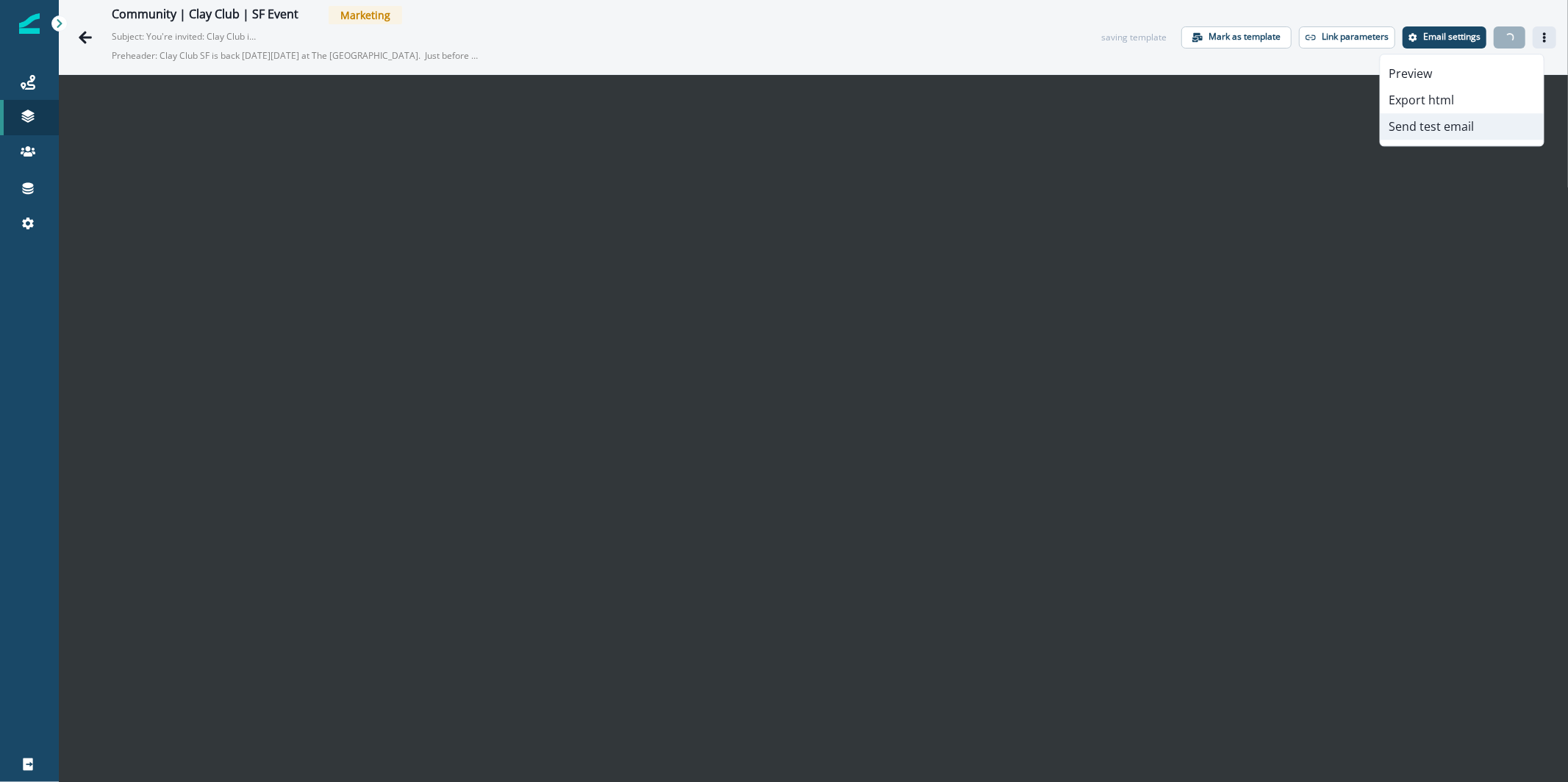
click at [1459, 133] on button "Send test email" at bounding box center [1462, 126] width 164 height 26
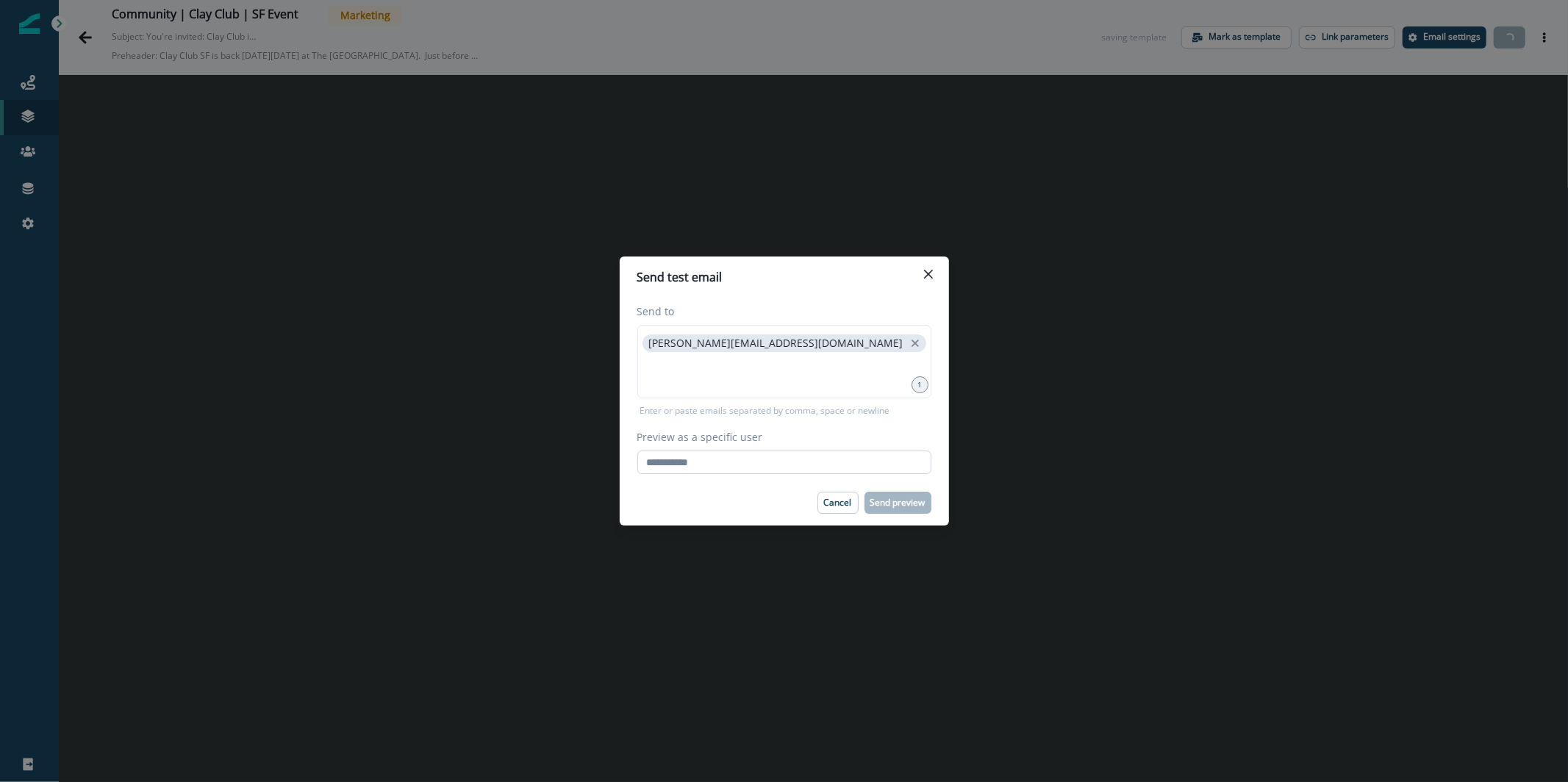
click at [869, 466] on input "Preview as a specific user" at bounding box center [784, 462] width 294 height 23
type input "**********"
click at [854, 375] on input at bounding box center [784, 373] width 289 height 29
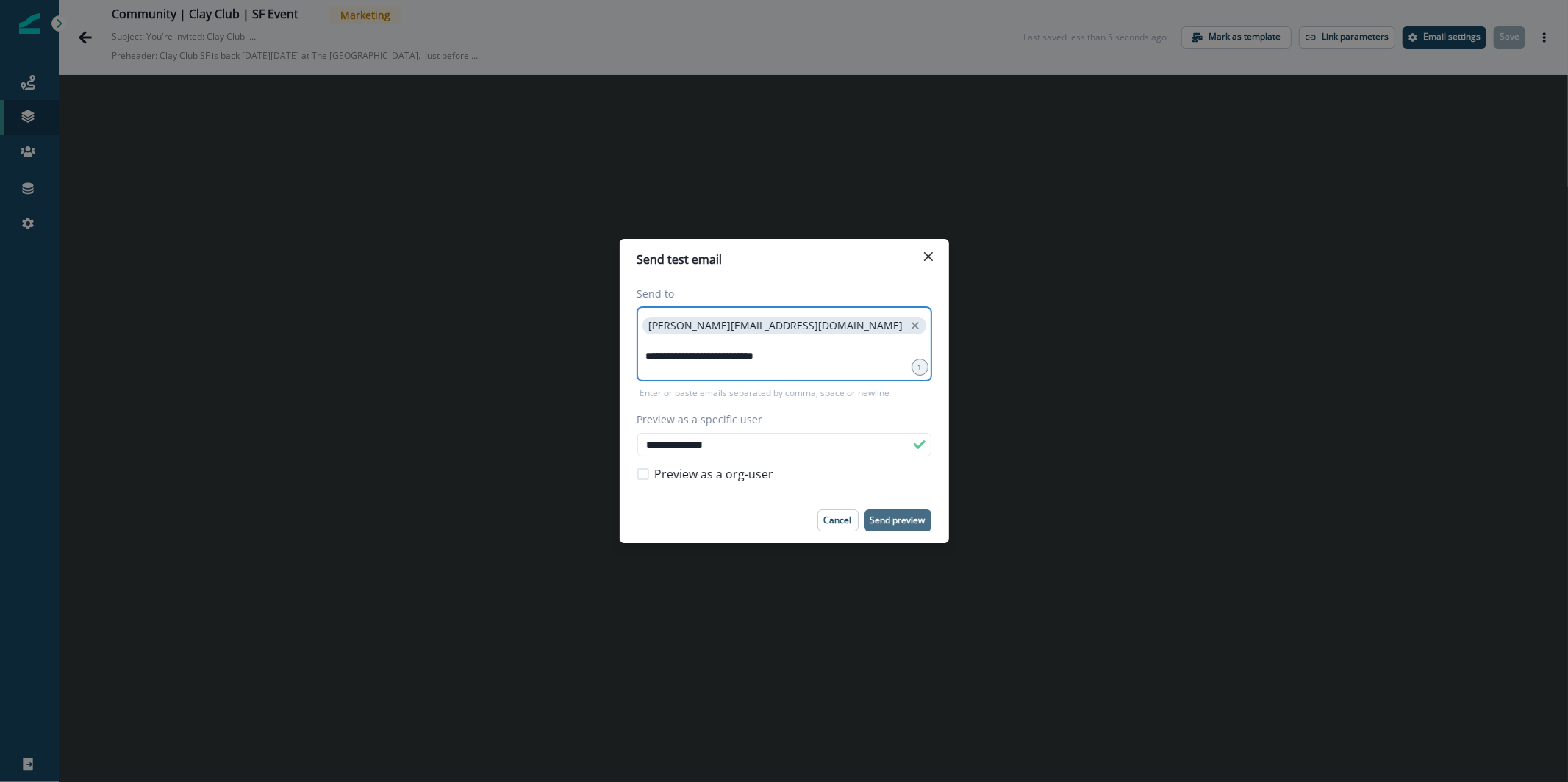
type input "**********"
click at [909, 520] on p "Send preview" at bounding box center [897, 521] width 55 height 11
click at [927, 260] on icon "Close" at bounding box center [928, 257] width 9 height 9
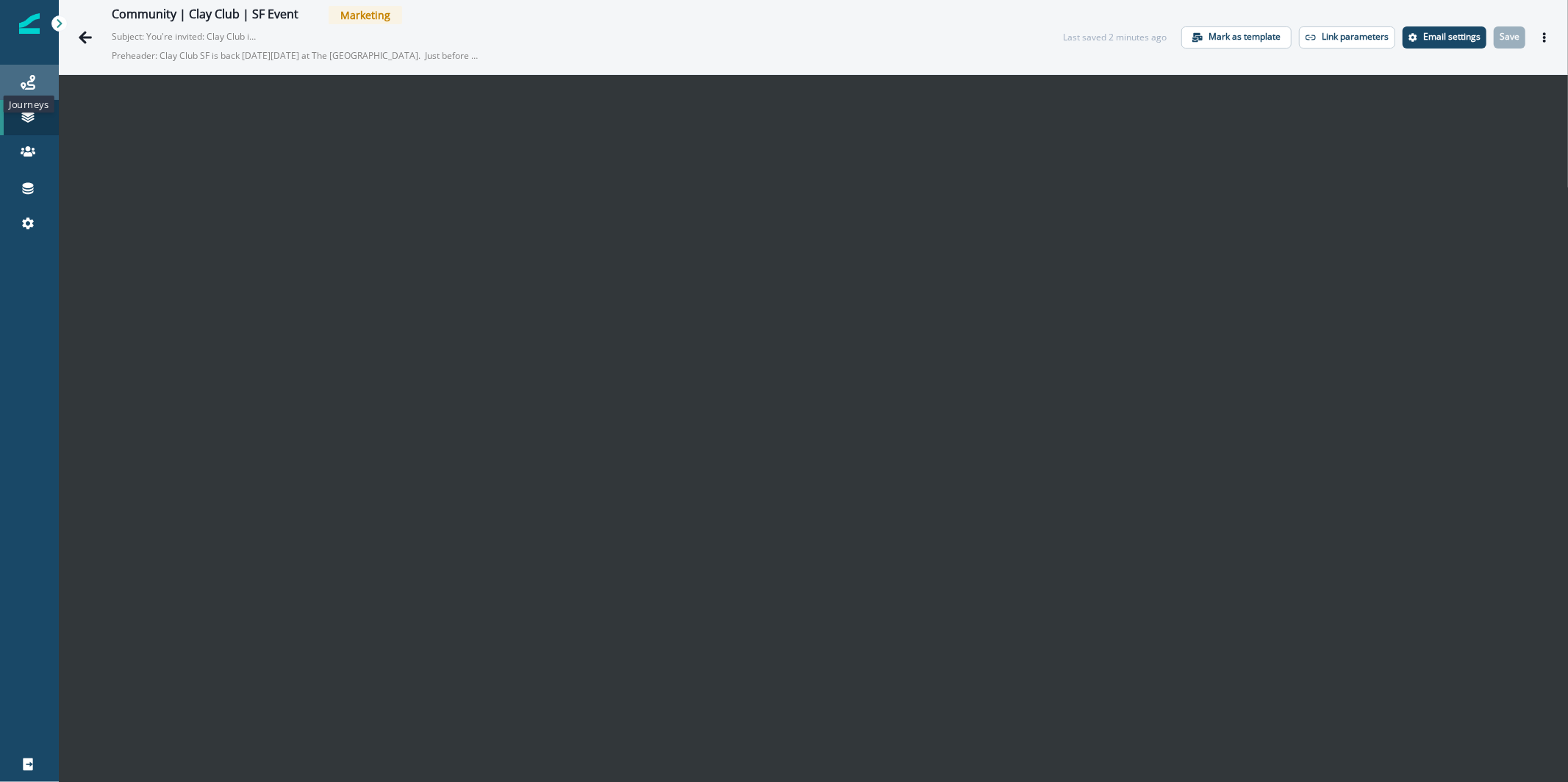
click at [29, 76] on icon at bounding box center [28, 83] width 15 height 15
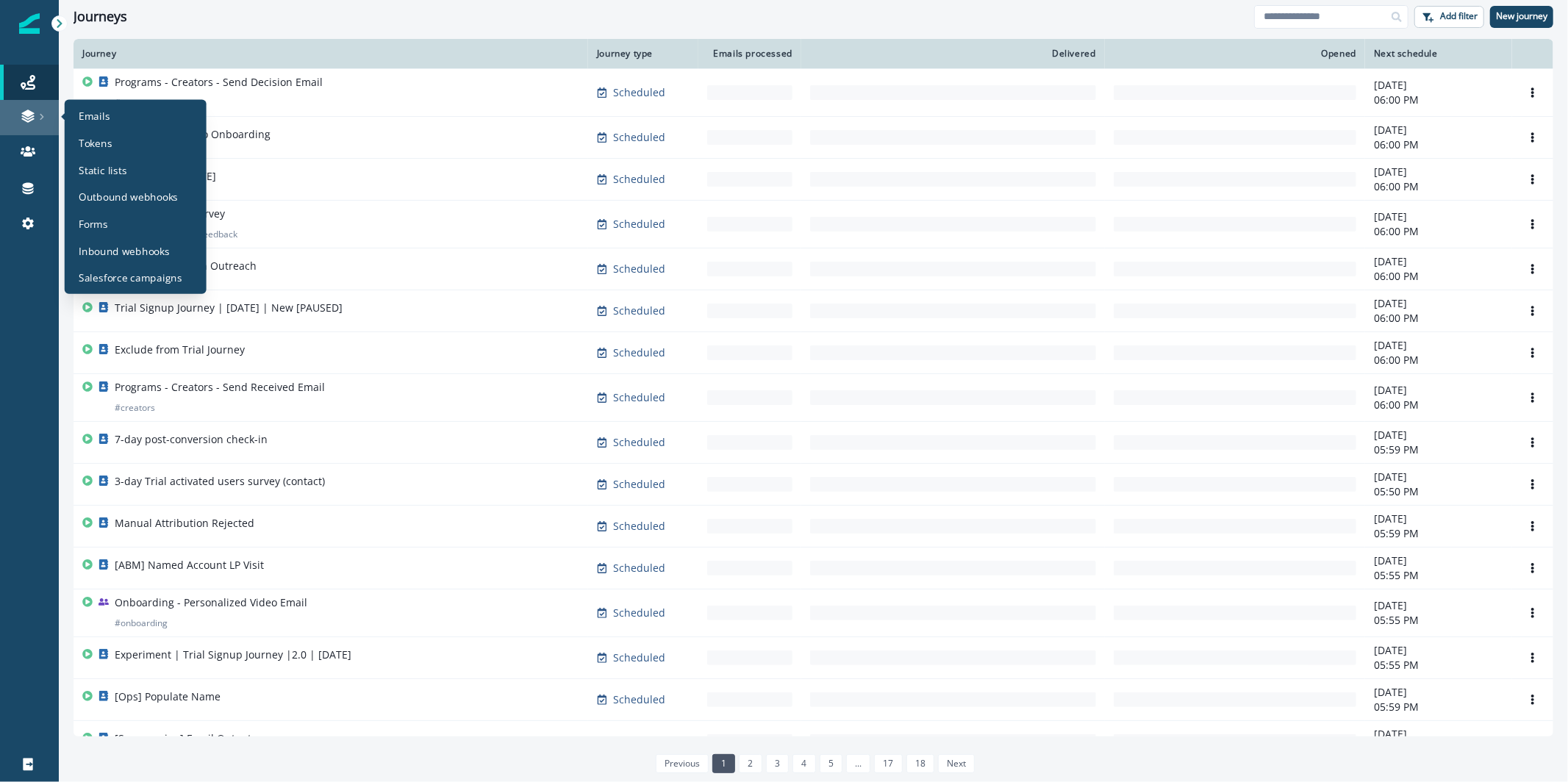
click at [23, 128] on link at bounding box center [29, 118] width 59 height 35
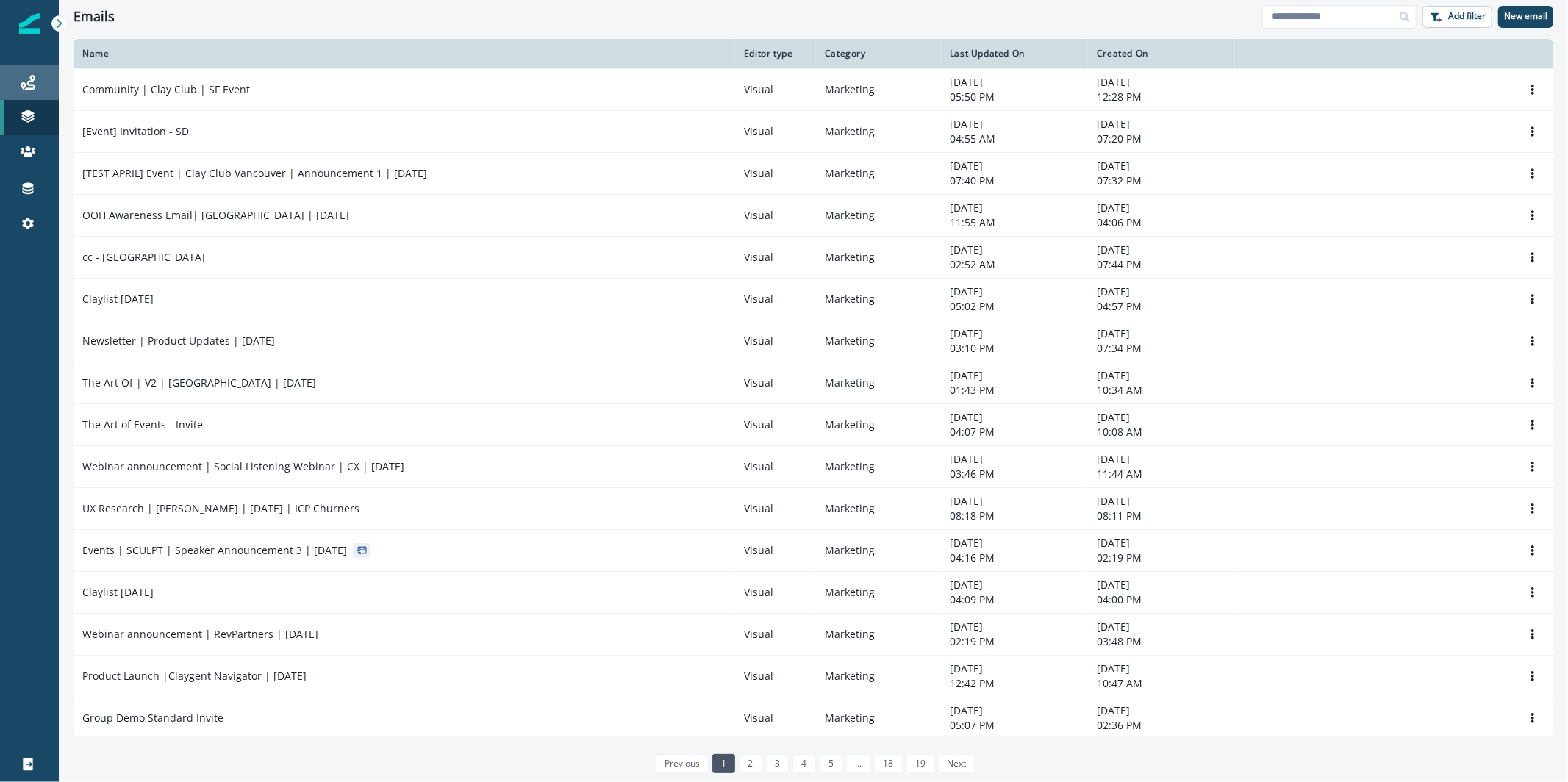
click at [41, 69] on link "Journeys" at bounding box center [29, 82] width 59 height 35
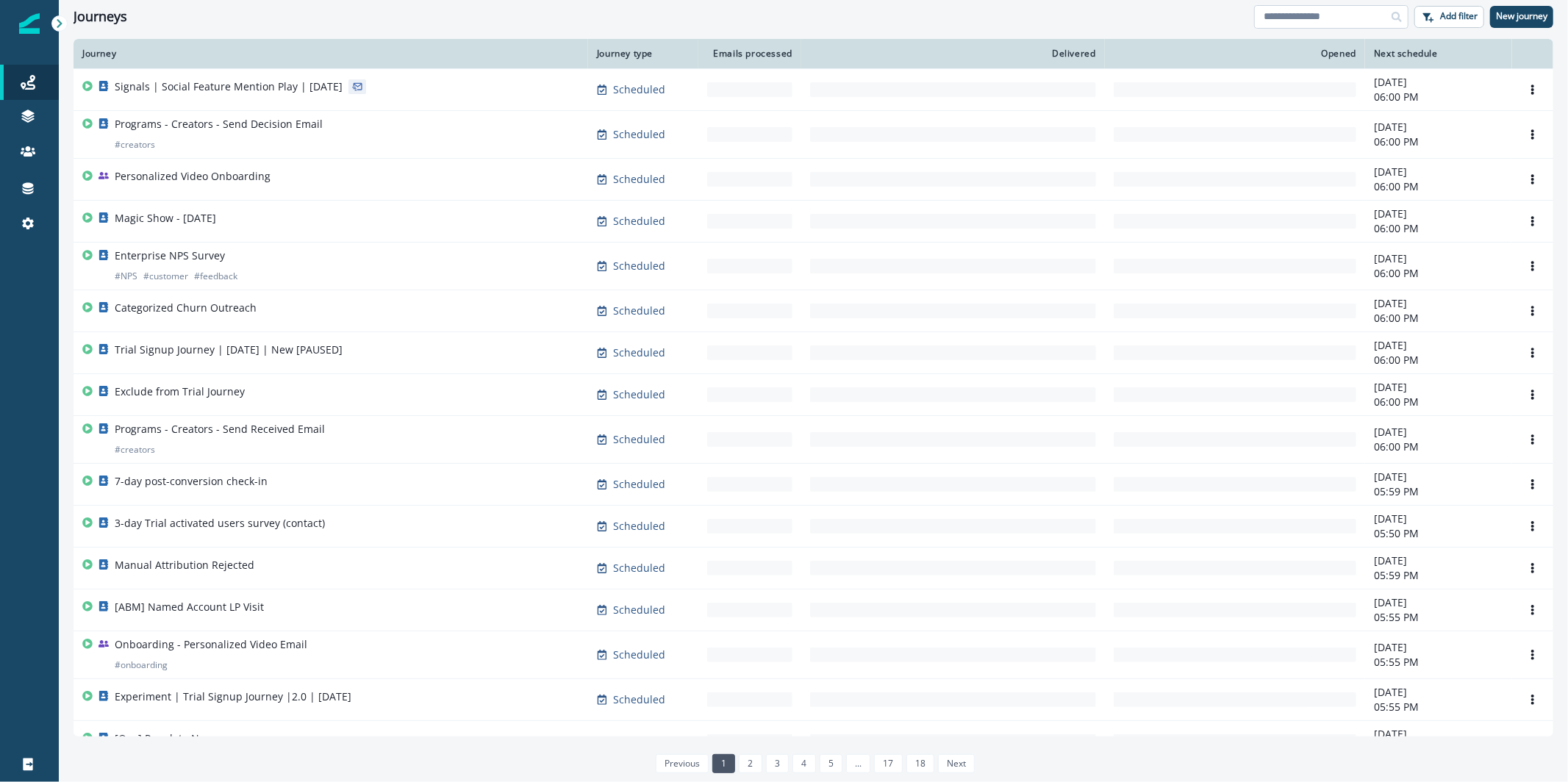
click at [1336, 23] on input at bounding box center [1331, 17] width 154 height 23
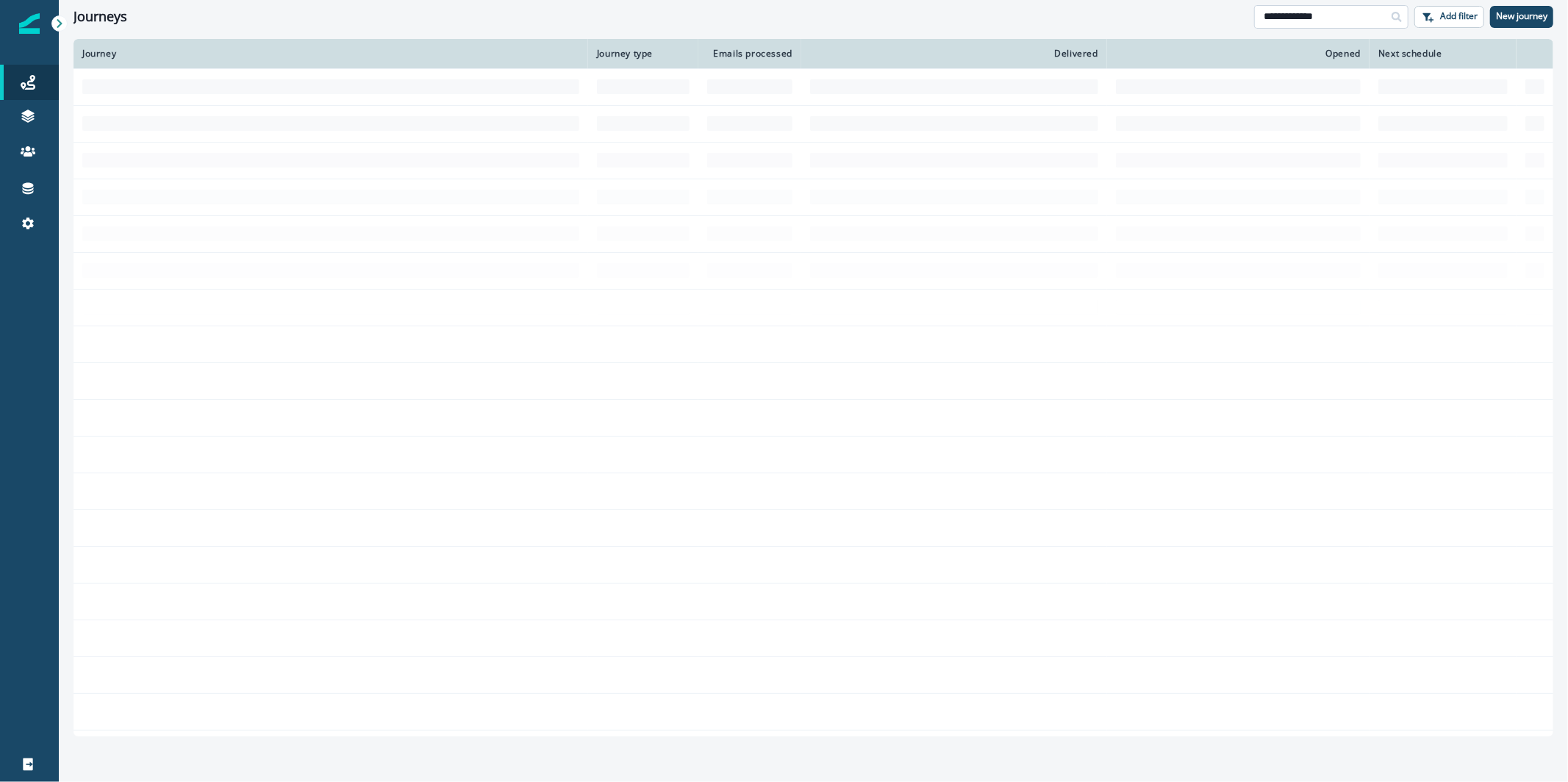
type input "**********"
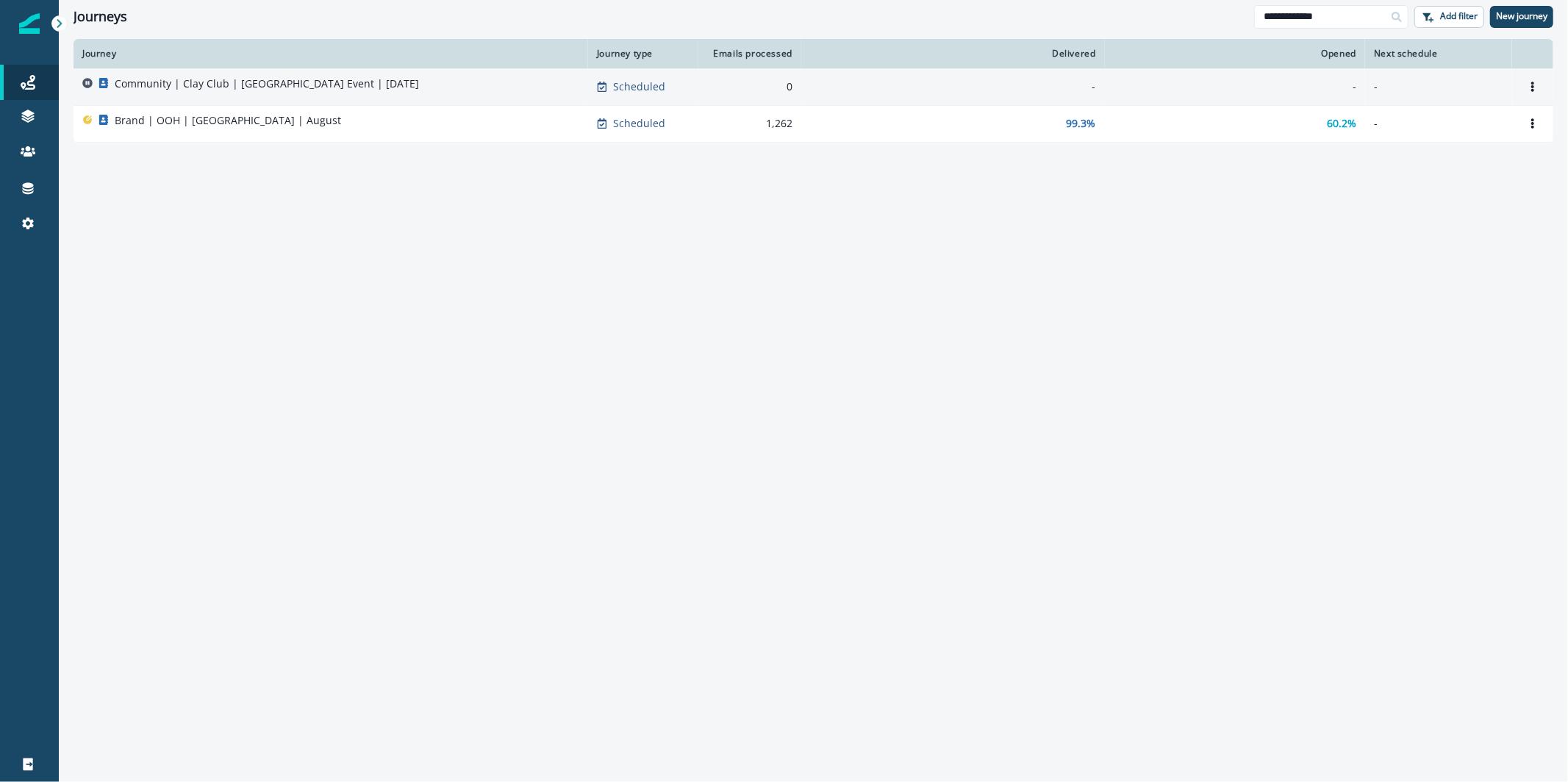
click at [563, 82] on div "Community | Clay Club | [GEOGRAPHIC_DATA] Event | [DATE]" at bounding box center [331, 86] width 497 height 20
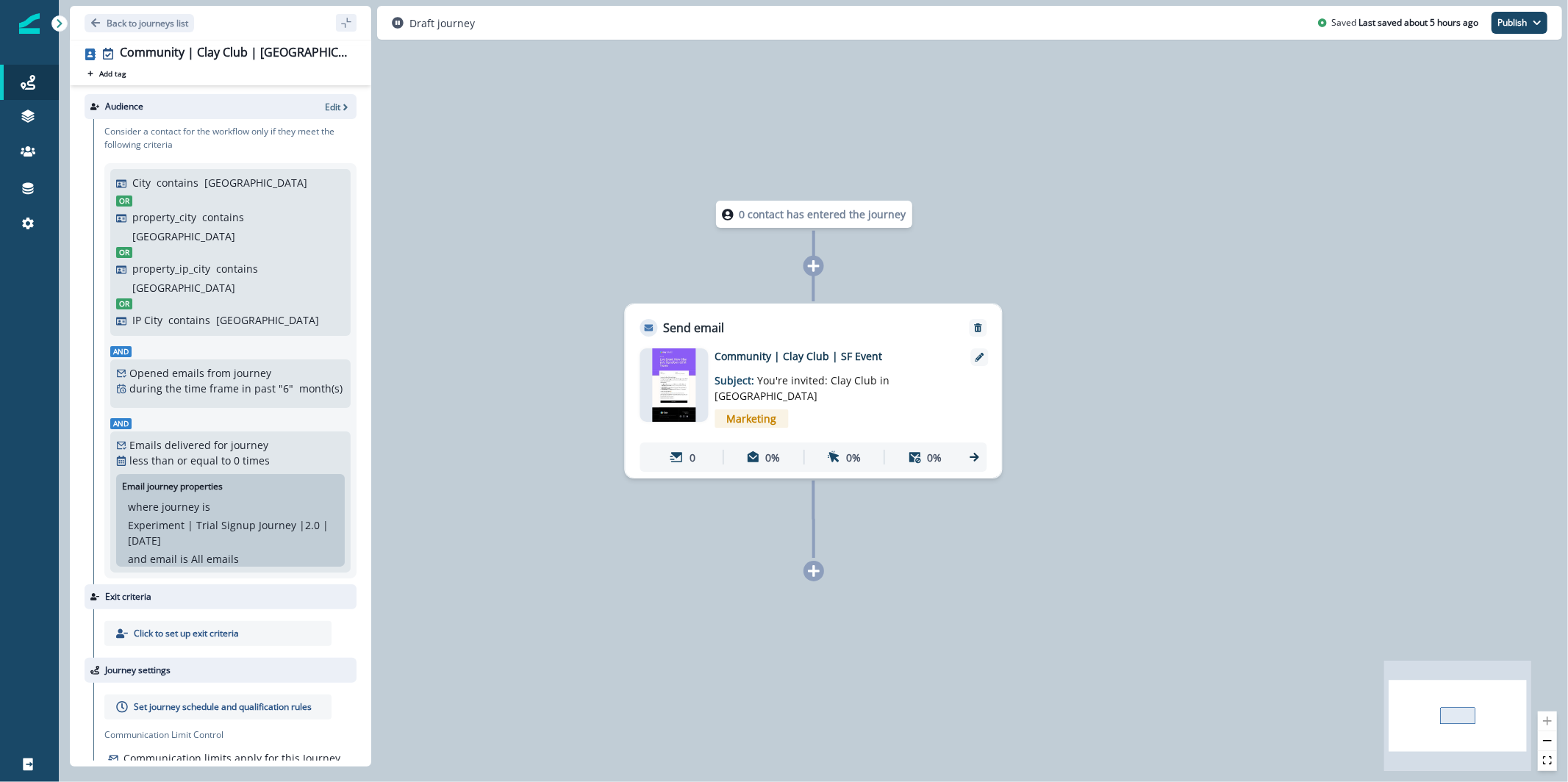
click at [683, 385] on img at bounding box center [674, 385] width 44 height 74
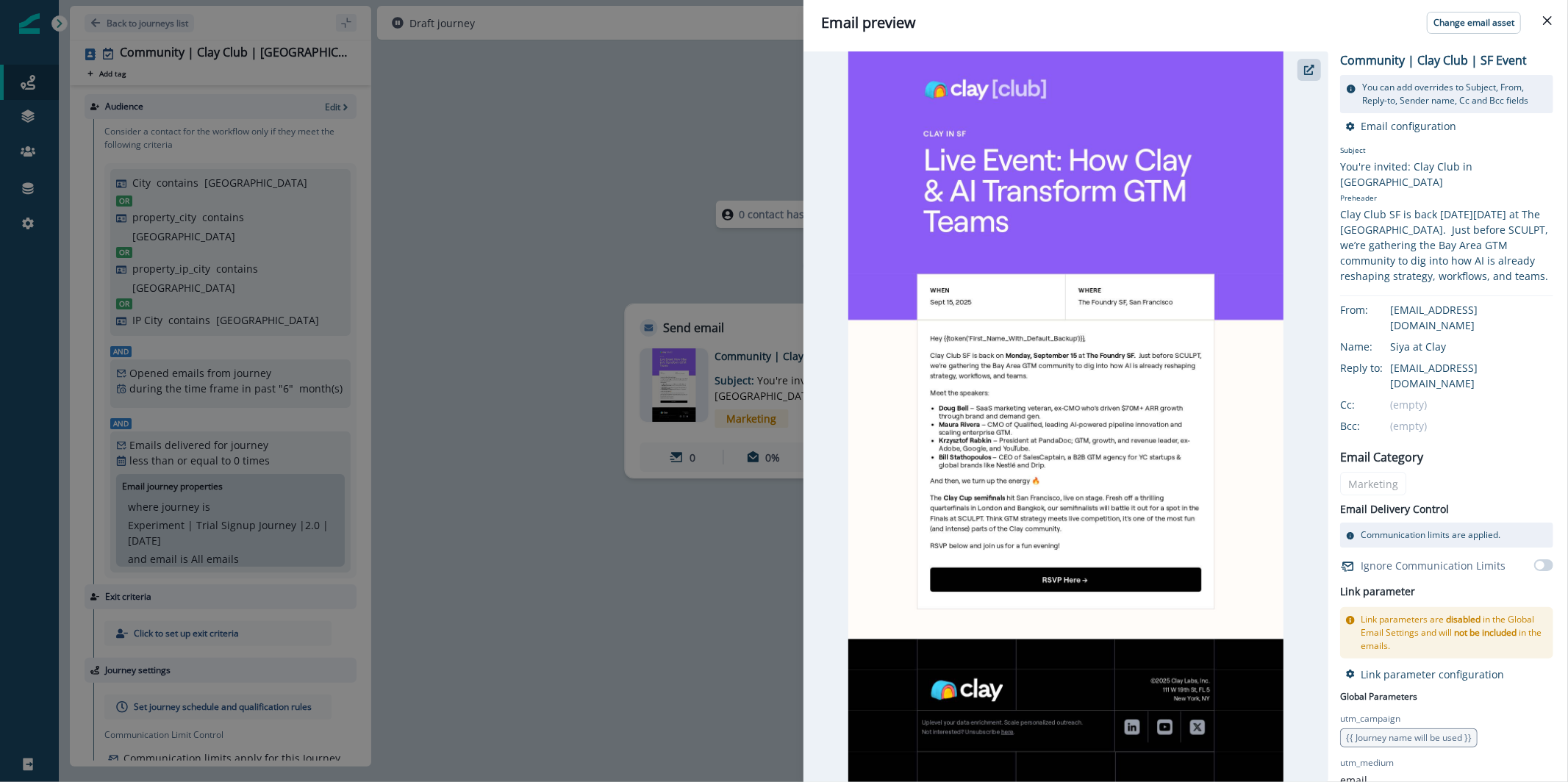
click at [562, 201] on div "Email preview Change email asset Community | Clay Club | SF Event You can add o…" at bounding box center [784, 391] width 1568 height 782
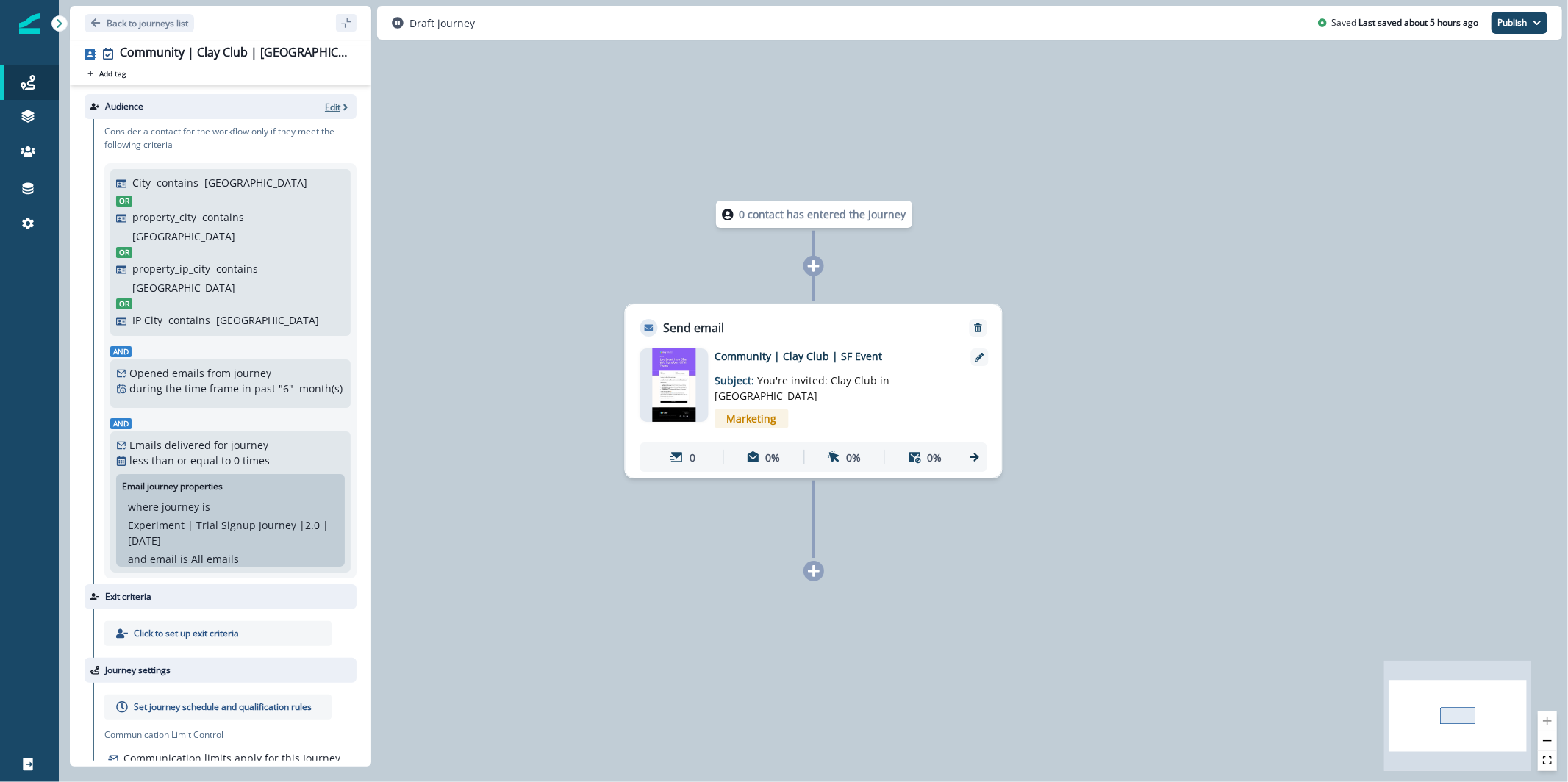
click at [333, 106] on p "Edit" at bounding box center [332, 107] width 15 height 13
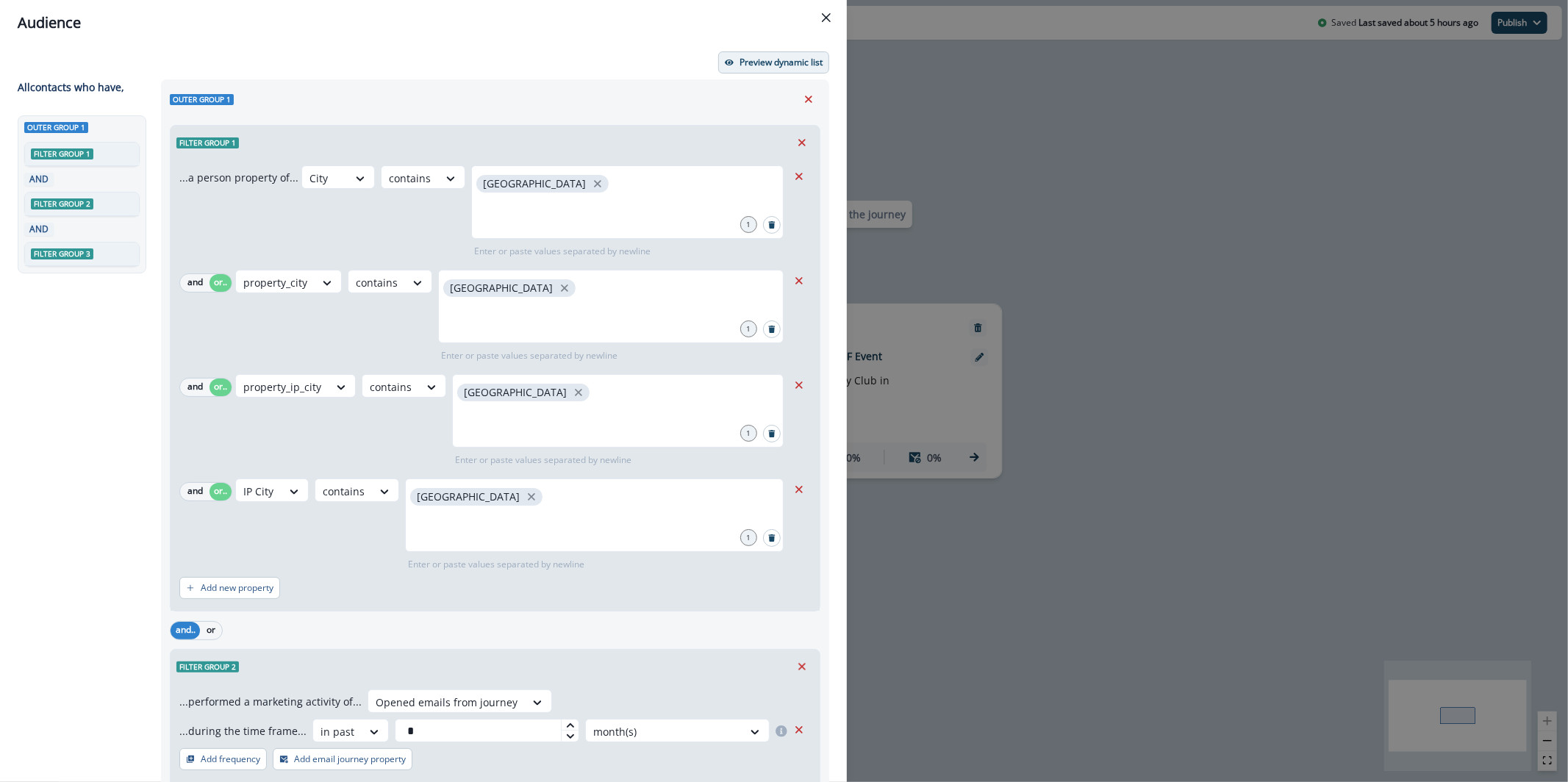
click at [802, 71] on button "Preview dynamic list" at bounding box center [773, 62] width 111 height 22
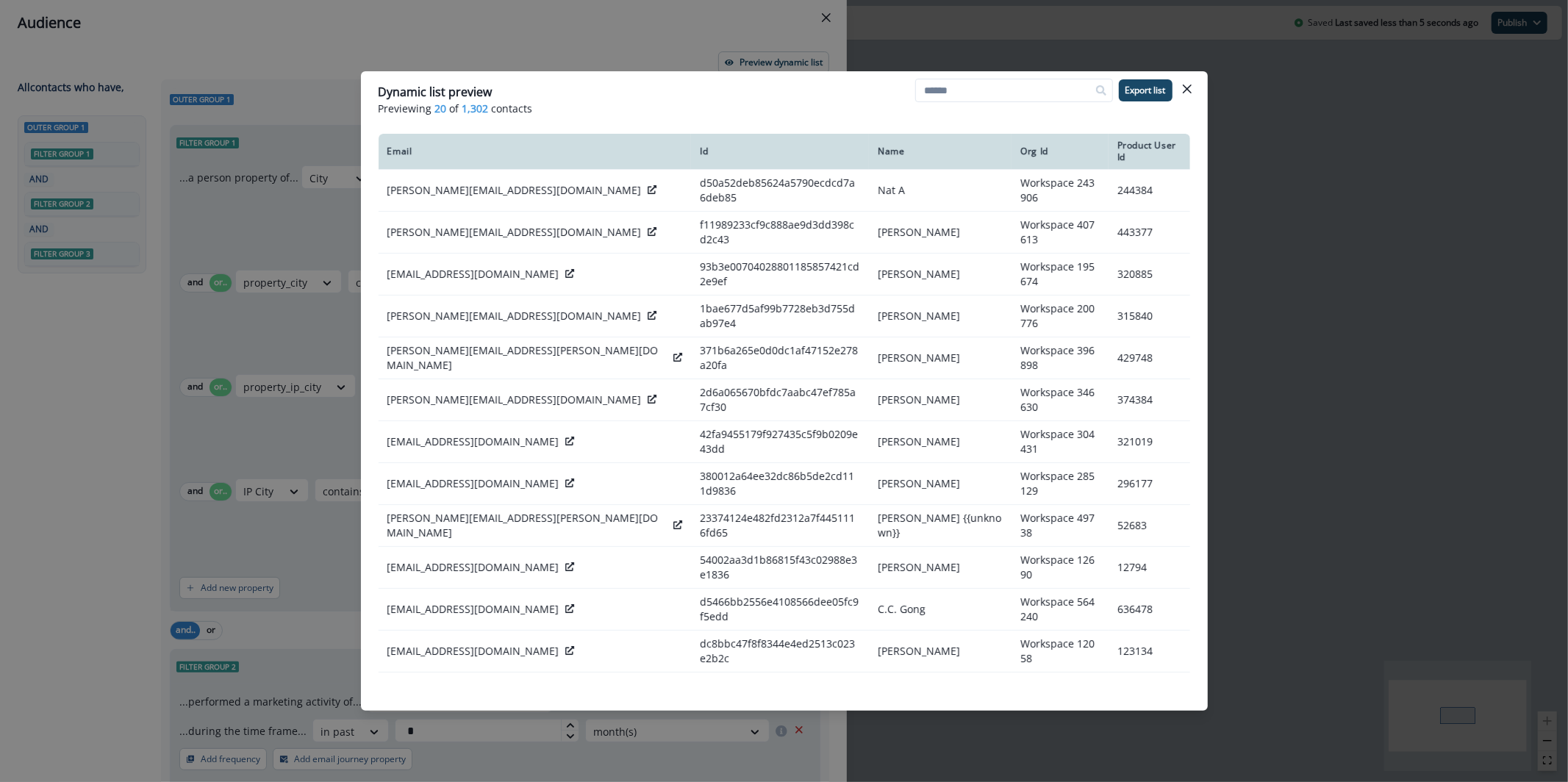
click at [665, 37] on div "Dynamic list preview Previewing 20 of 1,302 contacts Export list Email Id Name …" at bounding box center [784, 391] width 1568 height 782
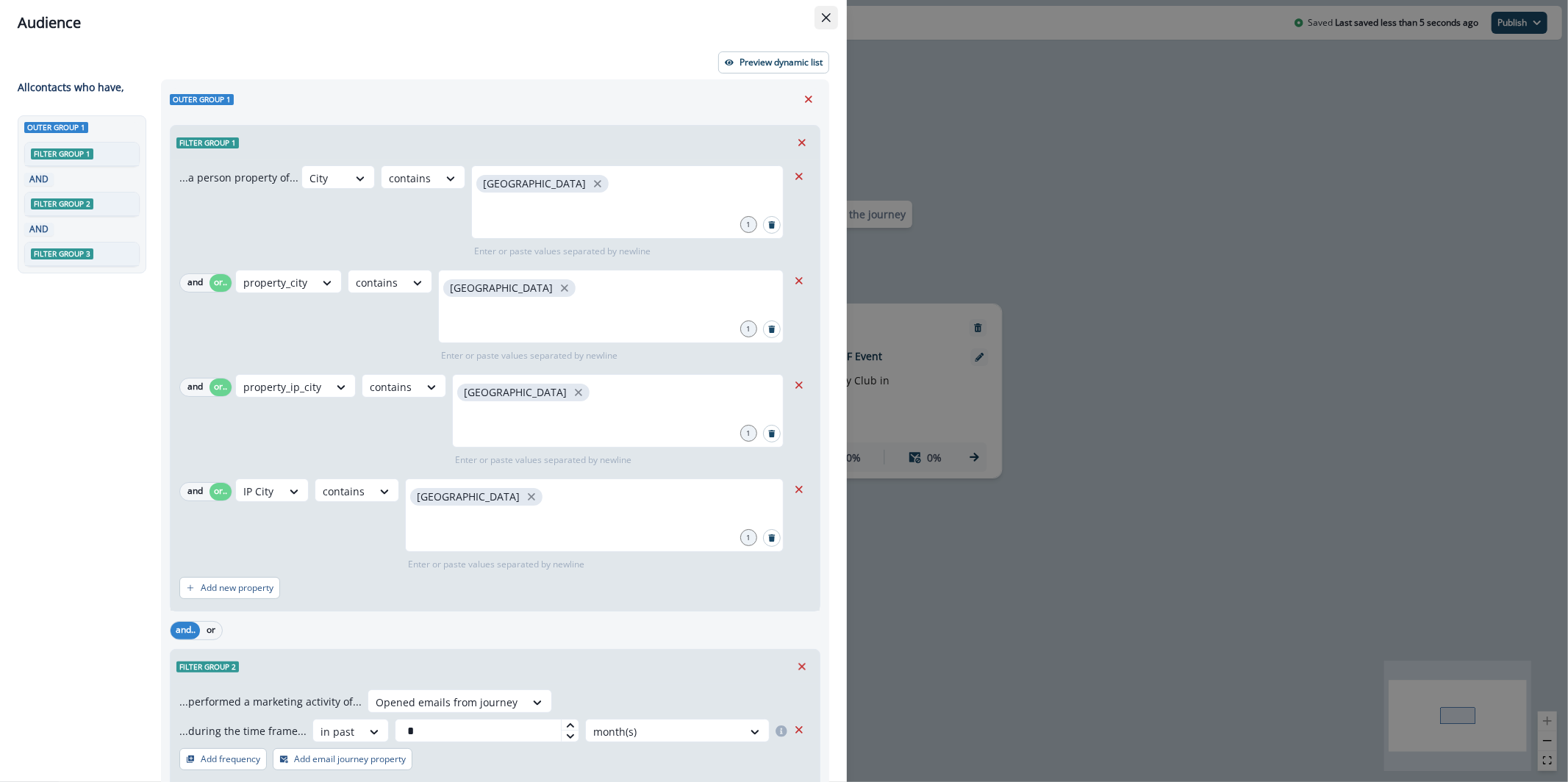
click at [826, 21] on icon "Close" at bounding box center [827, 18] width 9 height 9
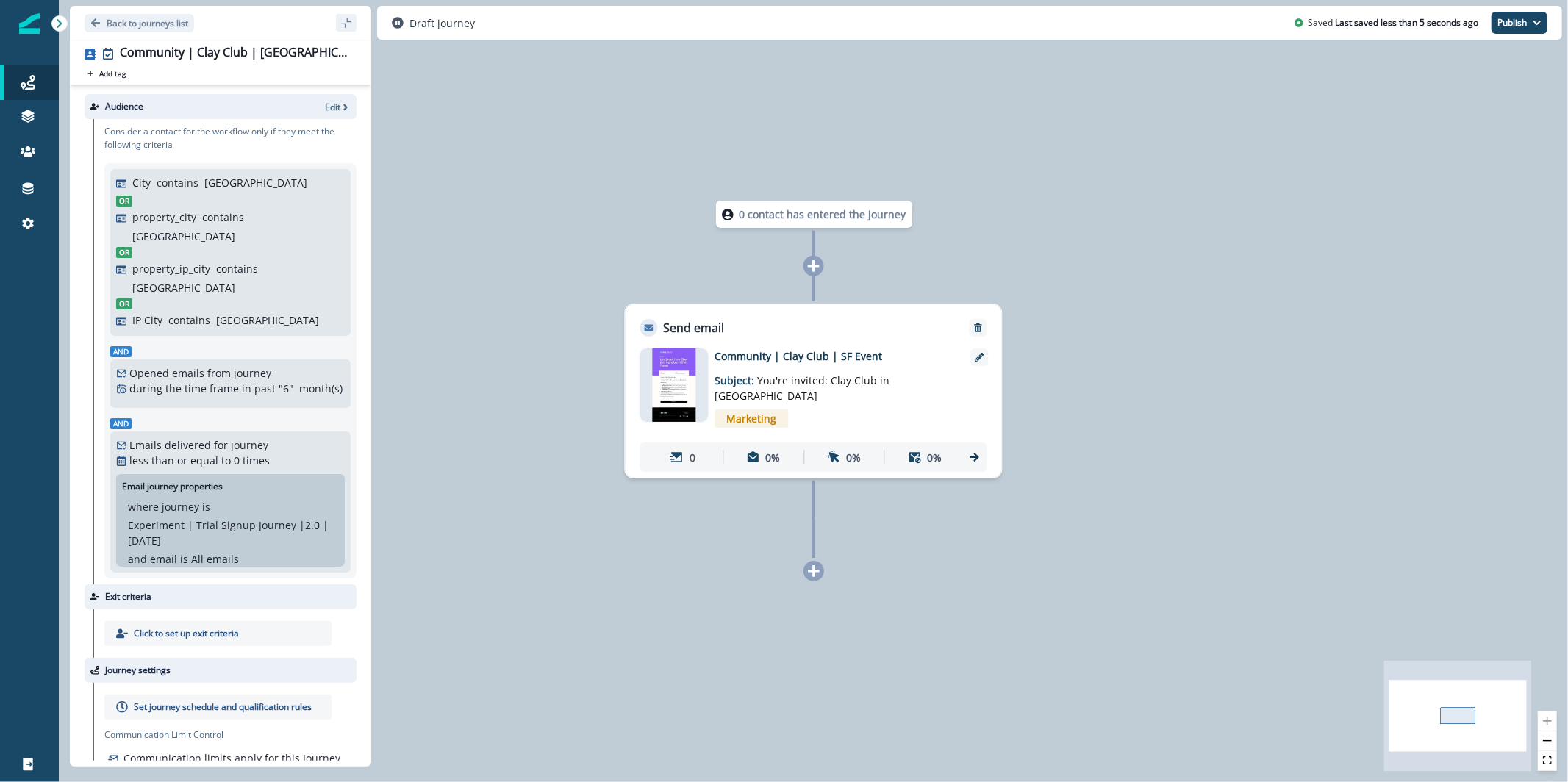
click at [651, 379] on div at bounding box center [674, 385] width 69 height 74
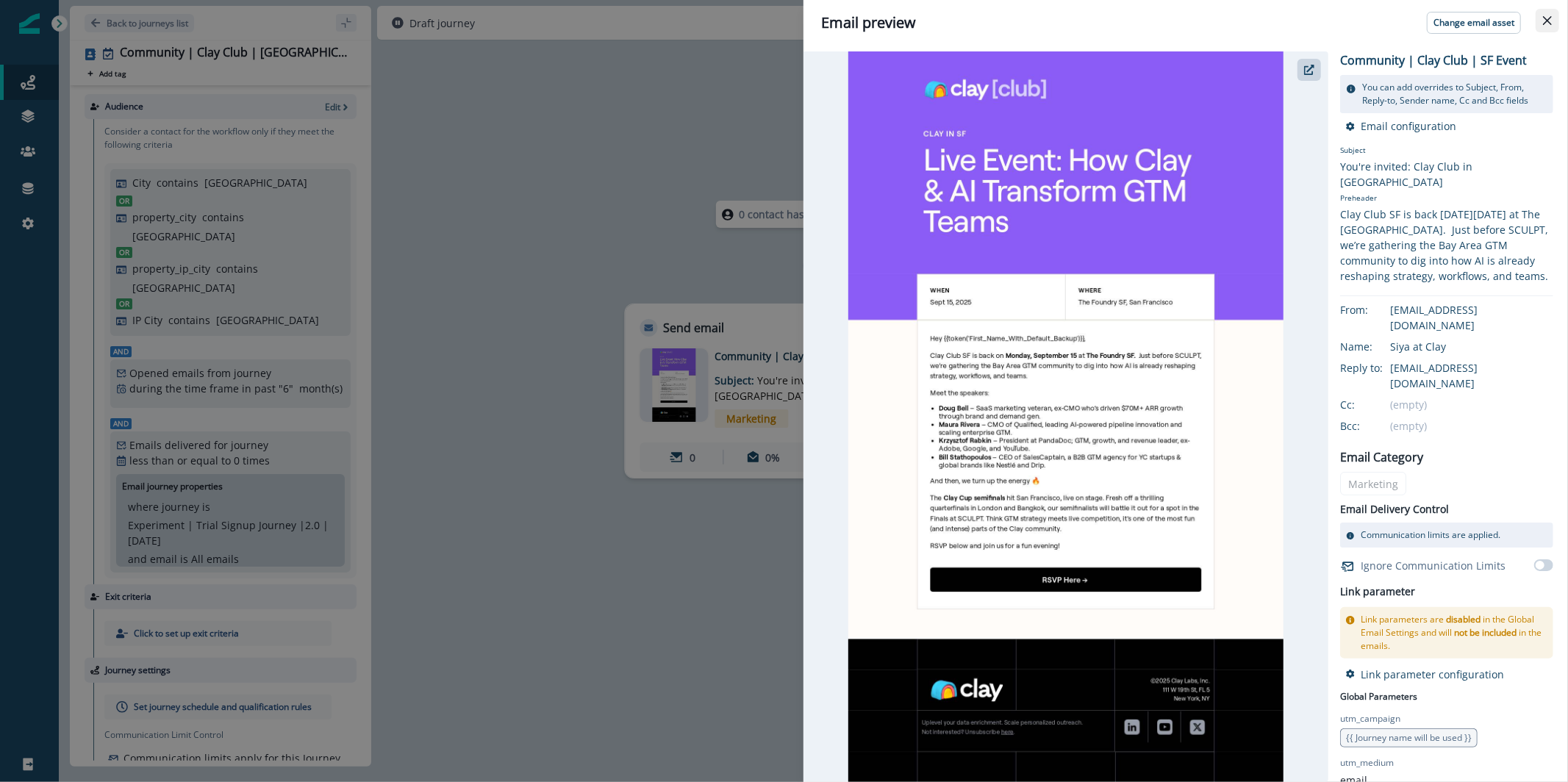
click at [1545, 20] on icon "Close" at bounding box center [1548, 20] width 9 height 9
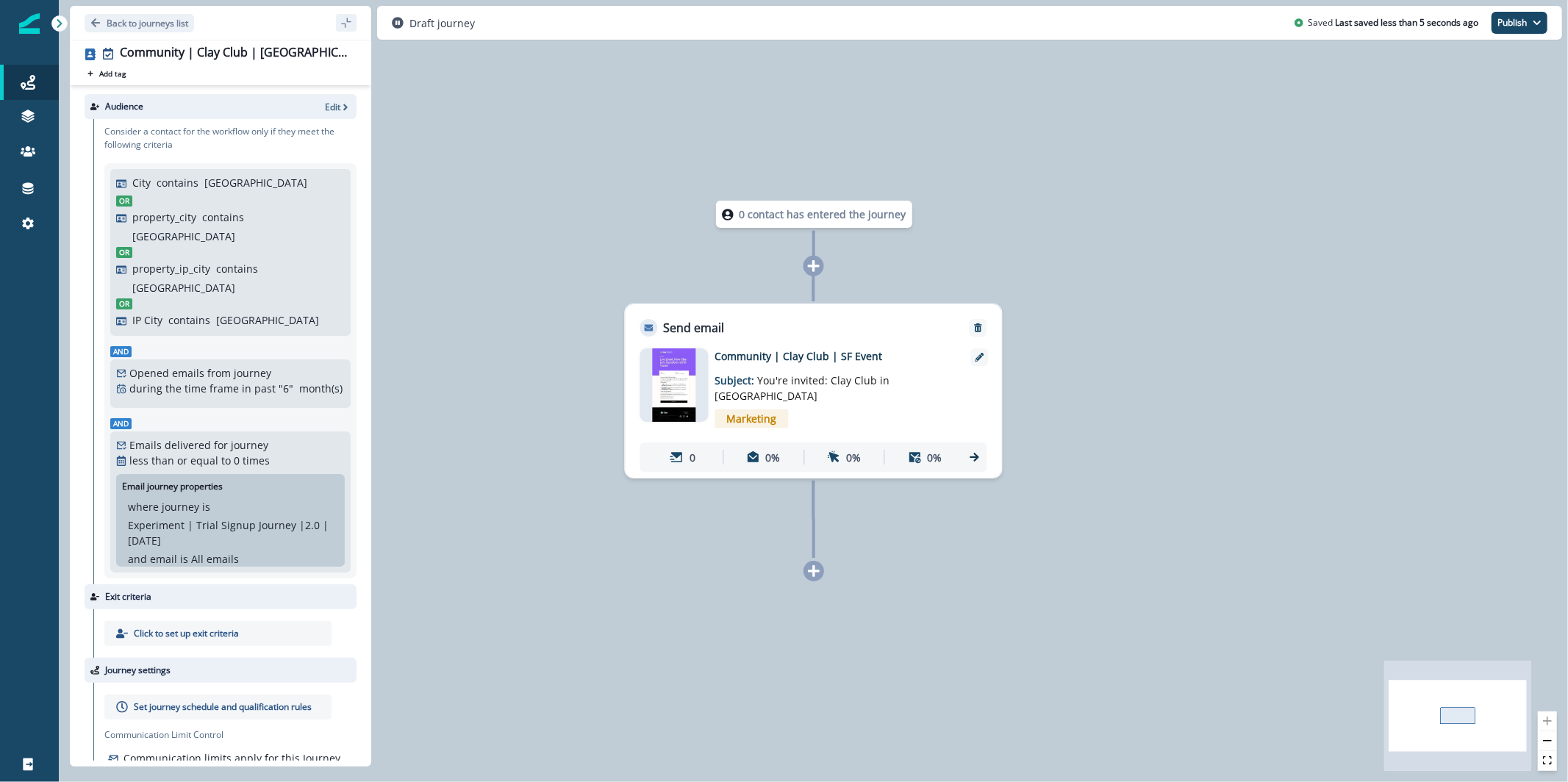
click at [673, 377] on img at bounding box center [674, 385] width 44 height 74
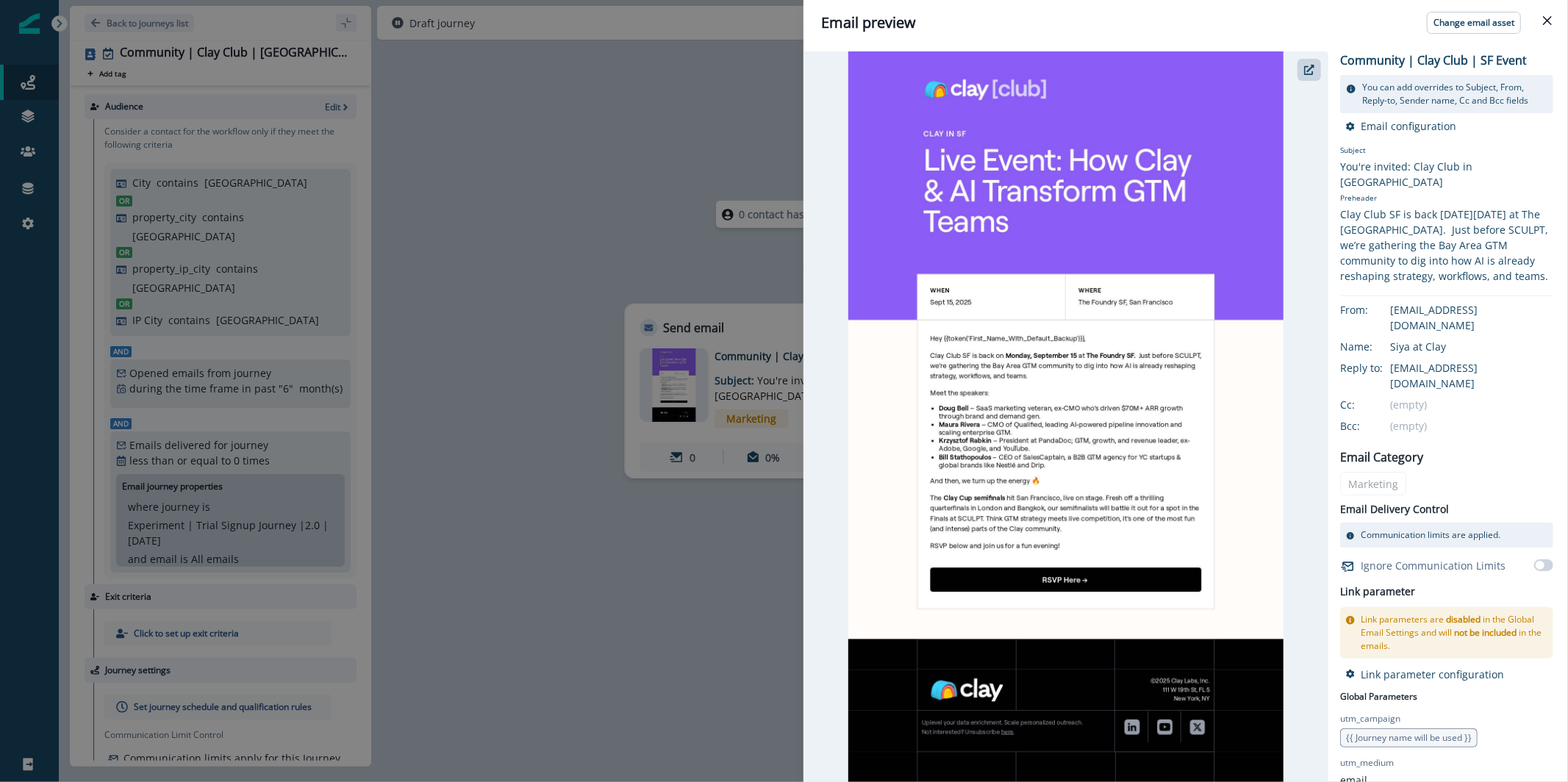
click at [1297, 75] on div at bounding box center [1065, 417] width 525 height 731
click at [1304, 75] on button "button" at bounding box center [1309, 69] width 23 height 22
click at [701, 85] on div "Email preview Change email asset Community | Clay Club | SF Event You can add o…" at bounding box center [784, 391] width 1568 height 782
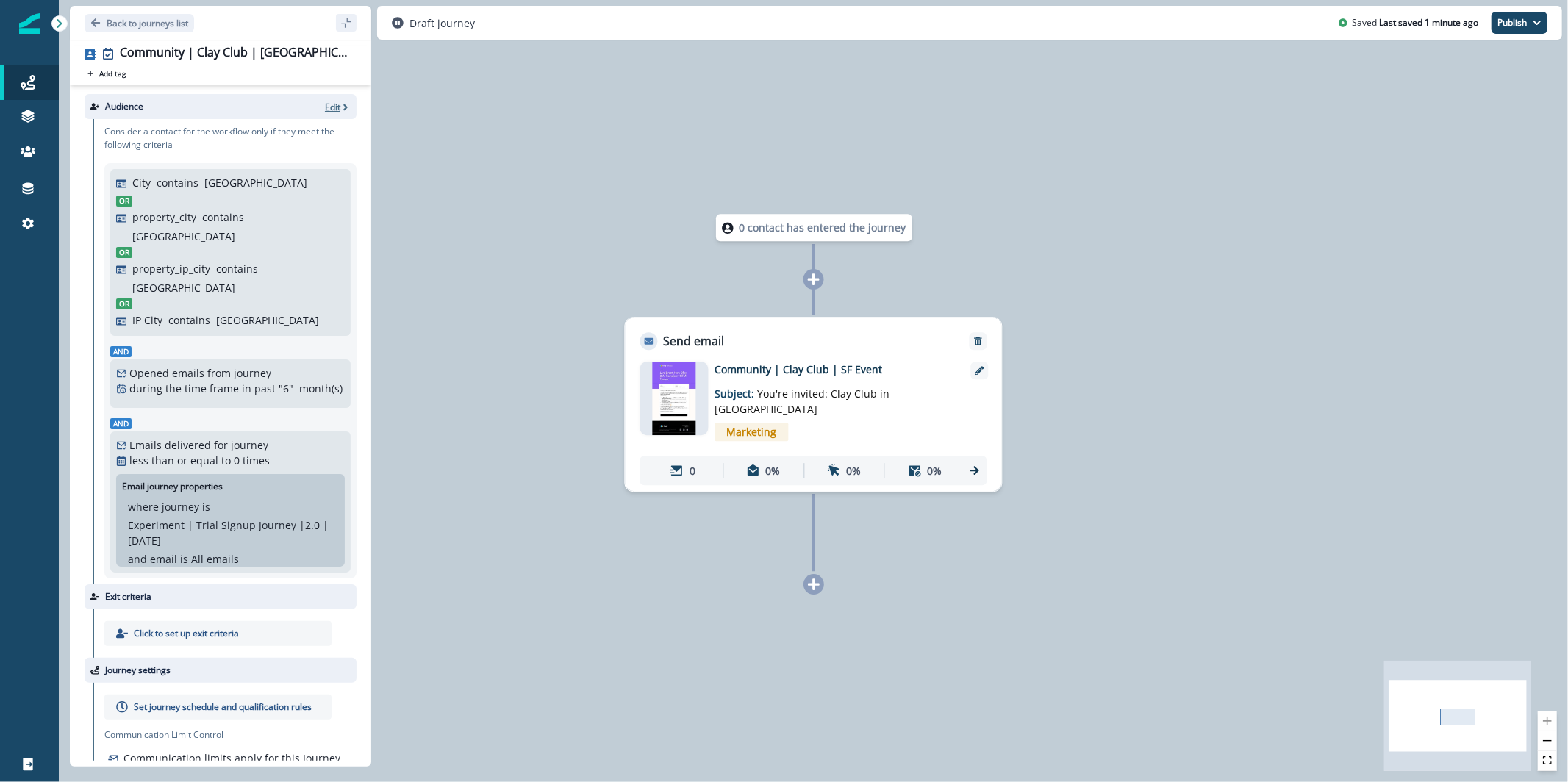
click at [343, 106] on icon "button" at bounding box center [346, 108] width 11 height 11
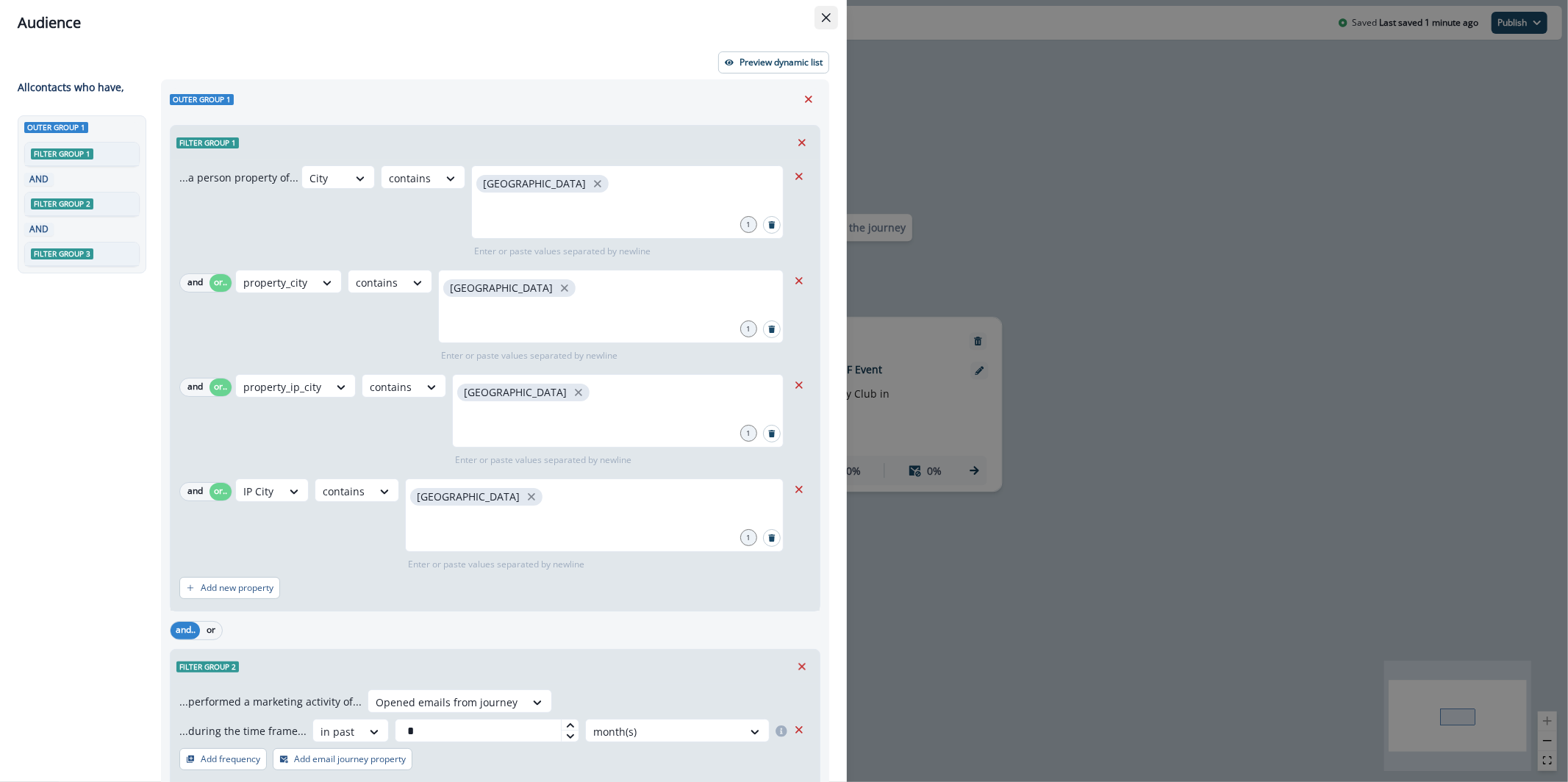
click at [817, 15] on button "Close" at bounding box center [826, 17] width 23 height 23
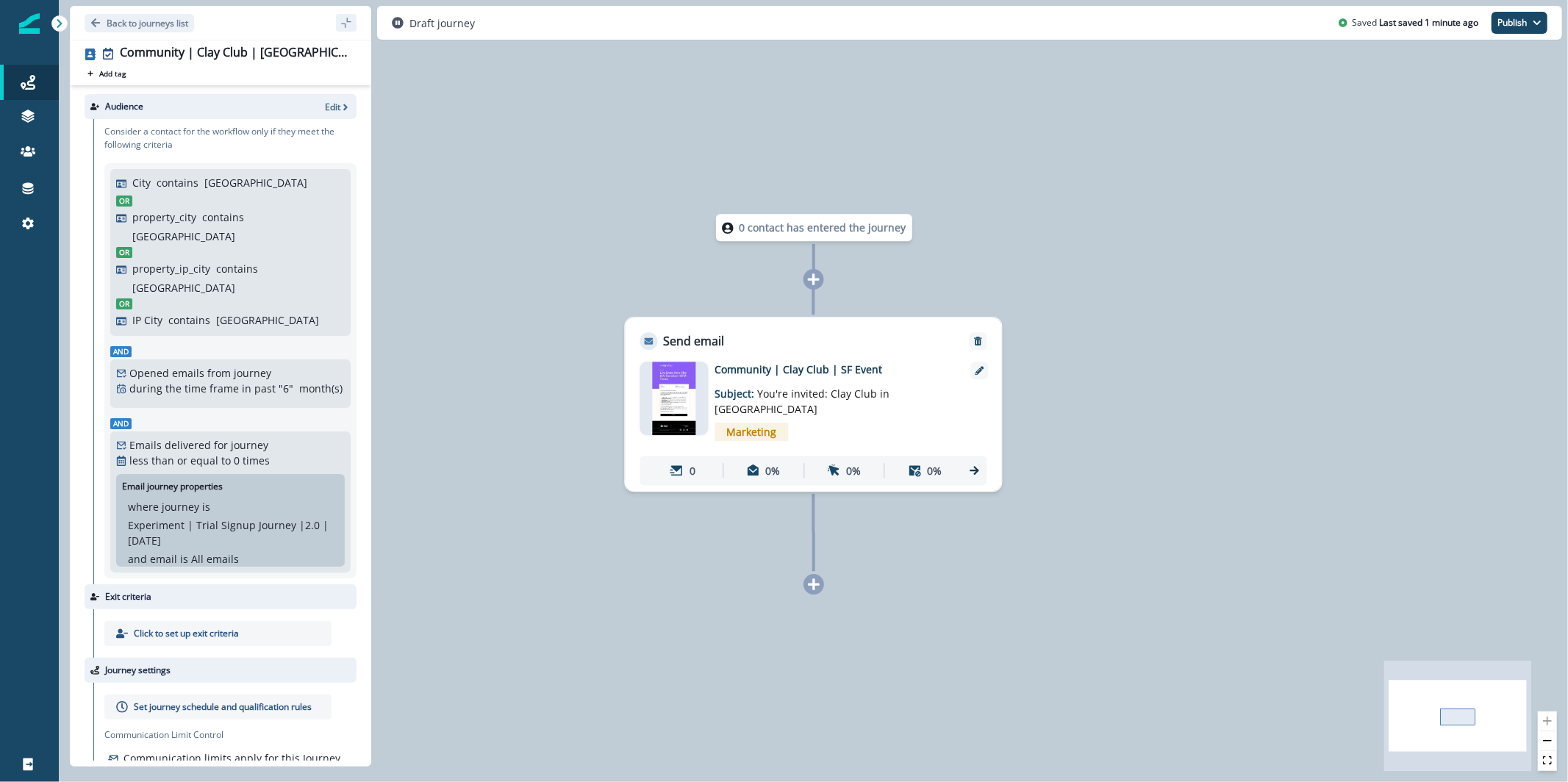
click at [203, 701] on p "Set journey schedule and qualification rules" at bounding box center [223, 707] width 178 height 14
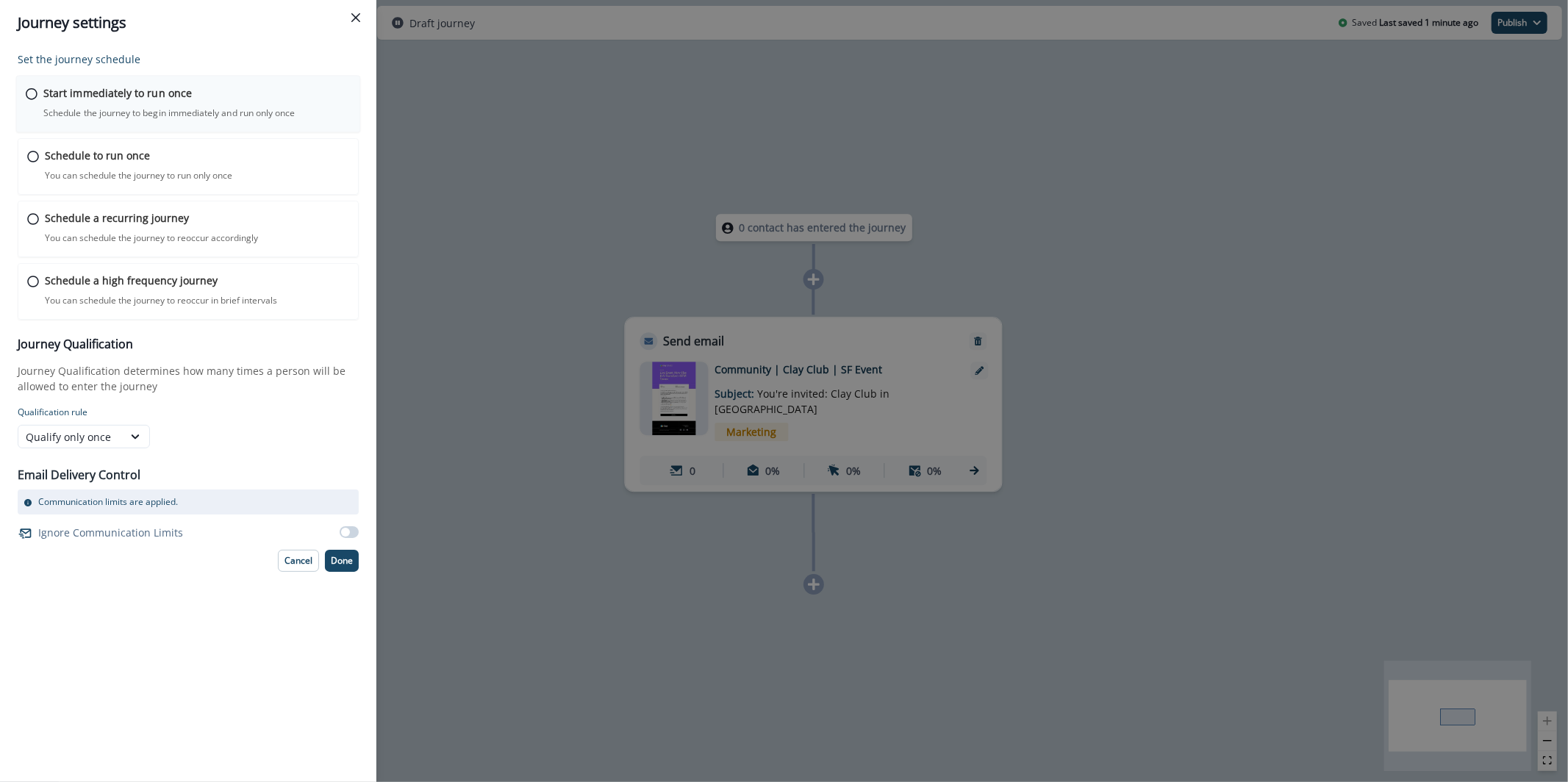
click at [71, 102] on div "Start immediately to run once Schedule the journey to begin immediately and run…" at bounding box center [197, 102] width 307 height 35
click at [349, 567] on button "Done" at bounding box center [341, 559] width 34 height 22
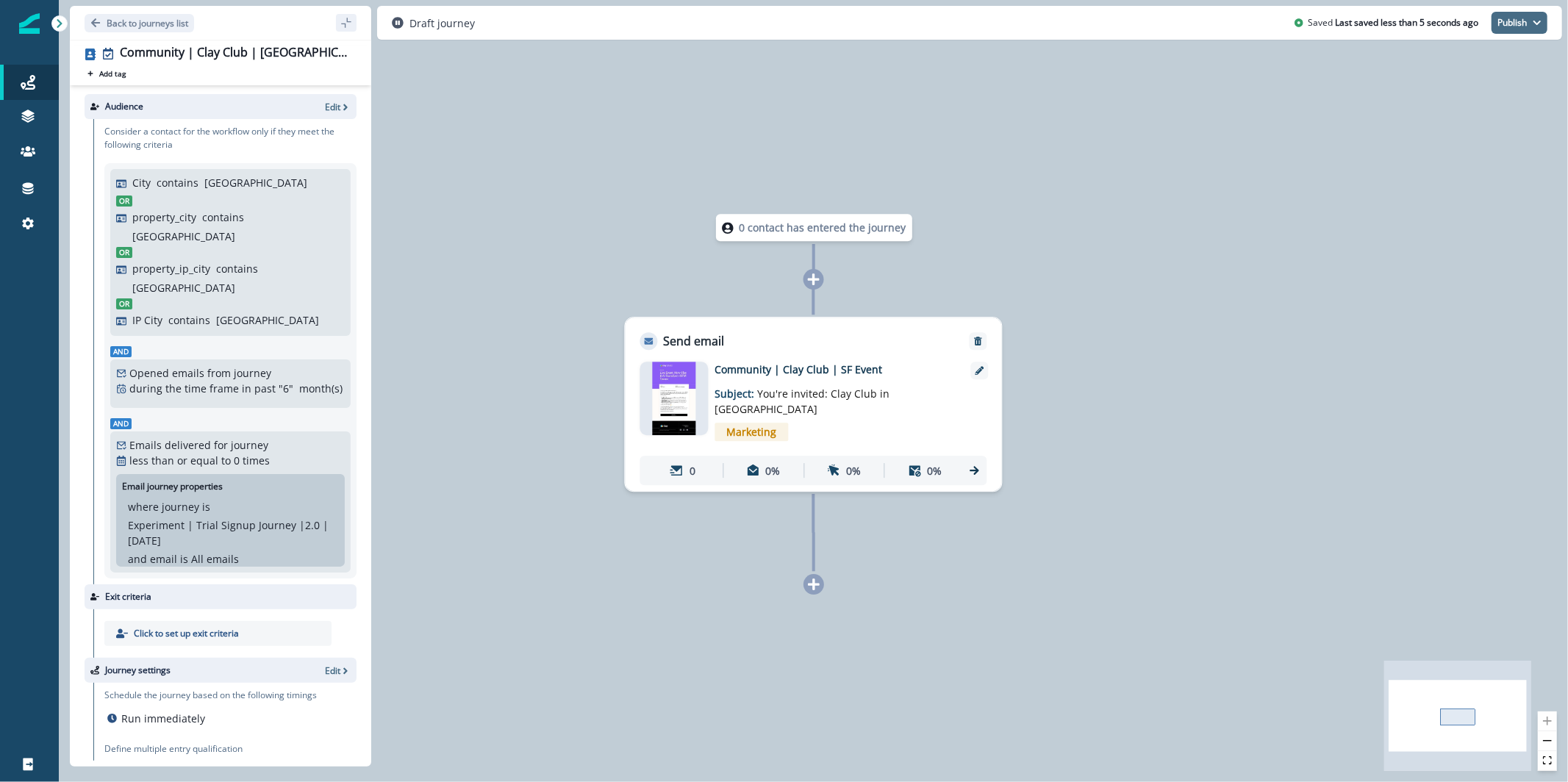
click at [1503, 20] on button "Publish" at bounding box center [1520, 23] width 56 height 22
click at [1477, 61] on button "as active journey" at bounding box center [1465, 59] width 164 height 26
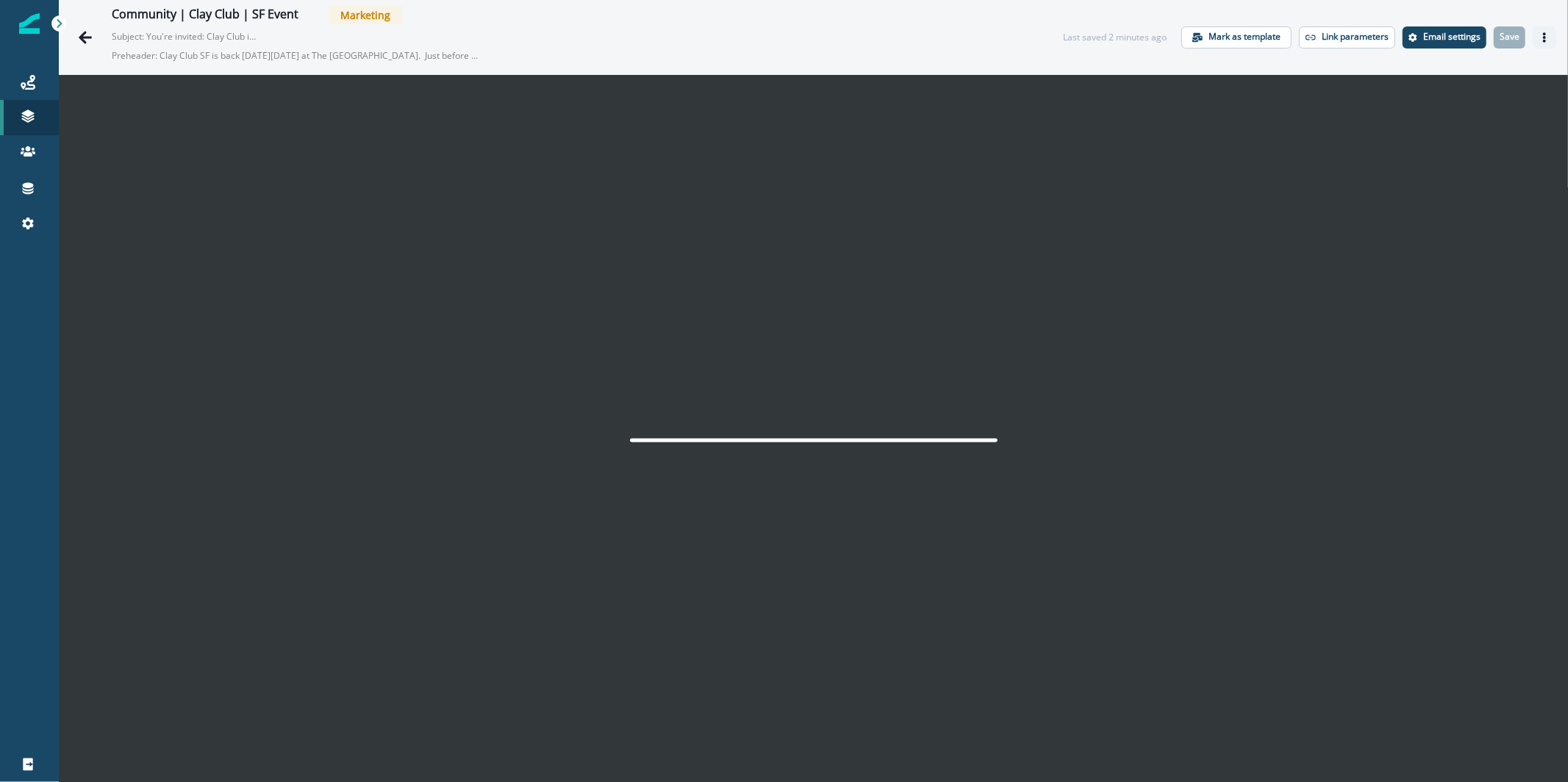
click at [1543, 32] on icon "Actions" at bounding box center [1545, 38] width 3 height 11
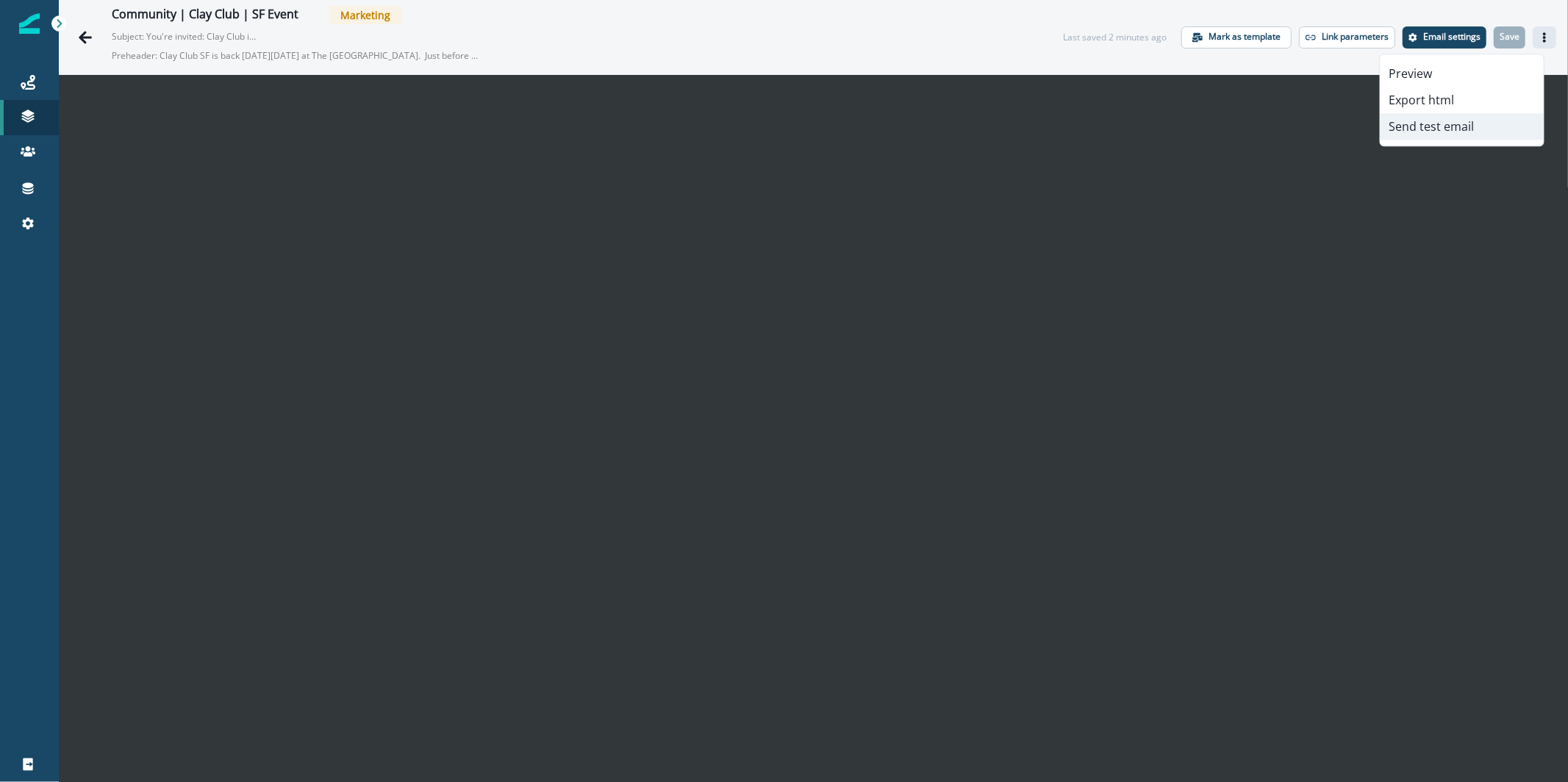
click at [1457, 121] on button "Send test email" at bounding box center [1462, 126] width 164 height 26
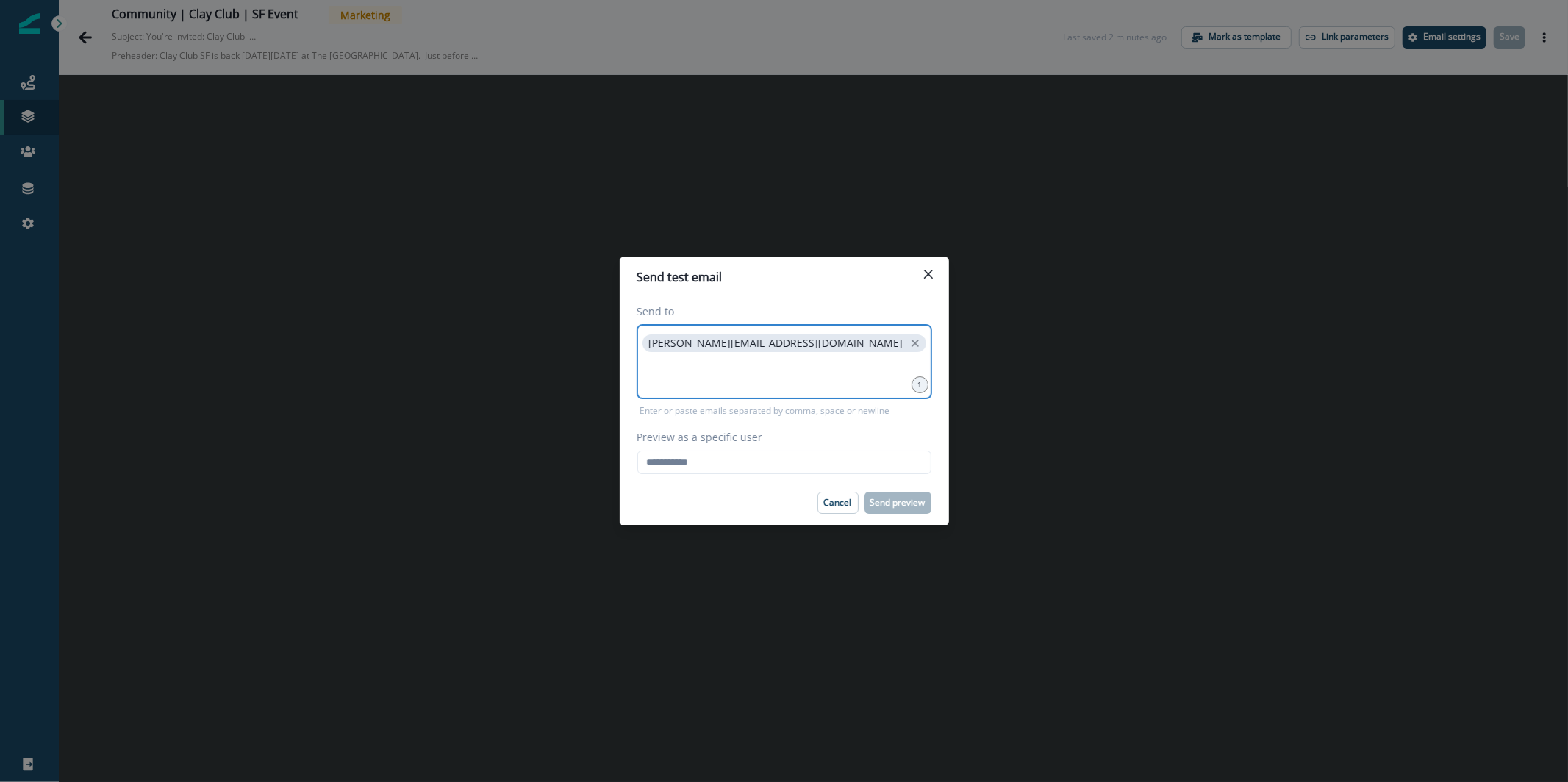
click at [853, 371] on input at bounding box center [784, 373] width 289 height 29
type input "*"
click at [799, 469] on input "Preview as a specific user" at bounding box center [784, 462] width 294 height 23
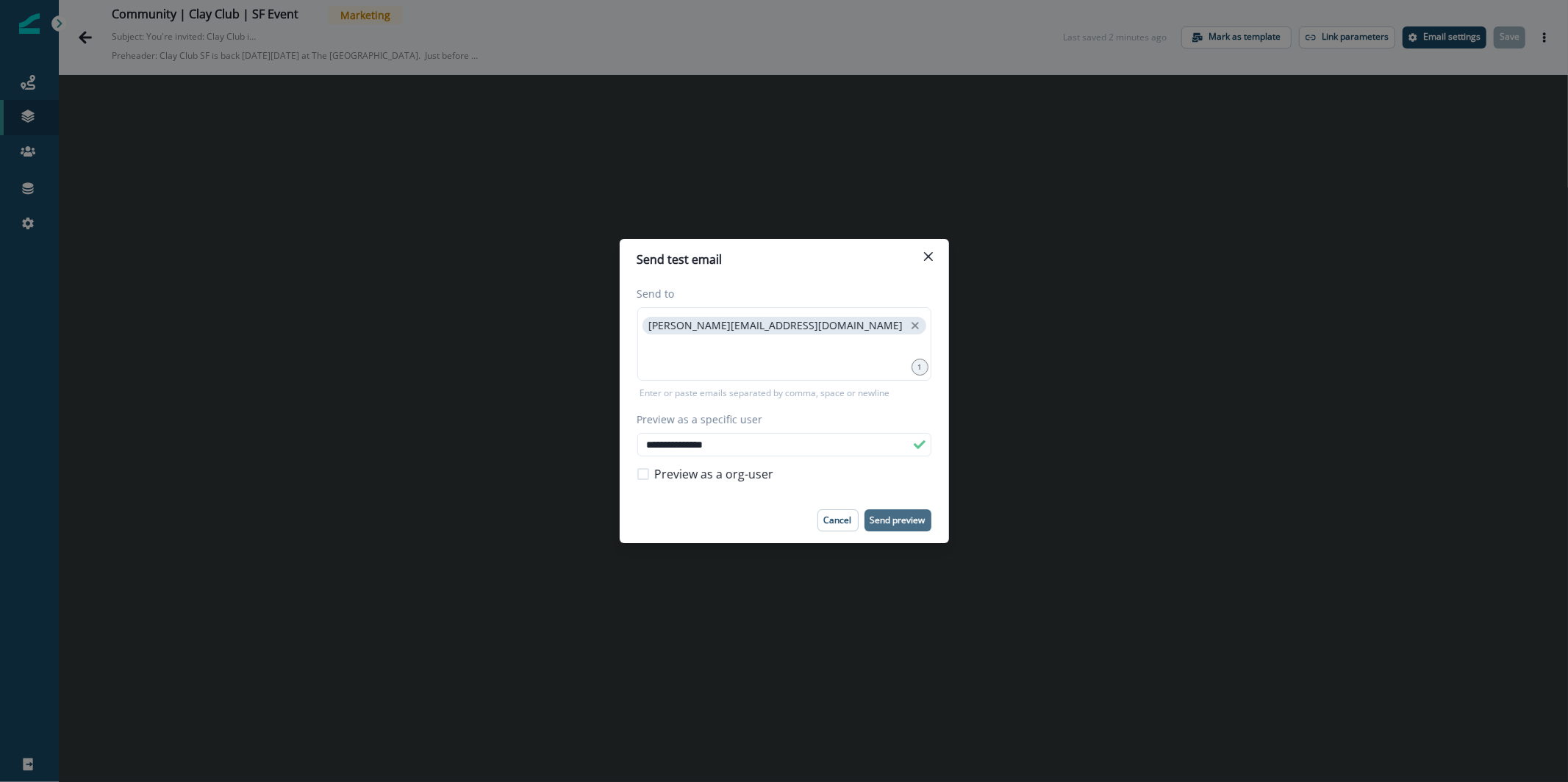
type input "**********"
click at [900, 515] on p "Send preview" at bounding box center [897, 521] width 55 height 11
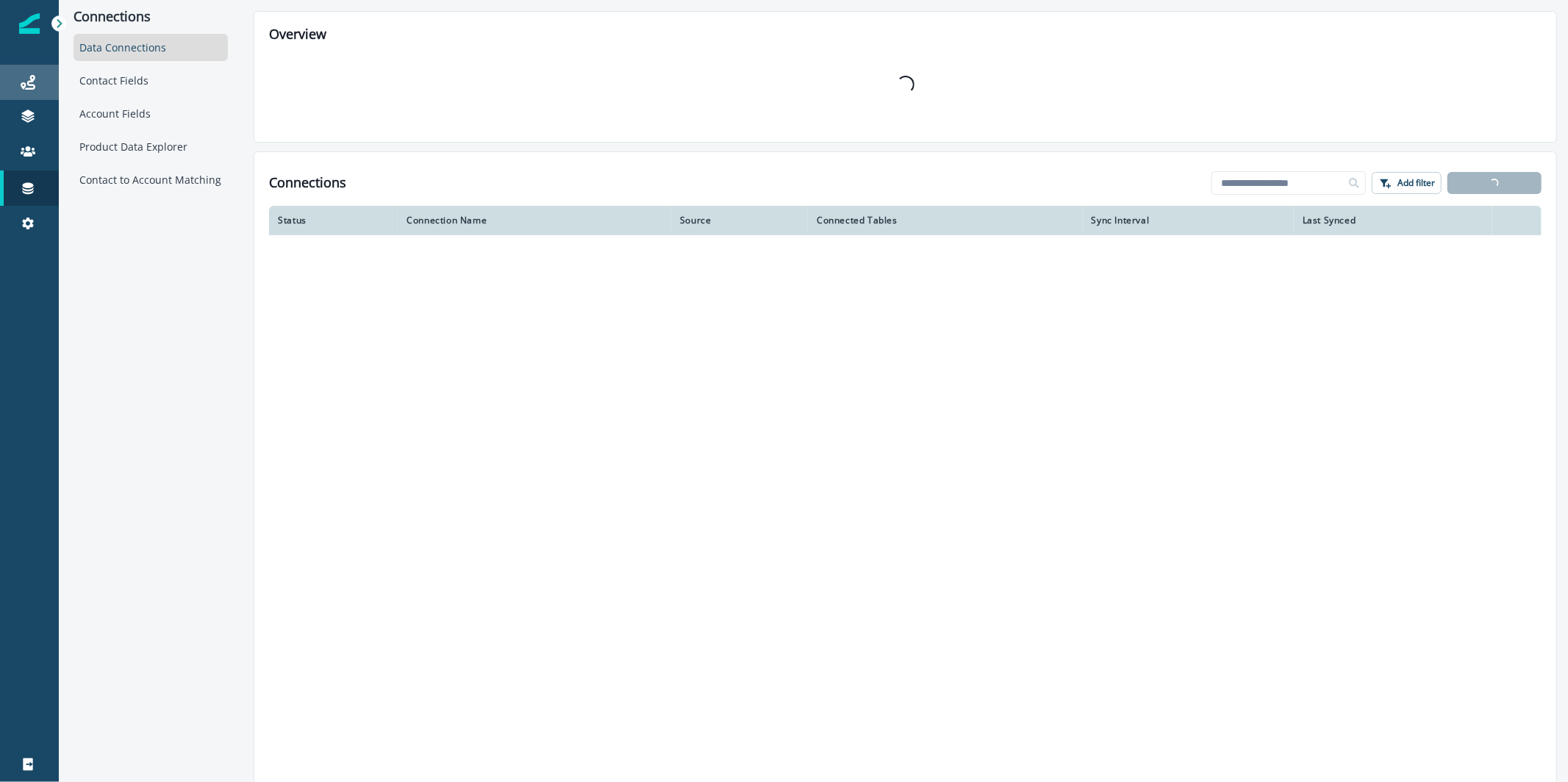
click at [38, 87] on div "Journeys" at bounding box center [29, 82] width 47 height 17
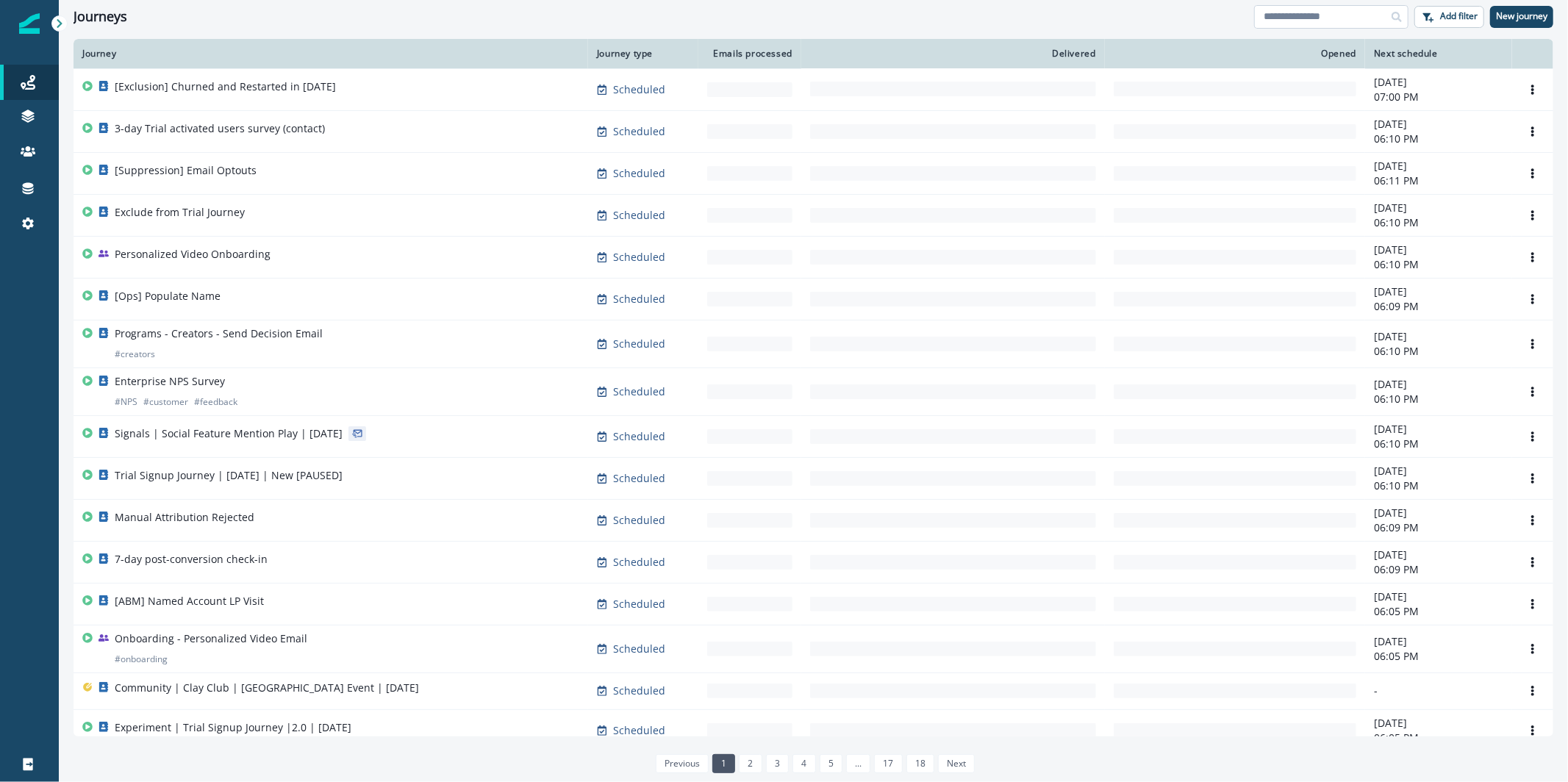
click at [1287, 21] on input at bounding box center [1331, 17] width 154 height 23
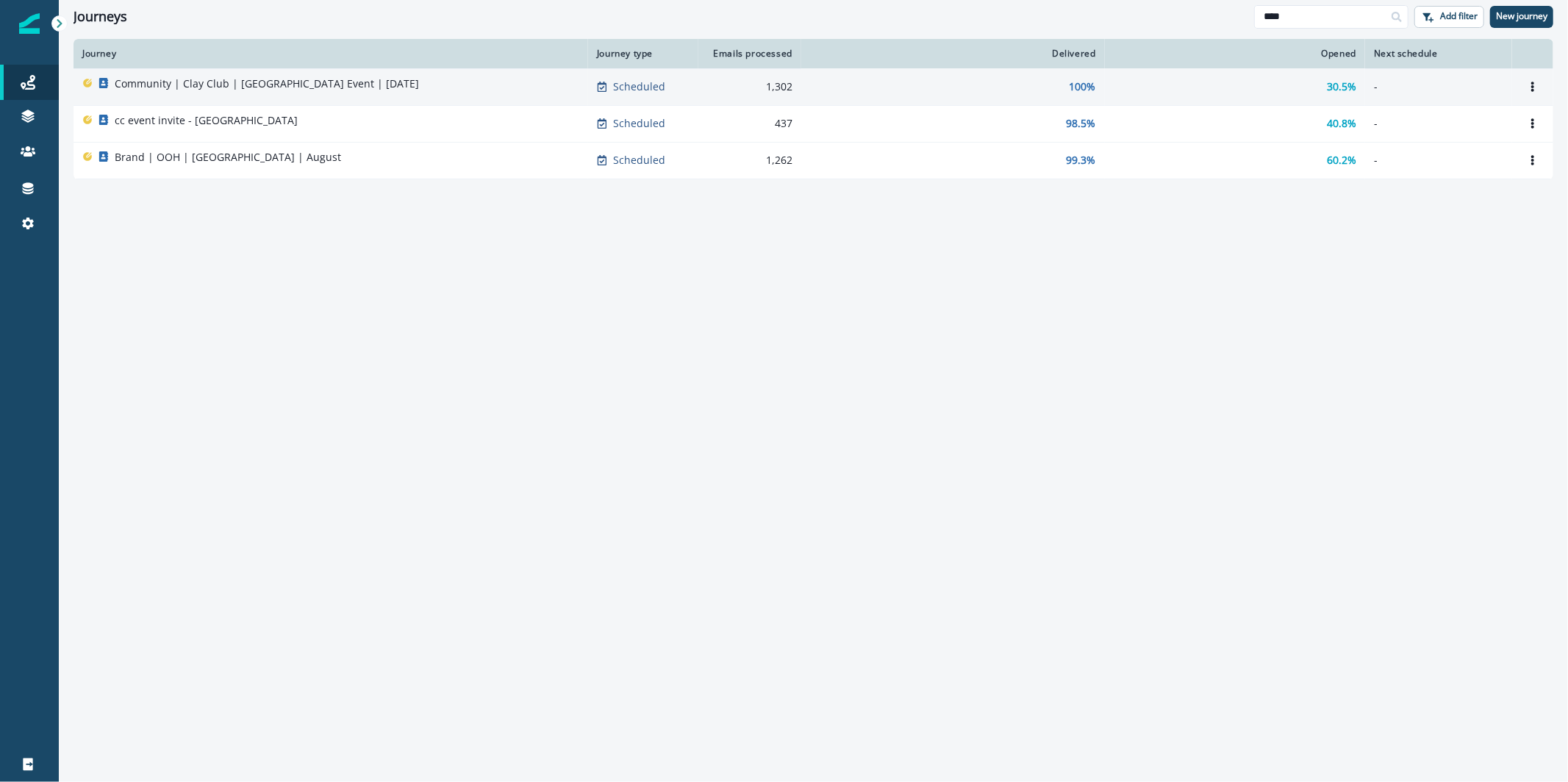
type input "***"
click at [413, 76] on div "Community | Clay Club | [GEOGRAPHIC_DATA] Event | [DATE]" at bounding box center [331, 86] width 497 height 20
